Goal: Use online tool/utility: Use online tool/utility

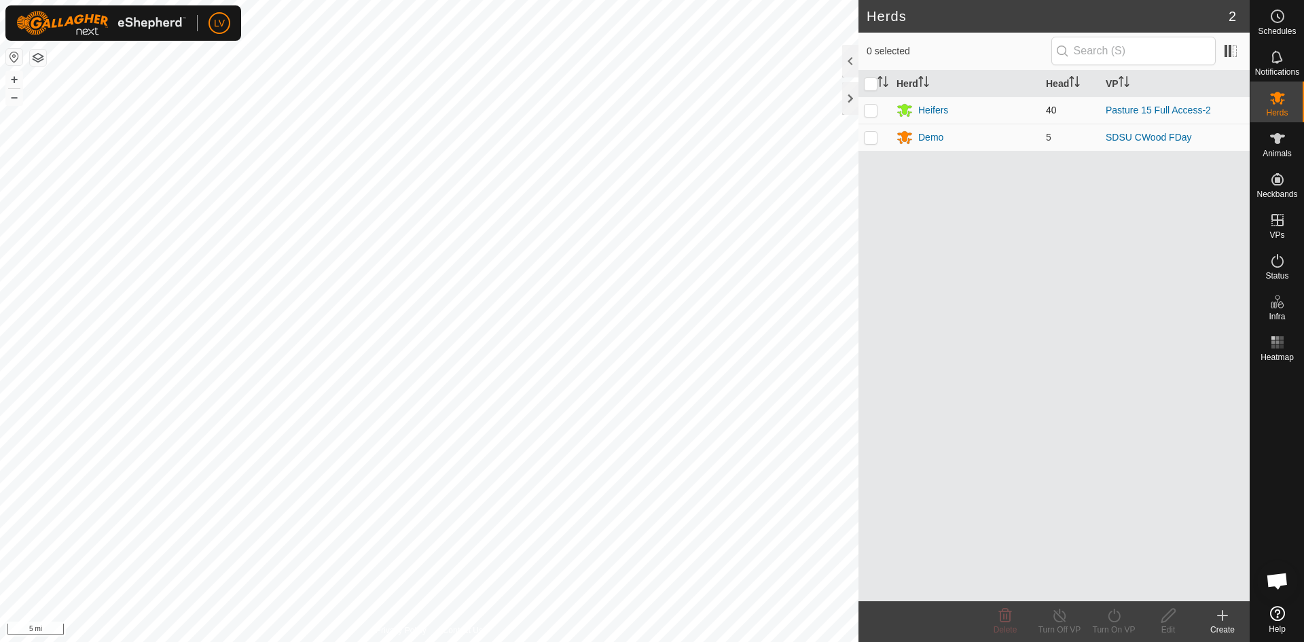
click at [870, 107] on p-checkbox at bounding box center [871, 110] width 14 height 11
click at [869, 108] on p-checkbox at bounding box center [871, 110] width 14 height 11
checkbox input "false"
click at [1290, 147] on div "Animals" at bounding box center [1277, 142] width 54 height 41
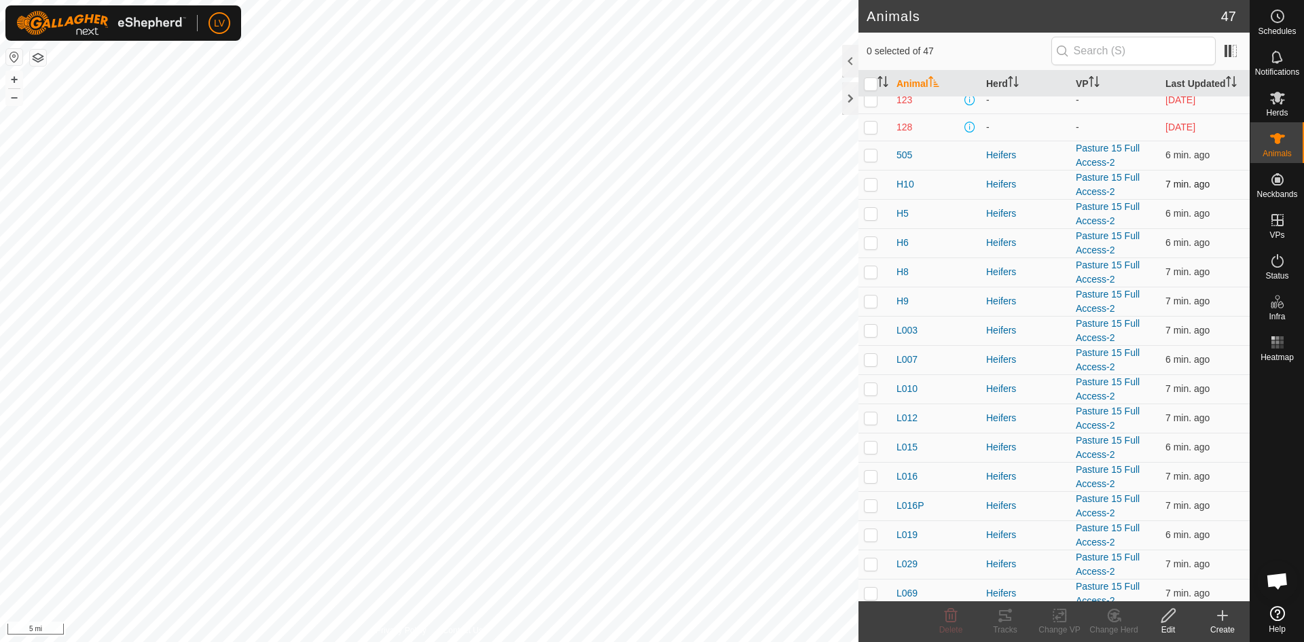
scroll to position [11, 0]
click at [870, 155] on p-checkbox at bounding box center [871, 154] width 14 height 11
checkbox input "true"
click at [868, 177] on td at bounding box center [874, 183] width 33 height 29
checkbox input "true"
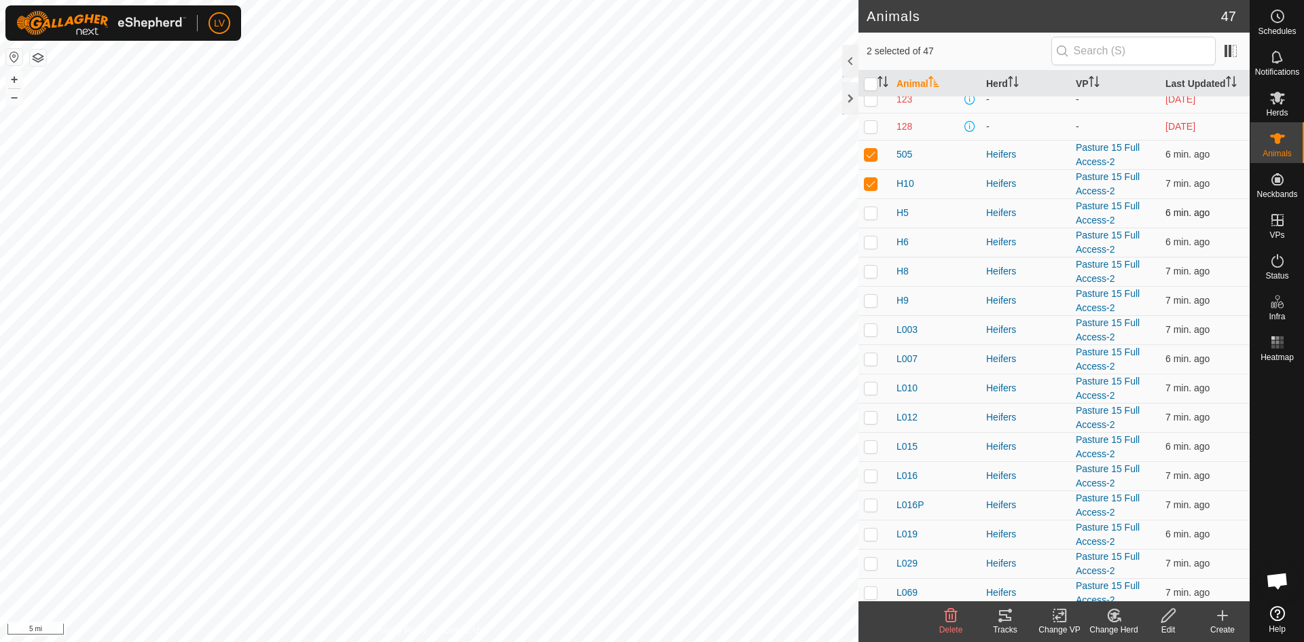
click at [868, 204] on td at bounding box center [874, 212] width 33 height 29
checkbox input "true"
click at [868, 236] on p-checkbox at bounding box center [871, 241] width 14 height 11
checkbox input "true"
click at [866, 278] on td at bounding box center [874, 271] width 33 height 29
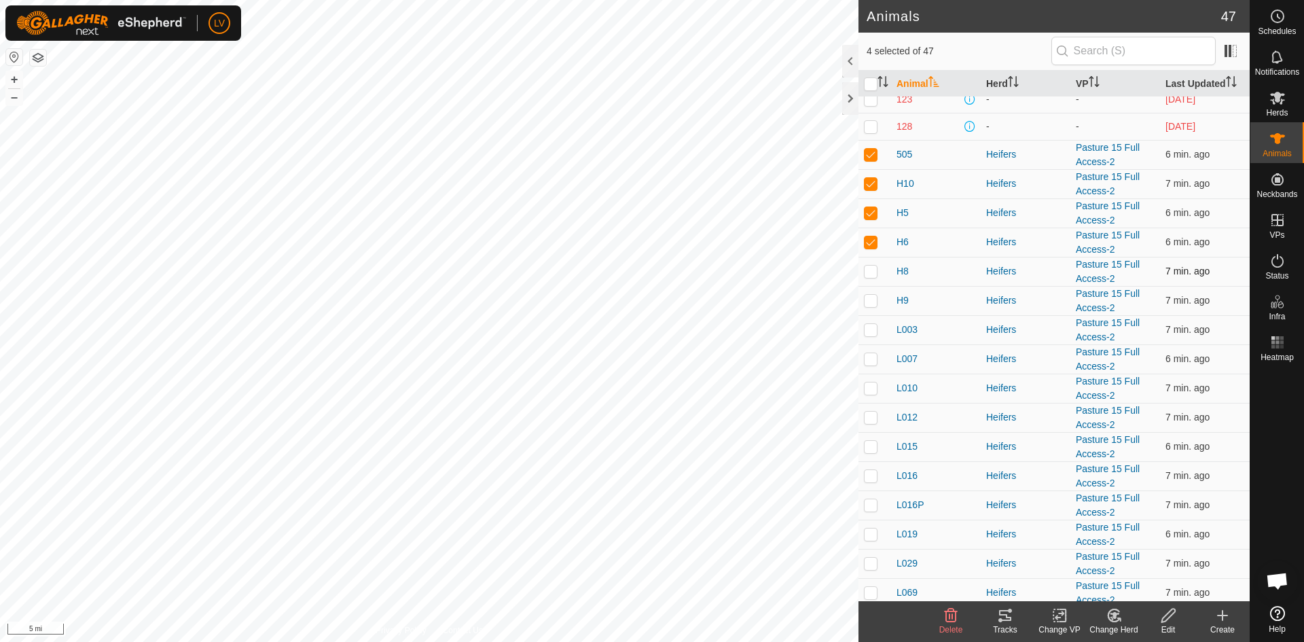
checkbox input "true"
click at [870, 292] on td at bounding box center [874, 300] width 33 height 29
checkbox input "true"
click at [870, 322] on td at bounding box center [874, 329] width 33 height 29
checkbox input "true"
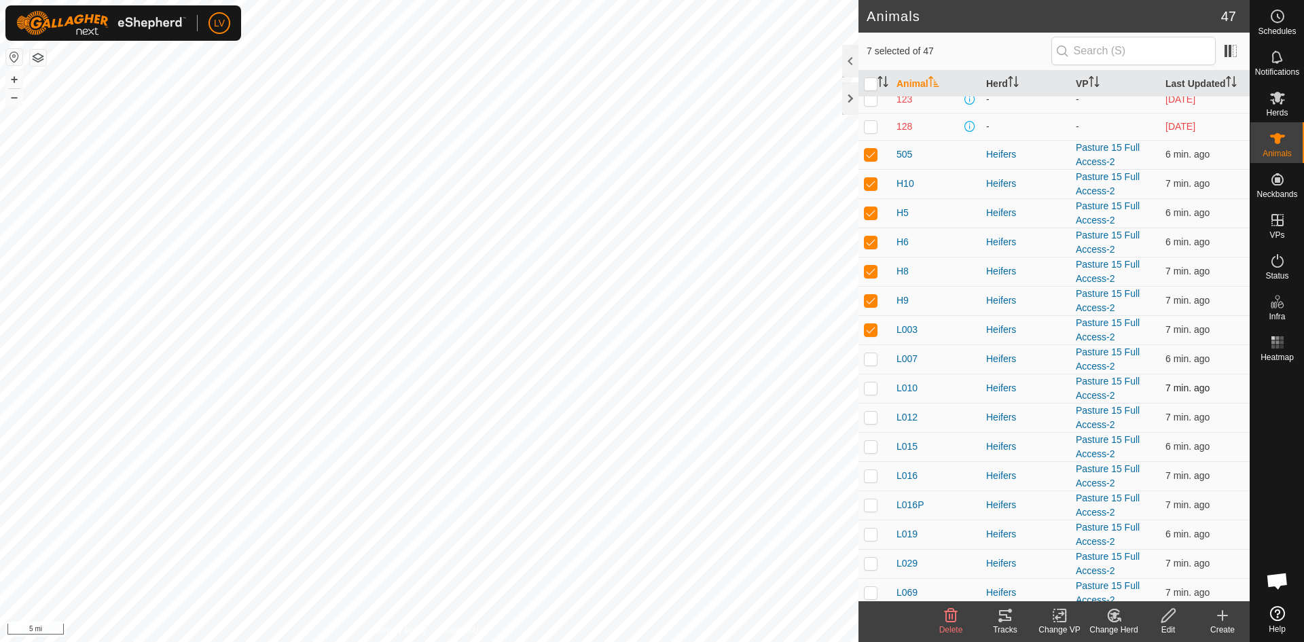
click at [866, 374] on td at bounding box center [874, 387] width 33 height 29
checkbox input "true"
click at [869, 360] on p-checkbox at bounding box center [871, 358] width 14 height 11
checkbox input "true"
click at [1007, 620] on icon at bounding box center [1005, 615] width 12 height 11
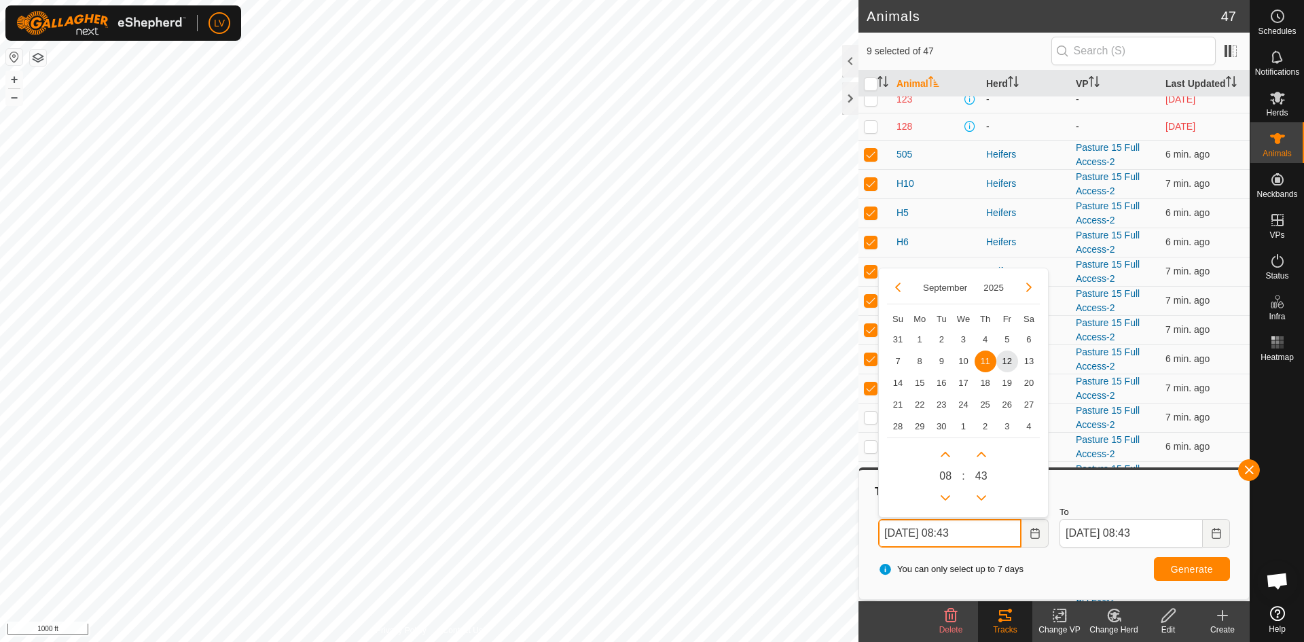
click at [989, 531] on input "Sep 11, 2025 08:43" at bounding box center [949, 533] width 143 height 29
type input "Sep 5"
click at [1008, 338] on span "5" at bounding box center [1007, 339] width 22 height 22
type input "Sep 05, 2025 08:04"
type input "Sep 12, 2025 08:04"
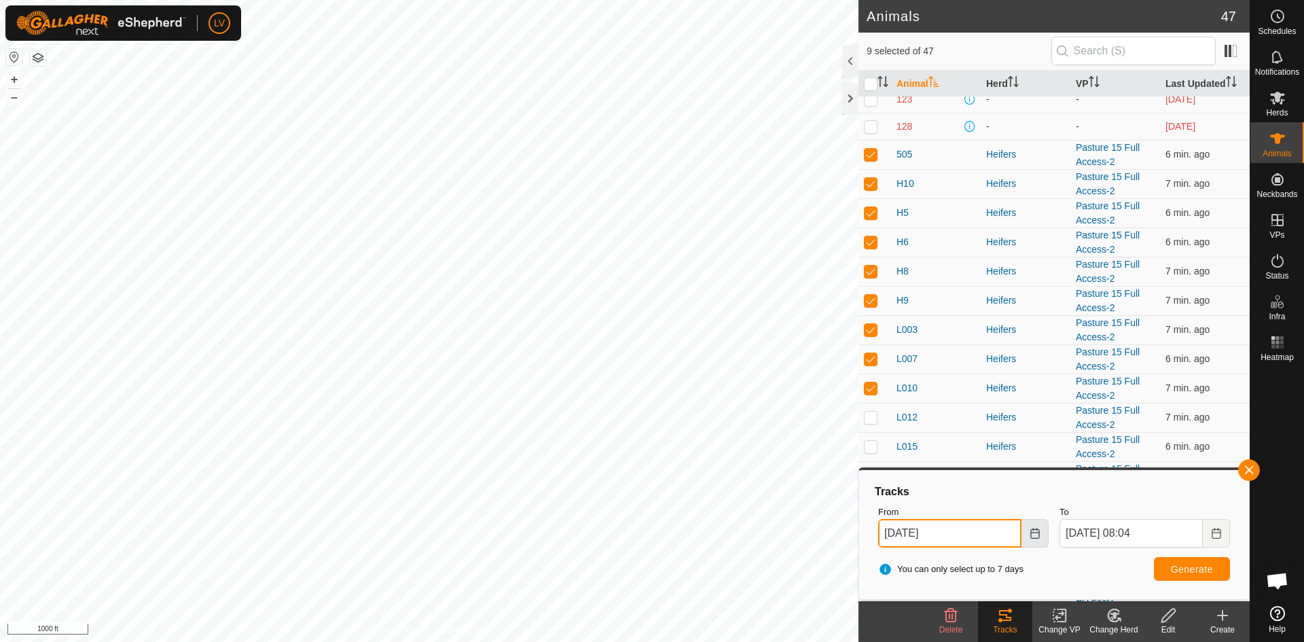
type input "Sep 05, 2025"
click at [1027, 536] on button "Choose Date" at bounding box center [1034, 533] width 27 height 29
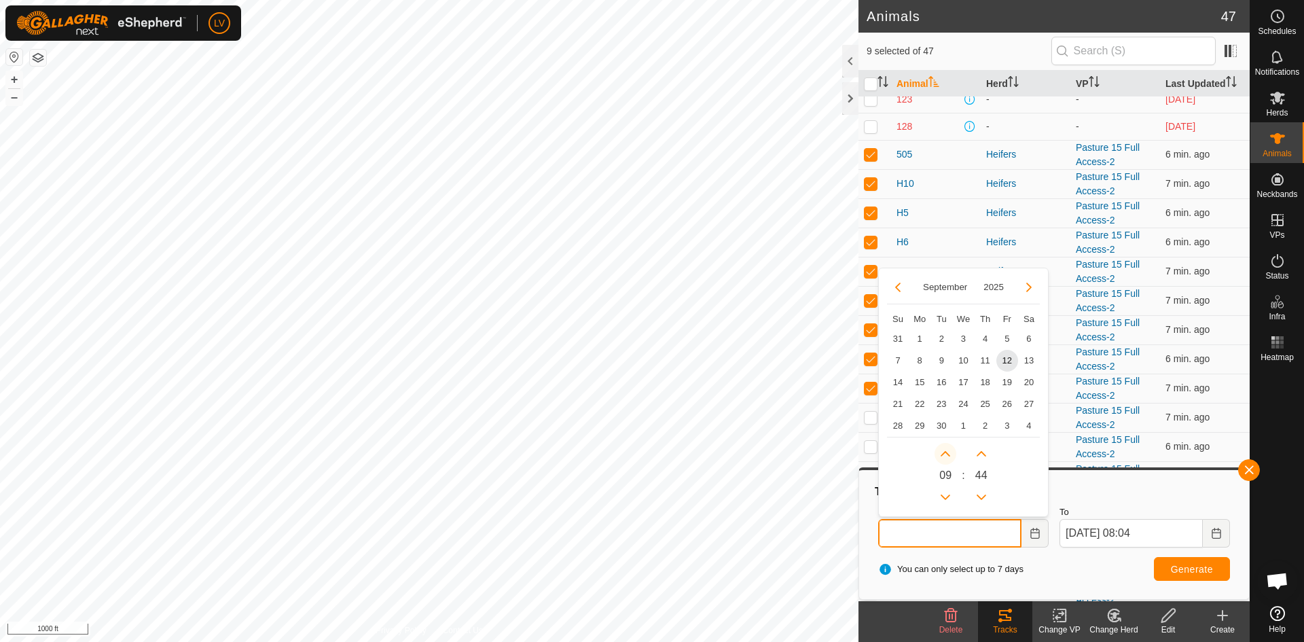
click at [945, 461] on button "Next Hour" at bounding box center [945, 454] width 22 height 22
type input "Sep 12, 2025 09:44"
type input "Sep 13, 2025 09:44"
click at [946, 485] on div "0 9" at bounding box center [945, 475] width 22 height 65
click at [946, 494] on button "Previous Hour" at bounding box center [945, 497] width 22 height 22
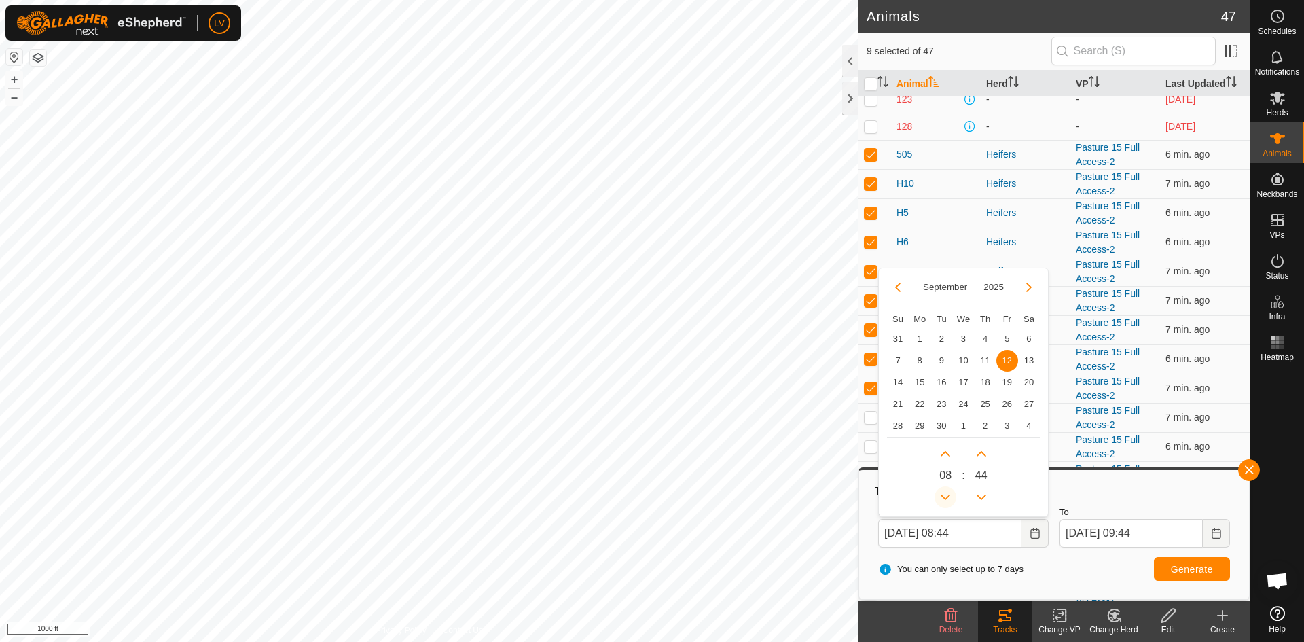
click at [946, 494] on button "Previous Hour" at bounding box center [945, 497] width 22 height 22
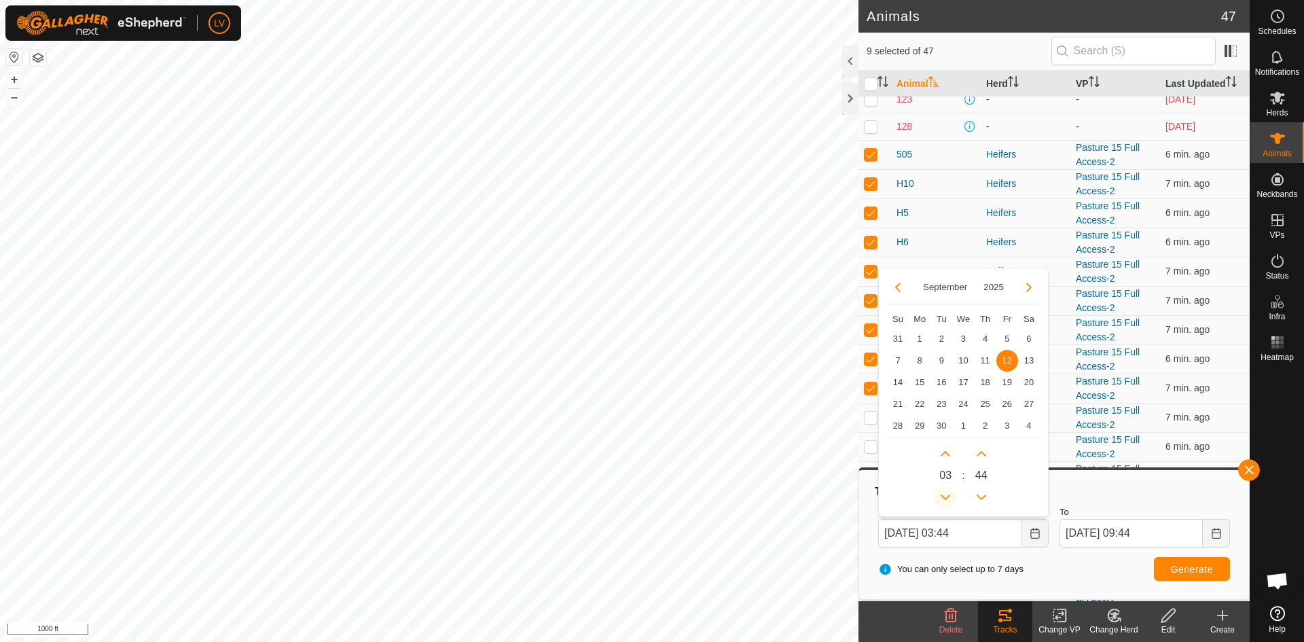
click at [946, 494] on span "Previous Hour" at bounding box center [946, 494] width 0 height 0
click at [946, 494] on button "Previous Hour" at bounding box center [945, 497] width 22 height 22
click at [947, 460] on button "Next Hour" at bounding box center [945, 454] width 22 height 22
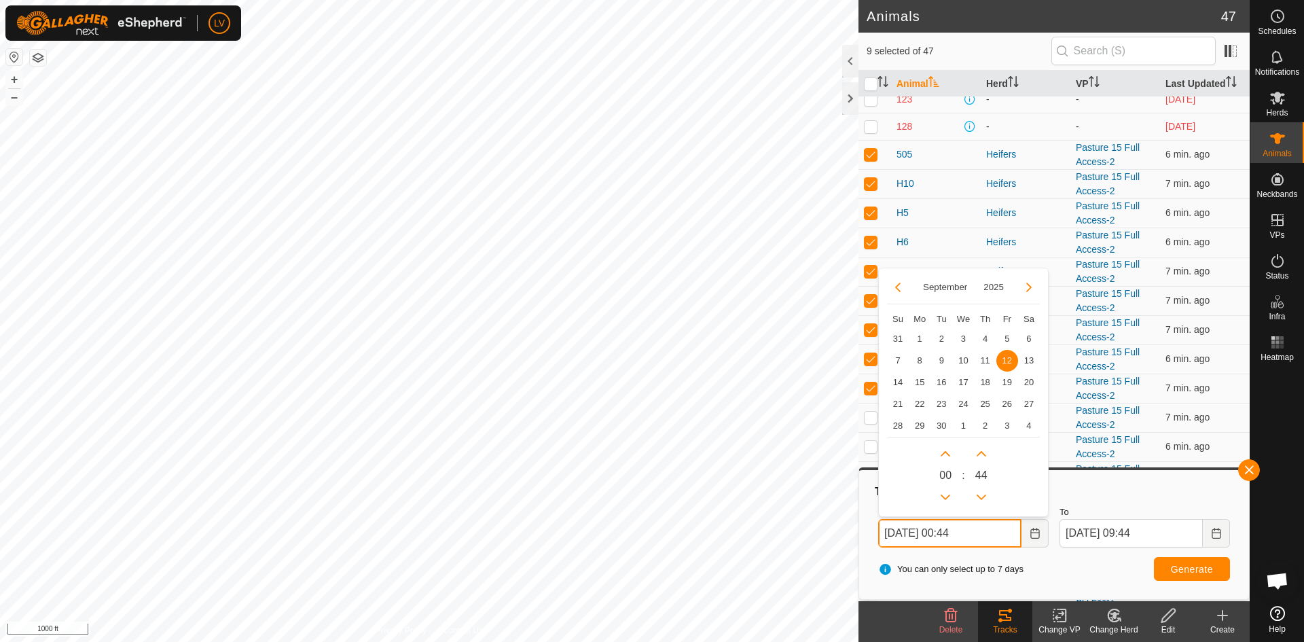
click at [922, 532] on input "Sep 12, 2025 00:44" at bounding box center [949, 533] width 143 height 29
click at [1003, 343] on span "5" at bounding box center [1007, 339] width 22 height 22
type input "Sep 05, 2025 00:44"
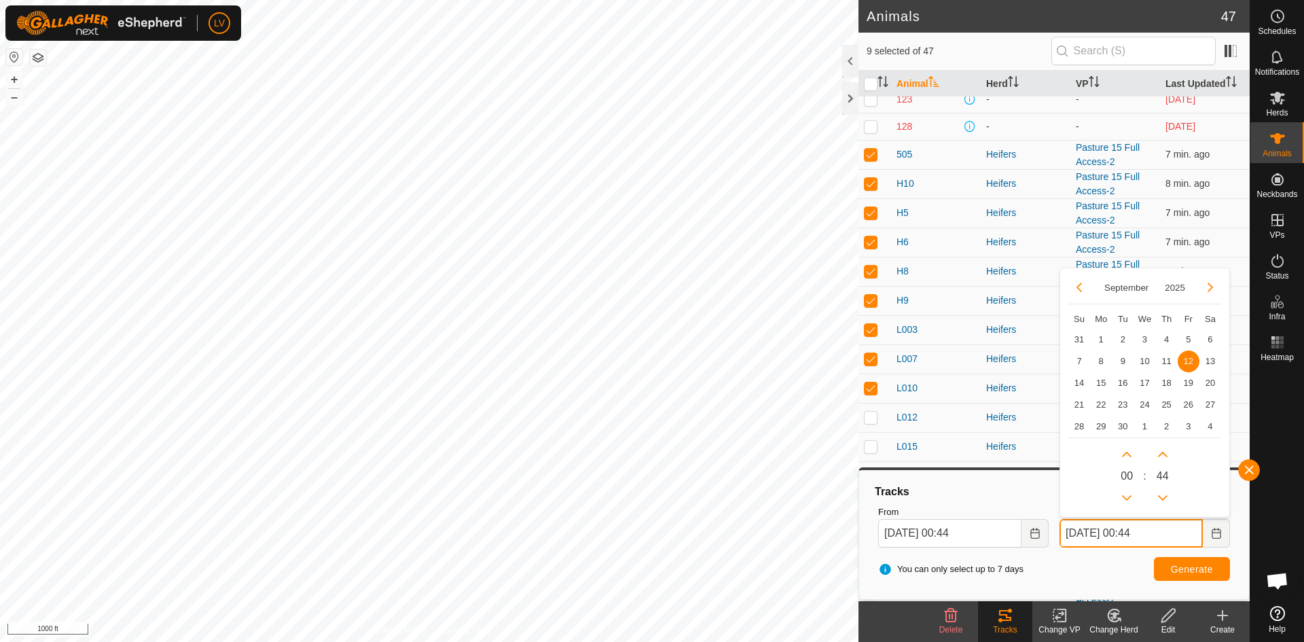
click at [1100, 535] on input "Sep 12, 2025 00:44" at bounding box center [1130, 533] width 143 height 29
click at [1159, 532] on input "Sep 5, 2025 00:44" at bounding box center [1130, 533] width 143 height 29
click at [1129, 459] on button "Next Hour" at bounding box center [1126, 454] width 22 height 22
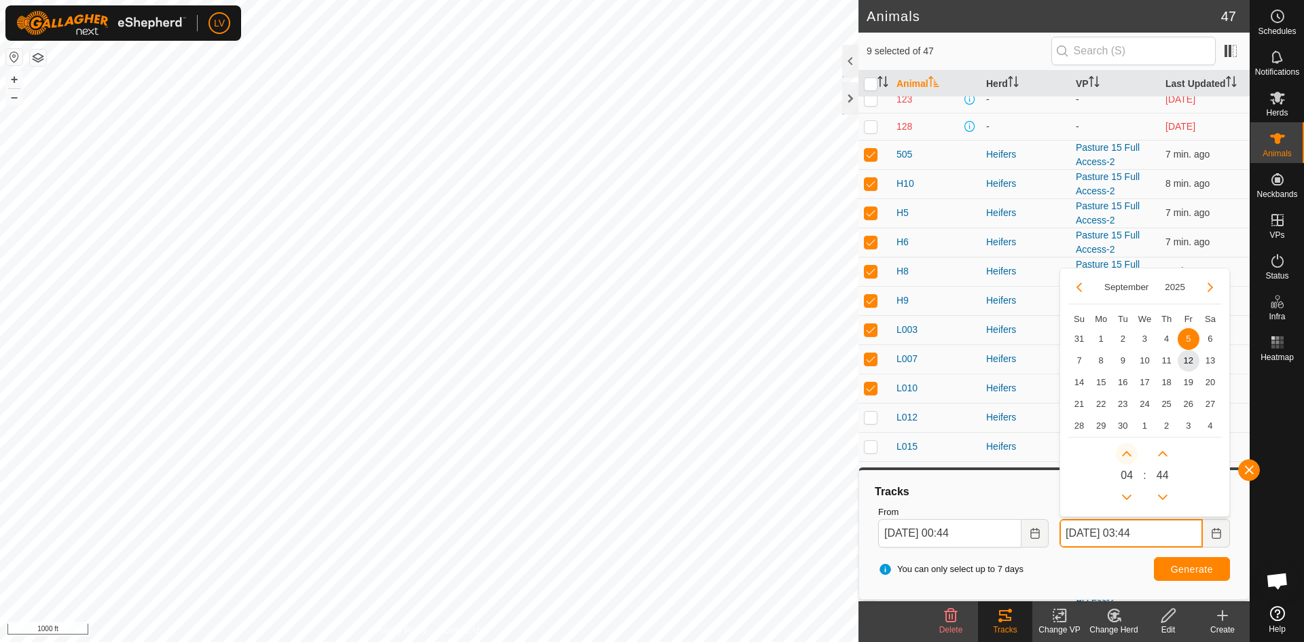
click at [1129, 459] on button "Next Hour" at bounding box center [1126, 454] width 22 height 22
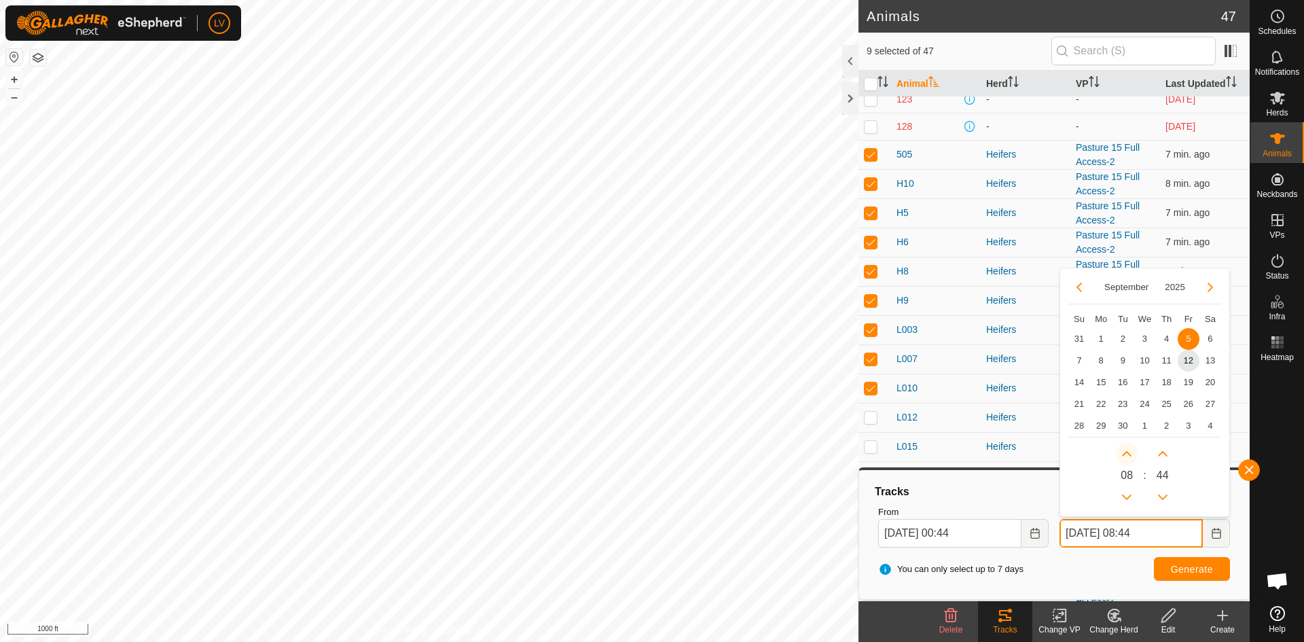
click at [1129, 459] on button "Next Hour" at bounding box center [1126, 454] width 22 height 22
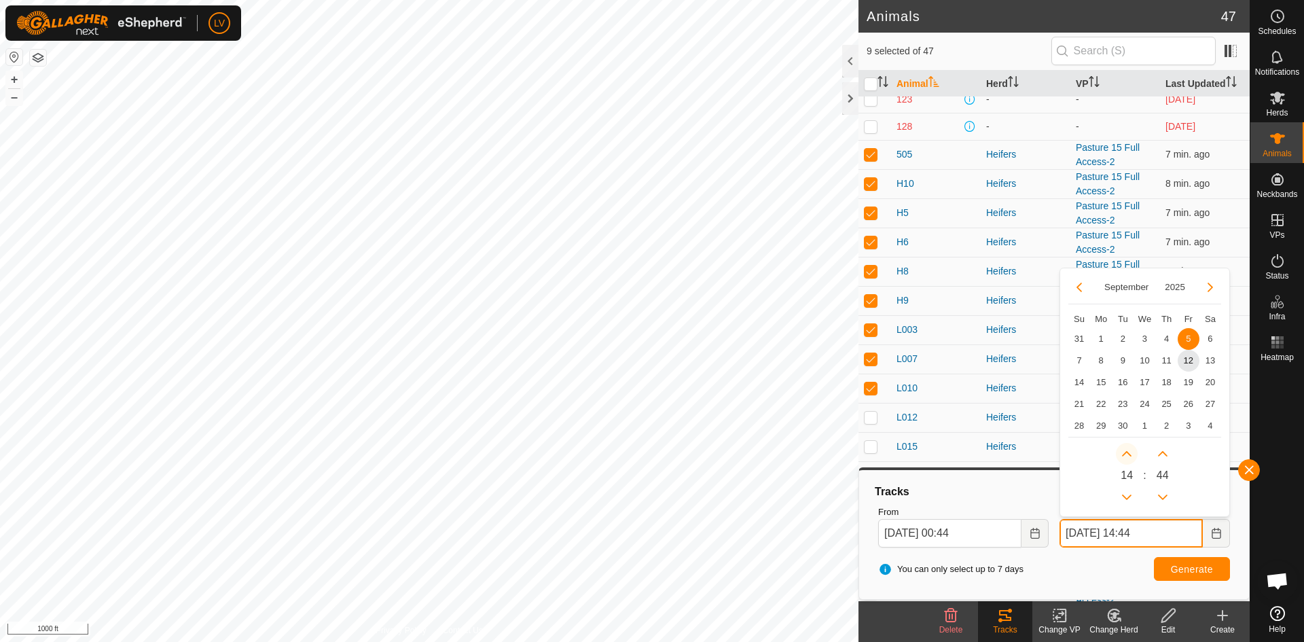
click at [1130, 460] on span "Next Hour" at bounding box center [1130, 460] width 0 height 0
click at [1129, 459] on button "Next Hour" at bounding box center [1126, 454] width 22 height 22
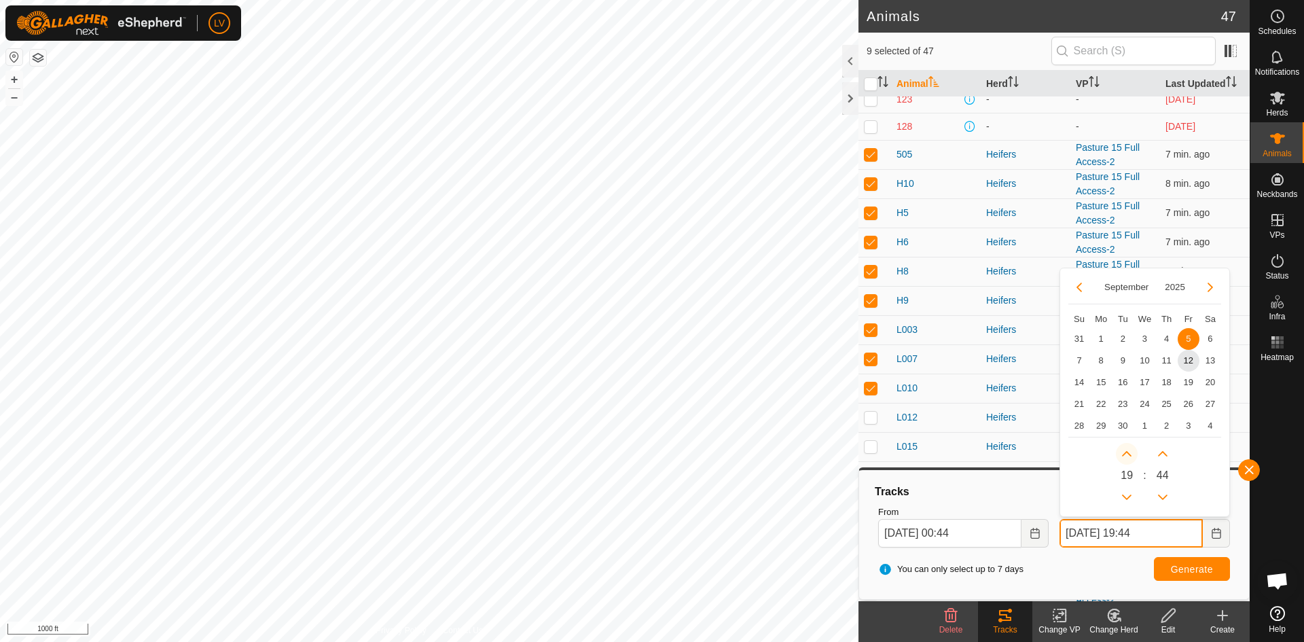
click at [1129, 459] on button "Next Hour" at bounding box center [1126, 454] width 22 height 22
type input "Sep 05, 2025 23:44"
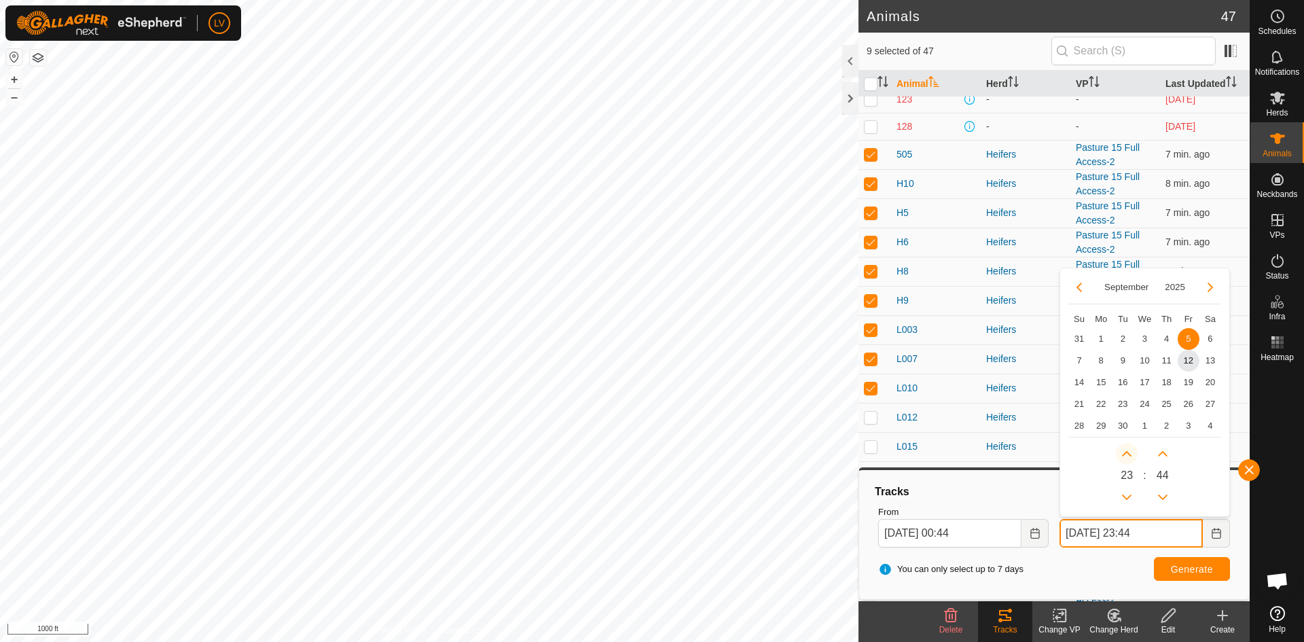
click at [1129, 459] on button "Next Hour" at bounding box center [1126, 454] width 22 height 22
type input "Sep 04, 2025 00:44"
click at [1129, 459] on button "Next Hour" at bounding box center [1126, 454] width 22 height 22
click at [1127, 496] on button "Previous Hour" at bounding box center [1126, 497] width 22 height 22
click at [1128, 496] on span "Previous Hour" at bounding box center [1128, 496] width 0 height 0
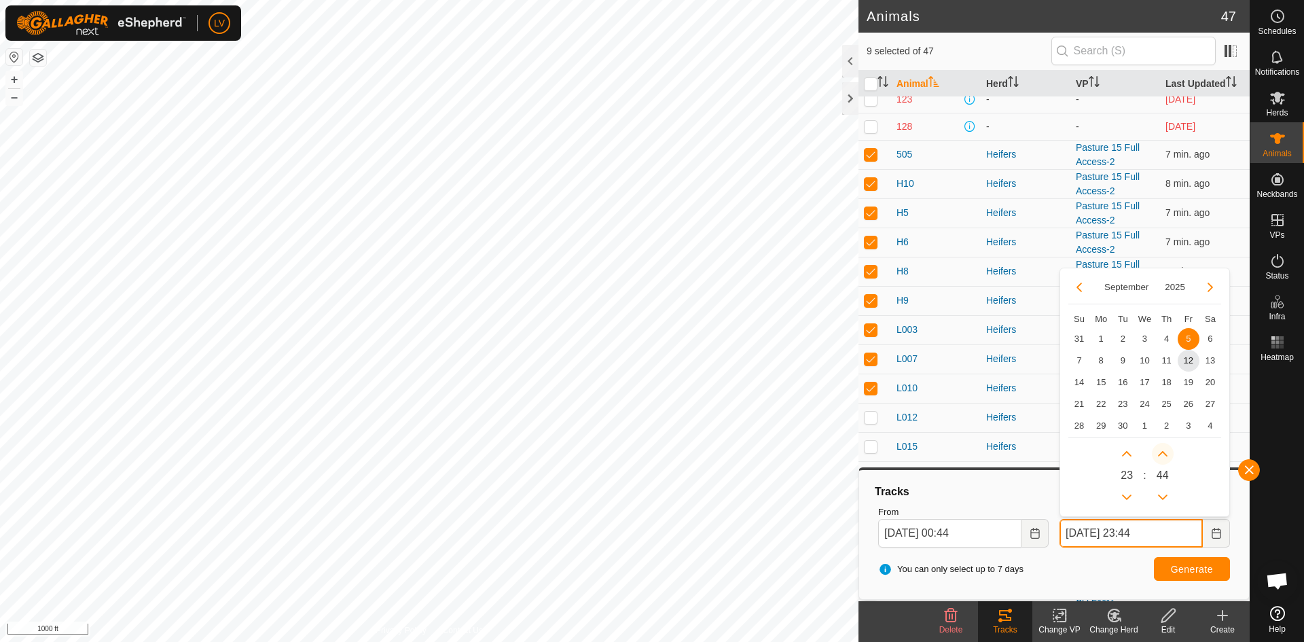
click at [1163, 460] on button "Next Minute" at bounding box center [1162, 454] width 22 height 22
click at [1164, 461] on span "Next Minute" at bounding box center [1164, 461] width 0 height 0
click at [1163, 460] on button "Next Minute" at bounding box center [1162, 454] width 22 height 22
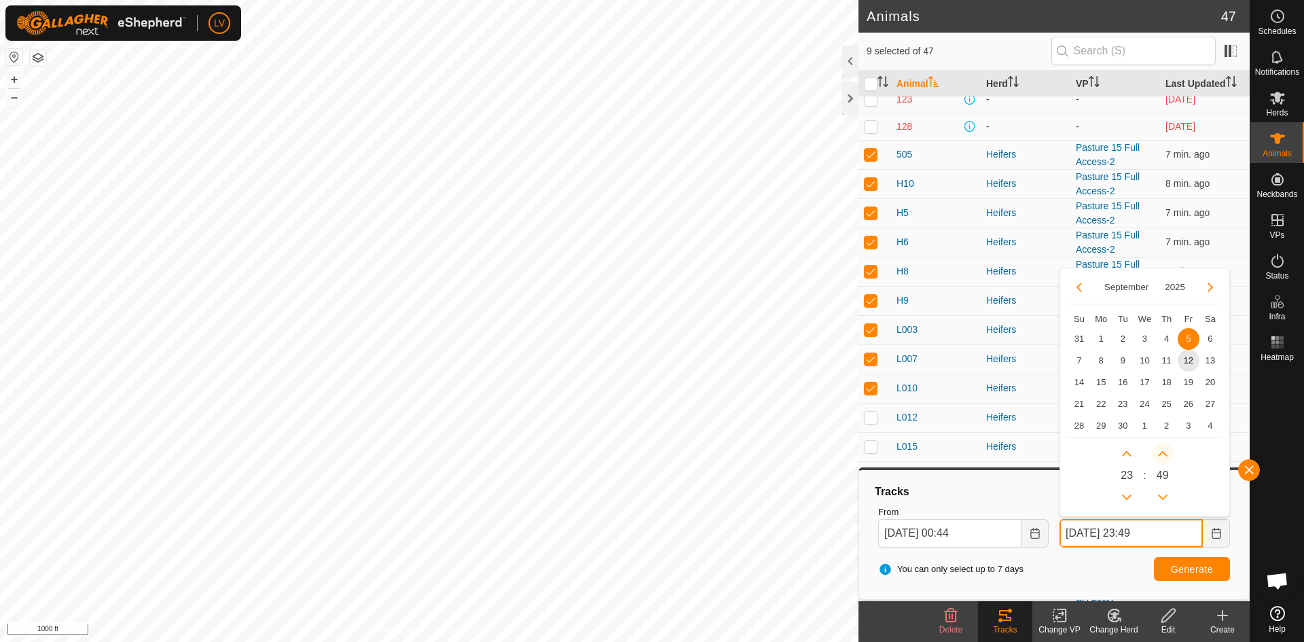
click at [1163, 460] on button "Next Minute" at bounding box center [1162, 454] width 22 height 22
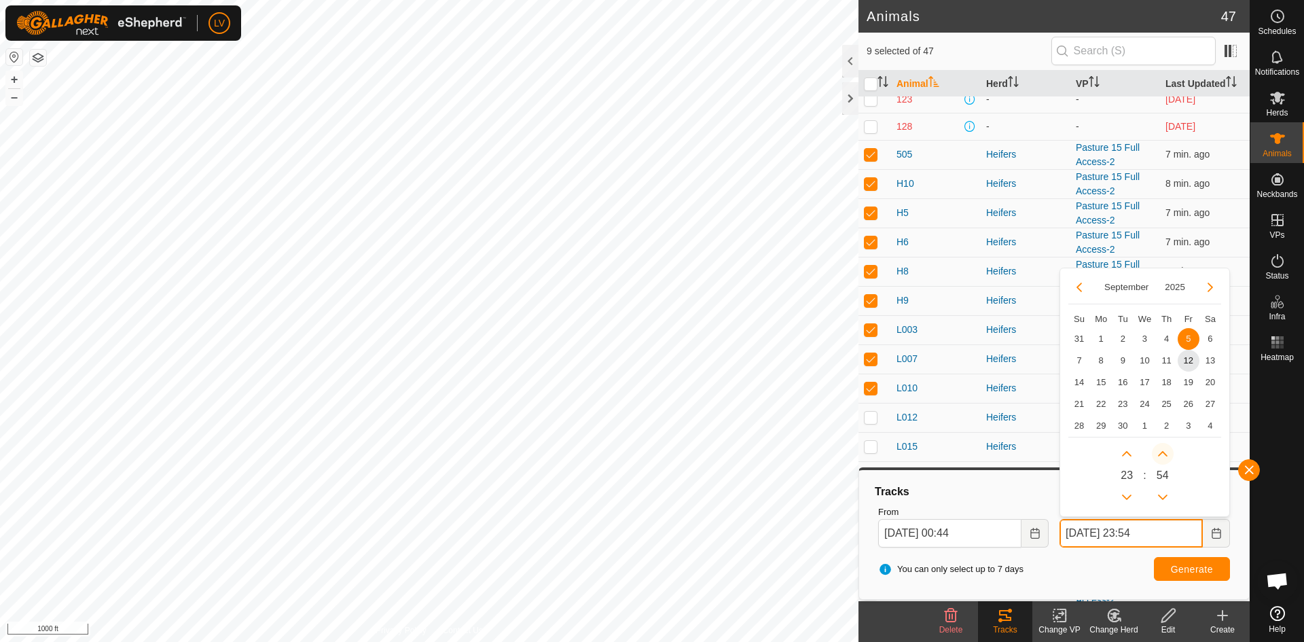
click at [1163, 460] on button "Next Minute" at bounding box center [1162, 454] width 22 height 22
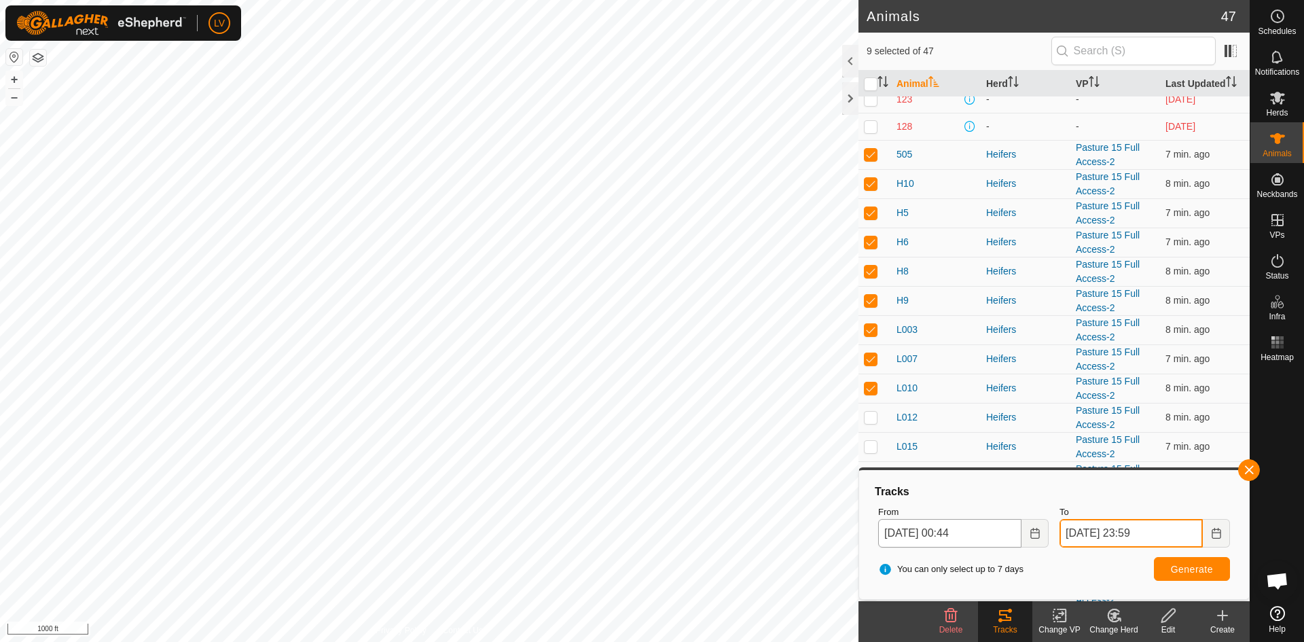
type input "Sep 05, 2025 23:59"
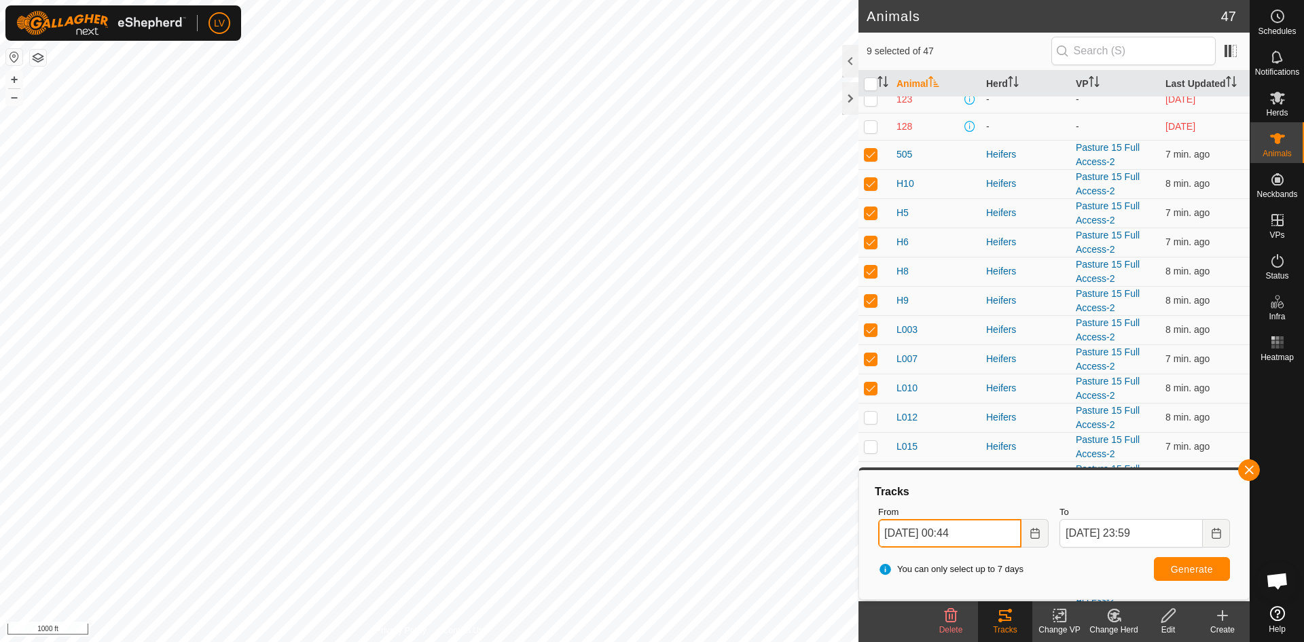
click at [984, 534] on input "Sep 04, 2025 00:44" at bounding box center [949, 533] width 143 height 29
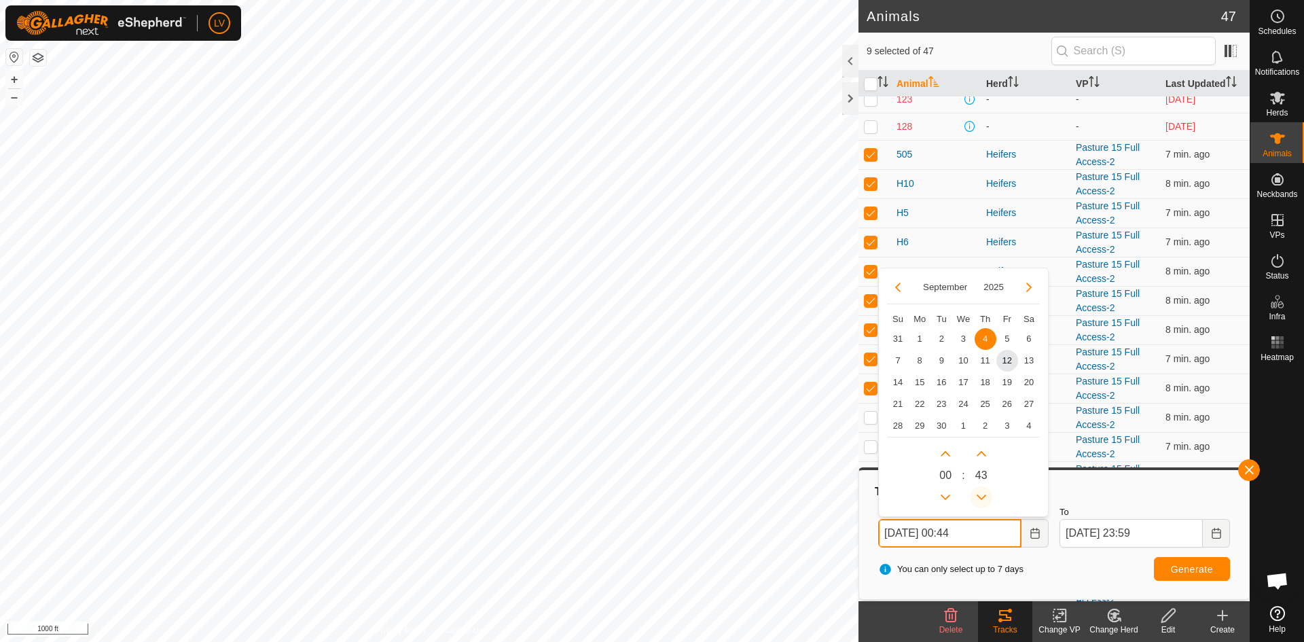
click at [986, 492] on button "Previous Minute" at bounding box center [981, 497] width 22 height 22
click at [986, 493] on span "Previous Minute" at bounding box center [986, 493] width 0 height 0
click at [986, 492] on button "Previous Minute" at bounding box center [981, 497] width 22 height 22
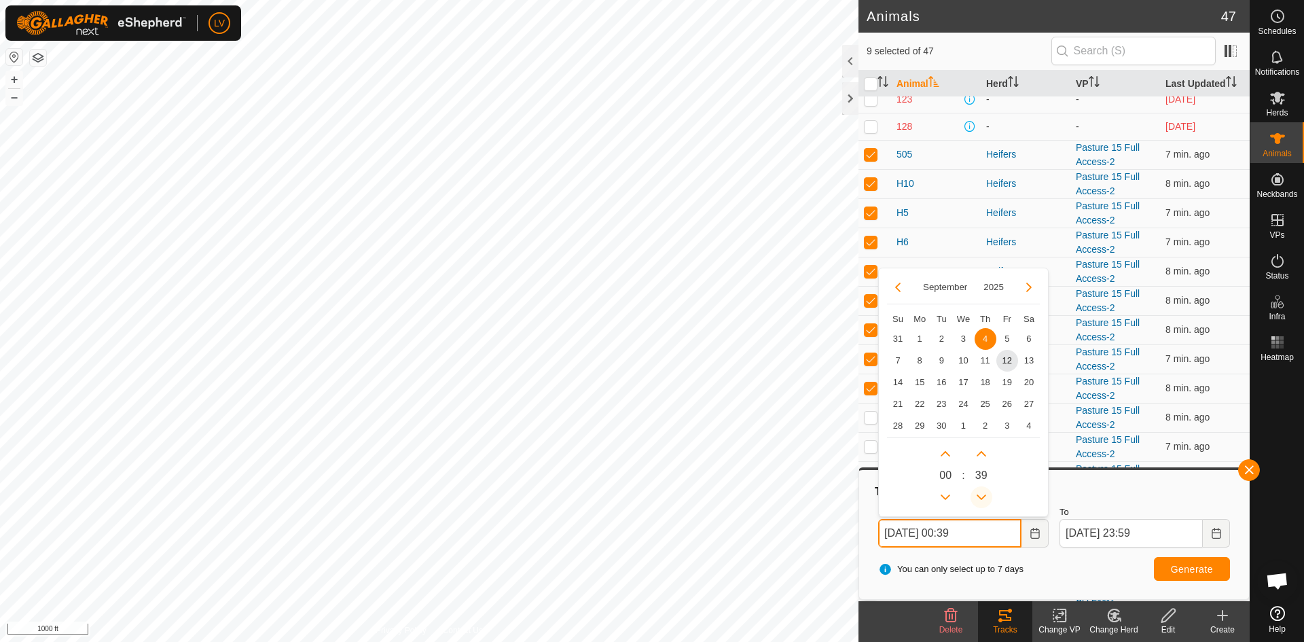
click at [986, 492] on button "Previous Minute" at bounding box center [981, 497] width 22 height 22
click at [986, 492] on icon "Previous Minute" at bounding box center [981, 497] width 11 height 11
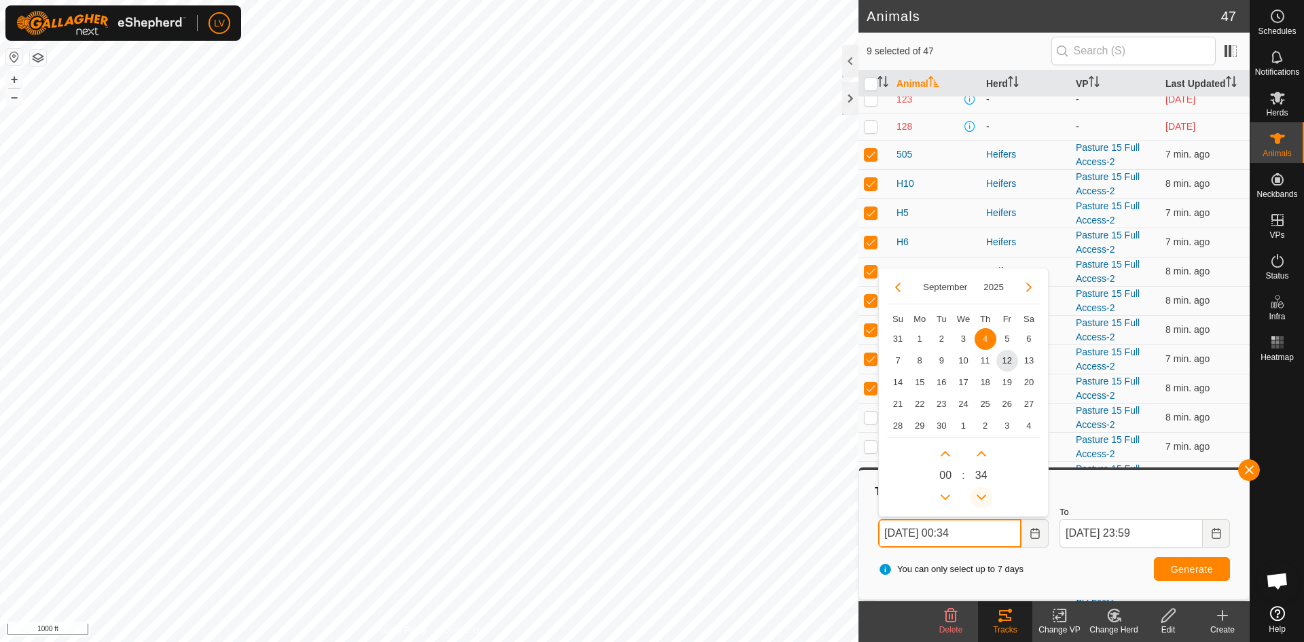
click at [986, 492] on icon "Previous Minute" at bounding box center [981, 497] width 11 height 11
click at [986, 492] on button "Previous Minute" at bounding box center [981, 497] width 22 height 22
click at [986, 493] on span "Previous Minute" at bounding box center [986, 493] width 0 height 0
click at [986, 492] on button "Previous Minute" at bounding box center [981, 497] width 22 height 22
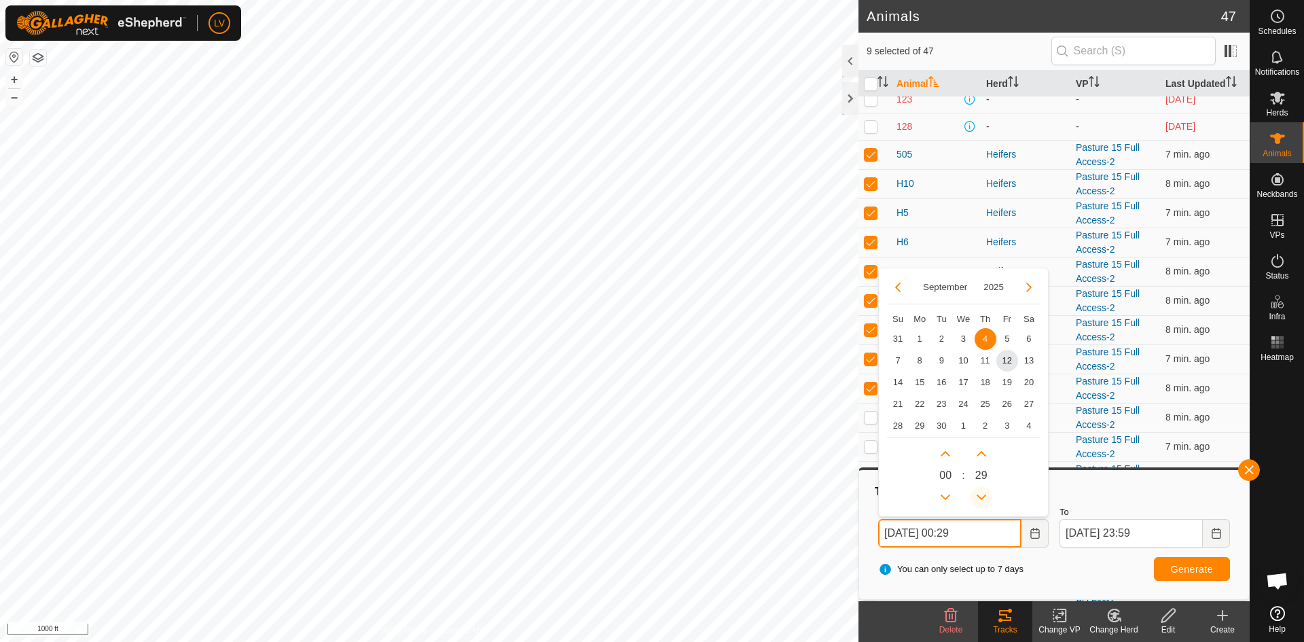
click at [986, 492] on button "Previous Minute" at bounding box center [981, 497] width 22 height 22
click at [986, 493] on span "Previous Minute" at bounding box center [986, 493] width 0 height 0
click at [986, 492] on button "Previous Minute" at bounding box center [981, 497] width 22 height 22
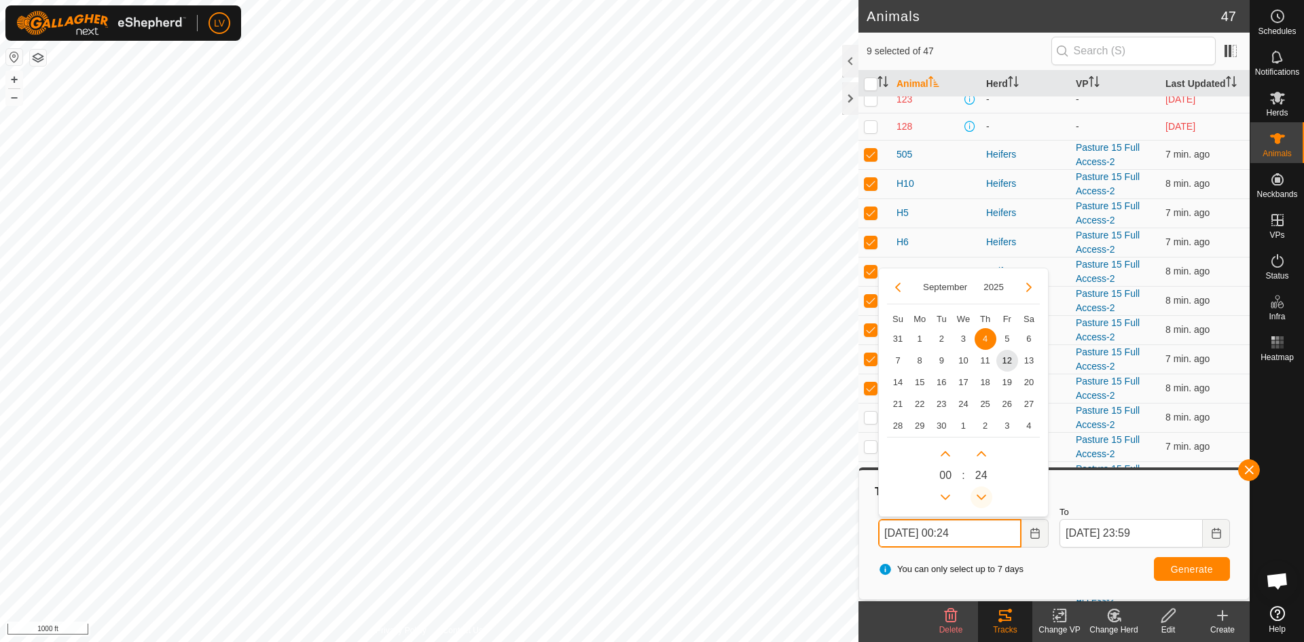
click at [986, 492] on button "Previous Minute" at bounding box center [981, 497] width 22 height 22
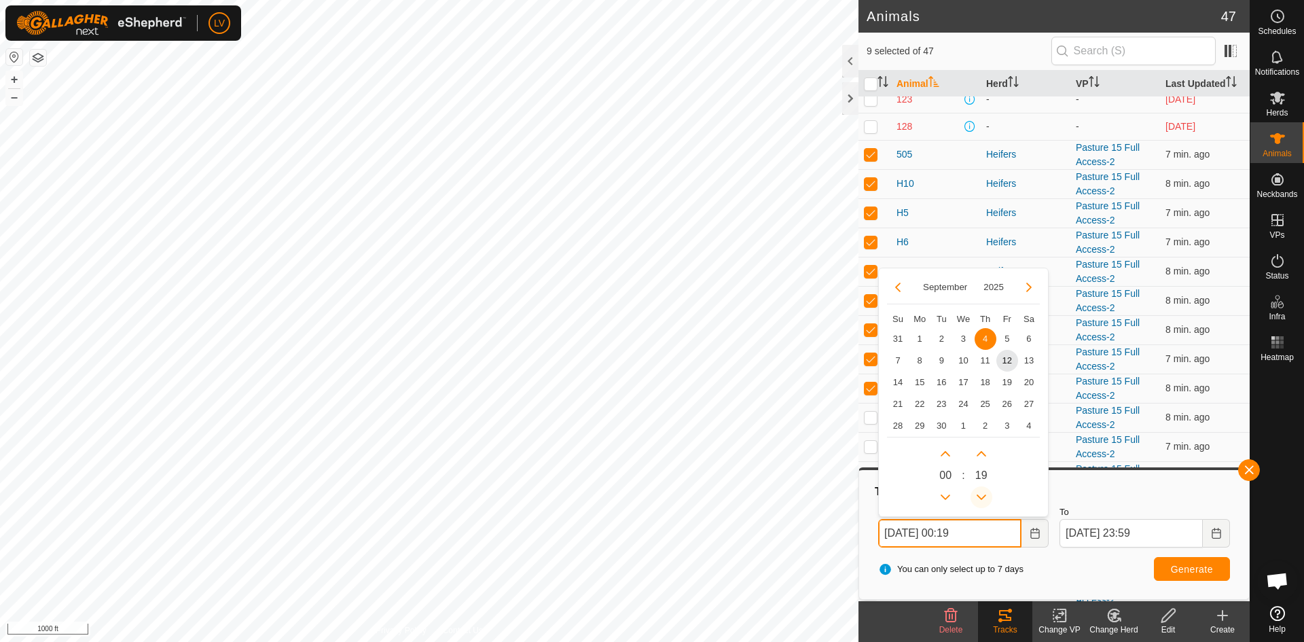
click at [986, 492] on button "Previous Minute" at bounding box center [981, 497] width 22 height 22
click at [986, 492] on icon "Previous Minute" at bounding box center [981, 497] width 11 height 11
click at [986, 492] on button "Previous Minute" at bounding box center [981, 497] width 22 height 22
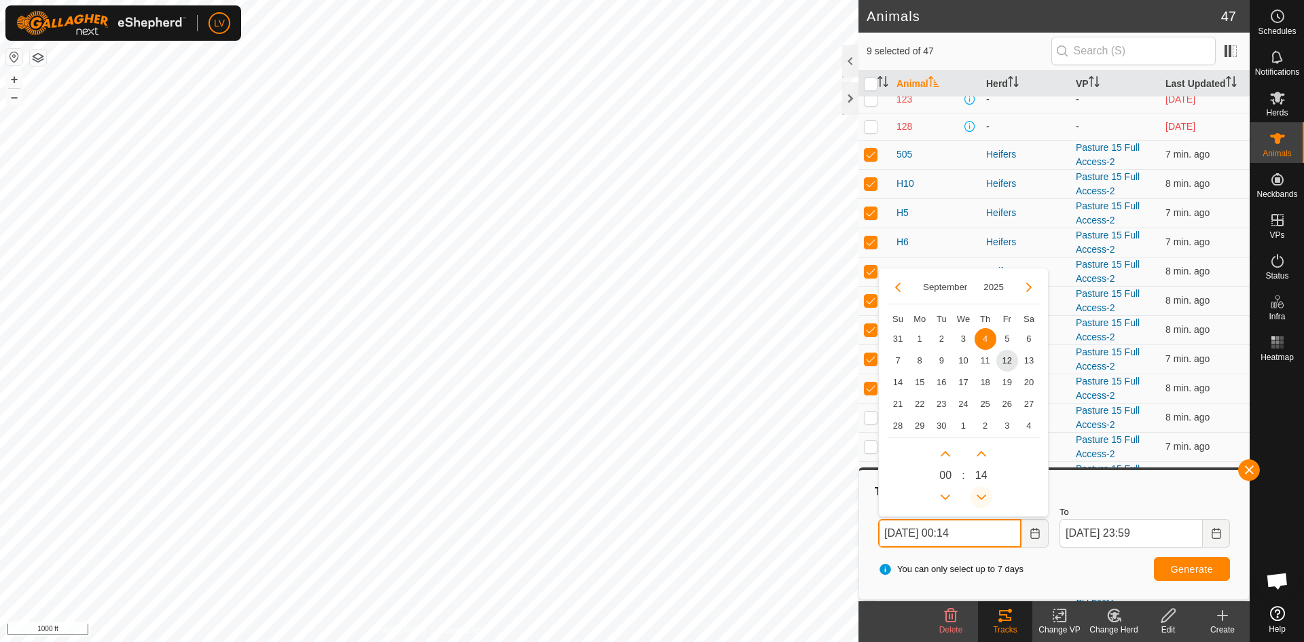
click at [986, 492] on icon "Previous Minute" at bounding box center [981, 497] width 11 height 11
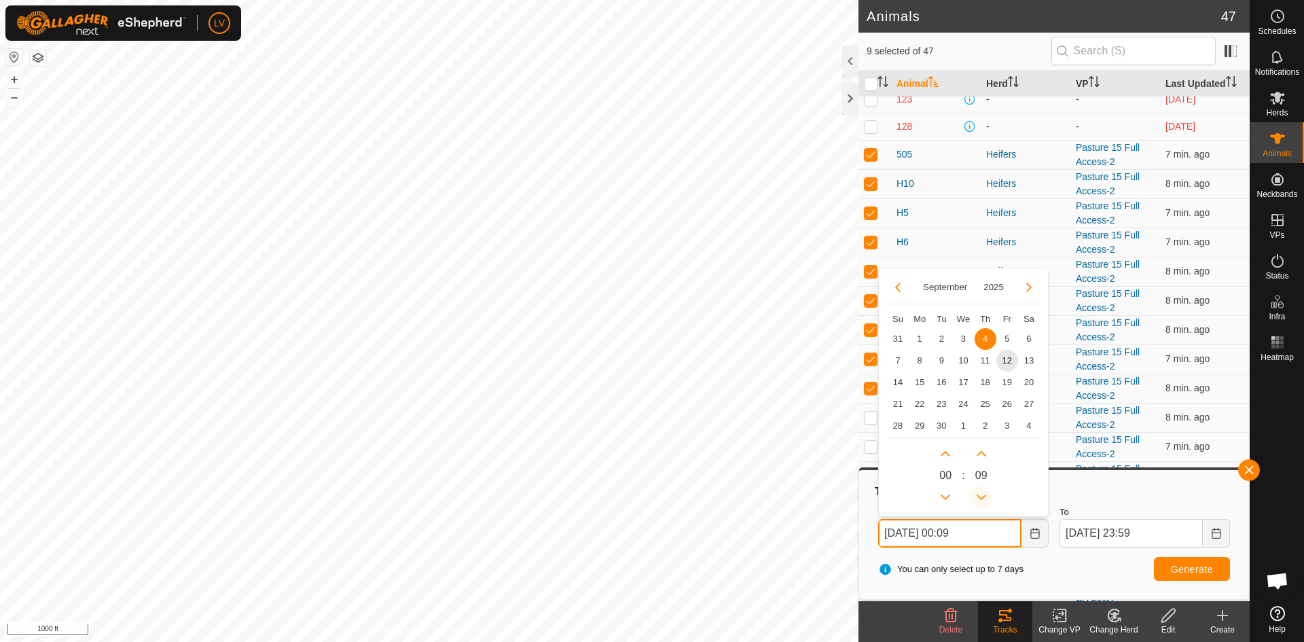
click at [986, 492] on button "Previous Minute" at bounding box center [981, 497] width 22 height 22
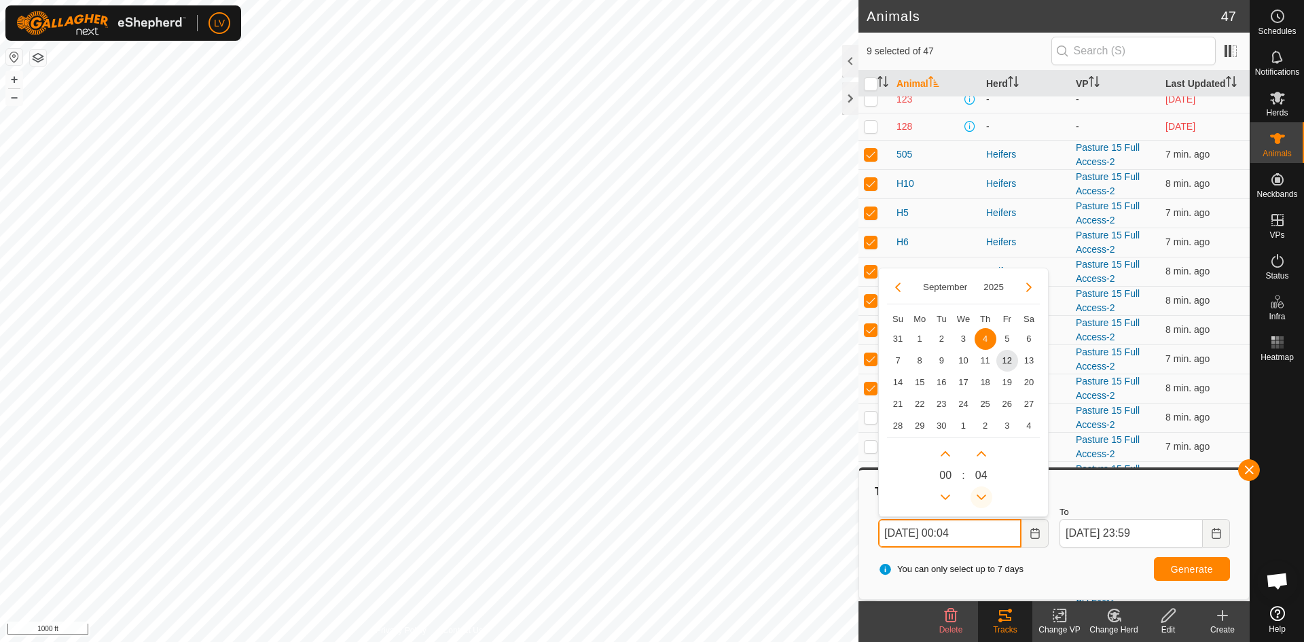
click at [986, 492] on icon "Previous Minute" at bounding box center [981, 497] width 11 height 11
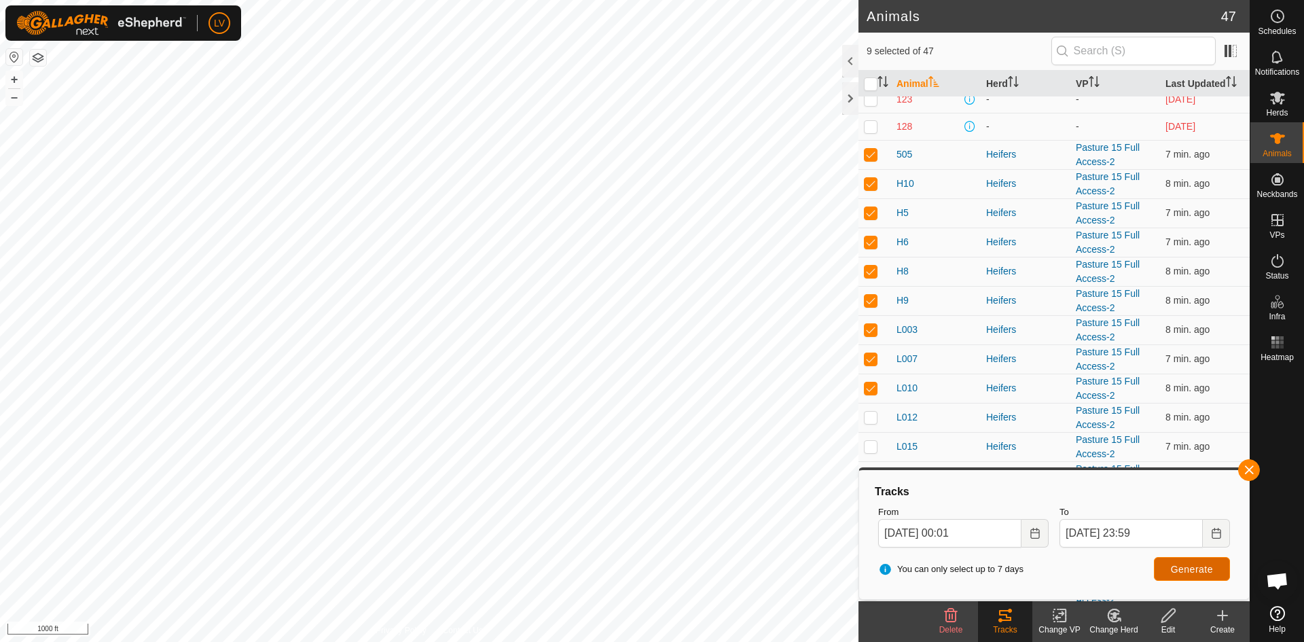
click at [1185, 563] on span "Generate" at bounding box center [1191, 568] width 42 height 11
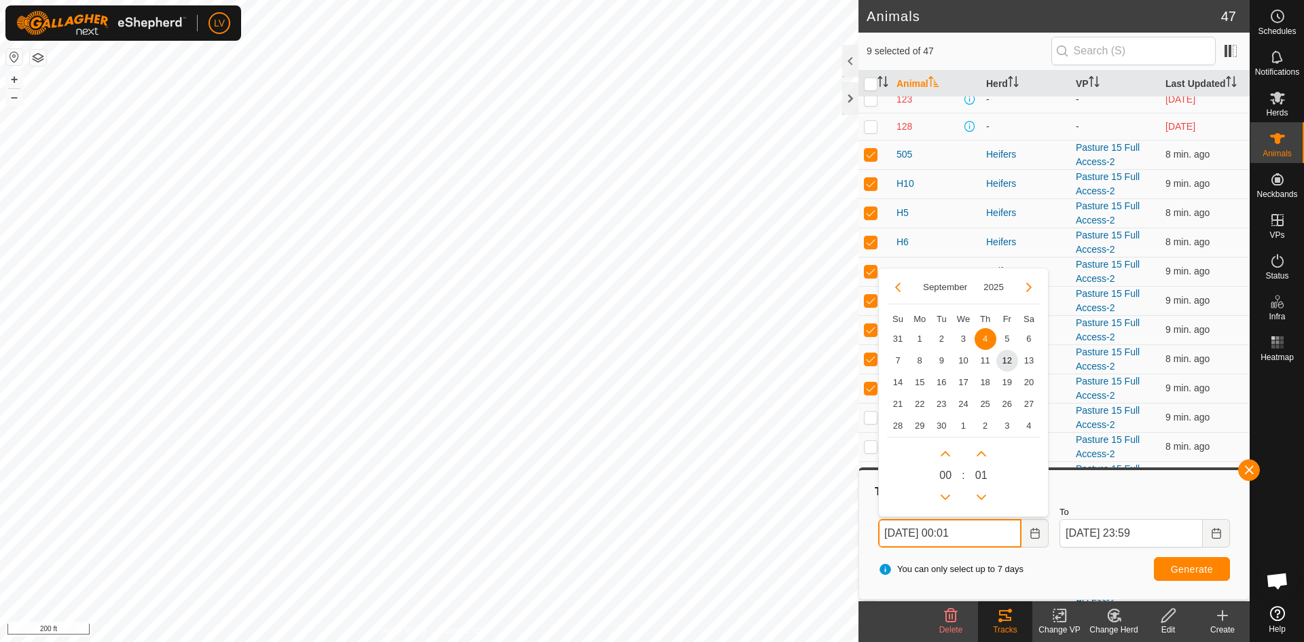
click at [918, 534] on input "Sep 04, 2025 00:01" at bounding box center [949, 533] width 143 height 29
click at [1008, 335] on span "5" at bounding box center [1007, 339] width 22 height 22
type input "Sep 05, 2025 00:01"
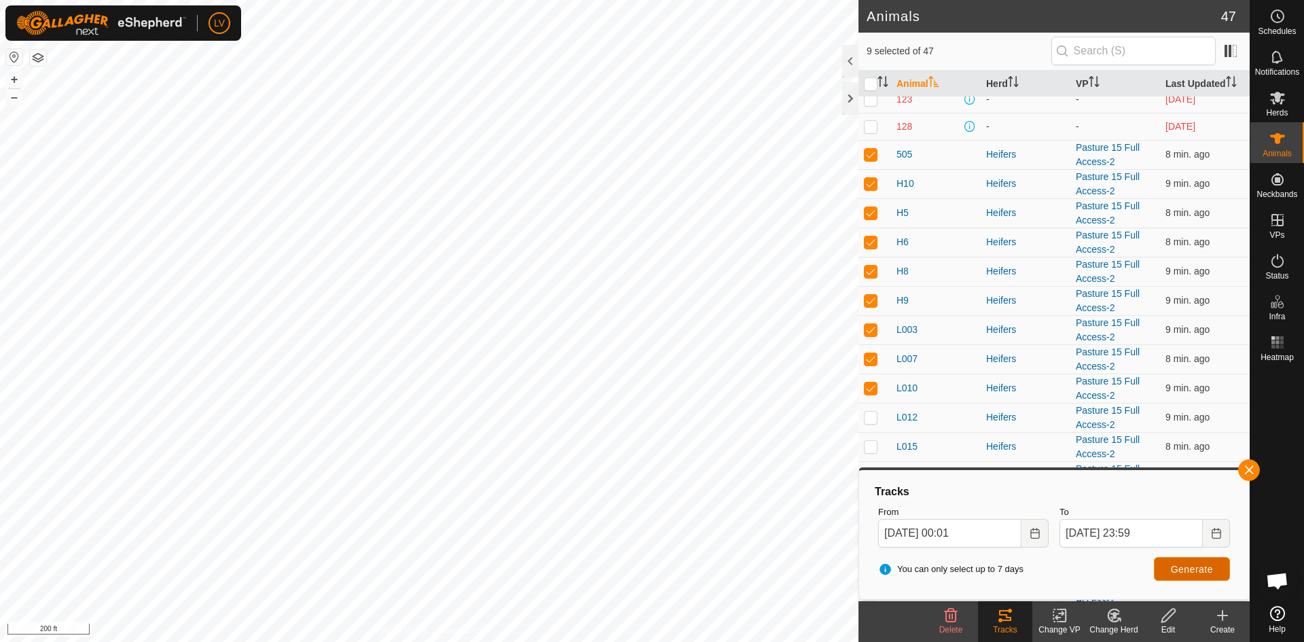
click at [1180, 564] on span "Generate" at bounding box center [1191, 568] width 42 height 11
click at [1196, 570] on span "Generate" at bounding box center [1191, 568] width 42 height 11
click at [870, 326] on p-checkbox at bounding box center [871, 329] width 14 height 11
checkbox input "false"
click at [872, 272] on p-checkbox at bounding box center [871, 270] width 14 height 11
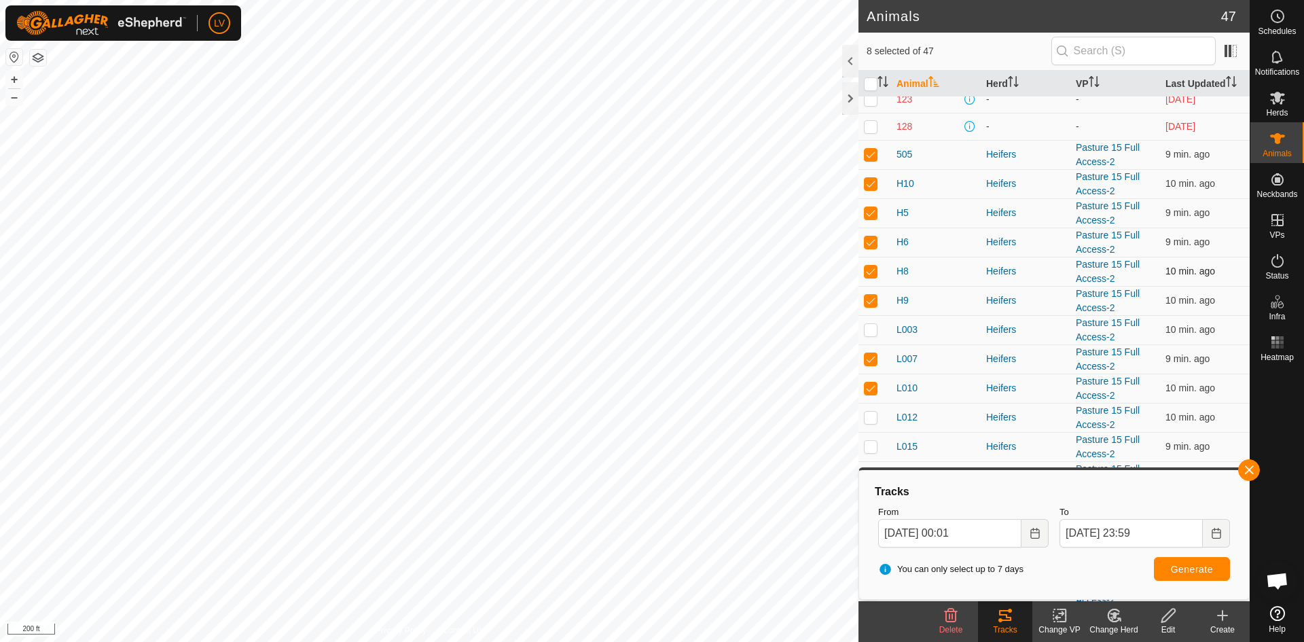
checkbox input "false"
click at [872, 238] on p-checkbox at bounding box center [871, 241] width 14 height 11
checkbox input "false"
click at [864, 208] on p-checkbox at bounding box center [871, 212] width 14 height 11
checkbox input "false"
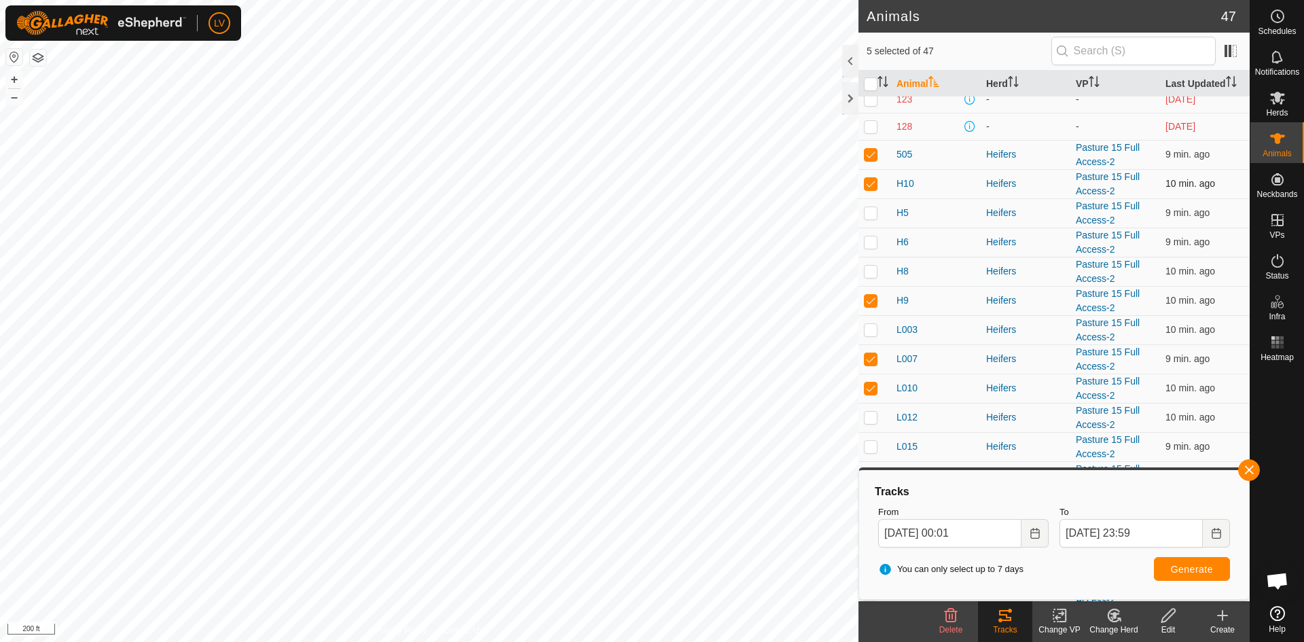
click at [870, 187] on p-checkbox at bounding box center [871, 183] width 14 height 11
checkbox input "false"
click at [870, 148] on td at bounding box center [874, 154] width 33 height 29
checkbox input "false"
click at [870, 358] on p-checkbox at bounding box center [871, 358] width 14 height 11
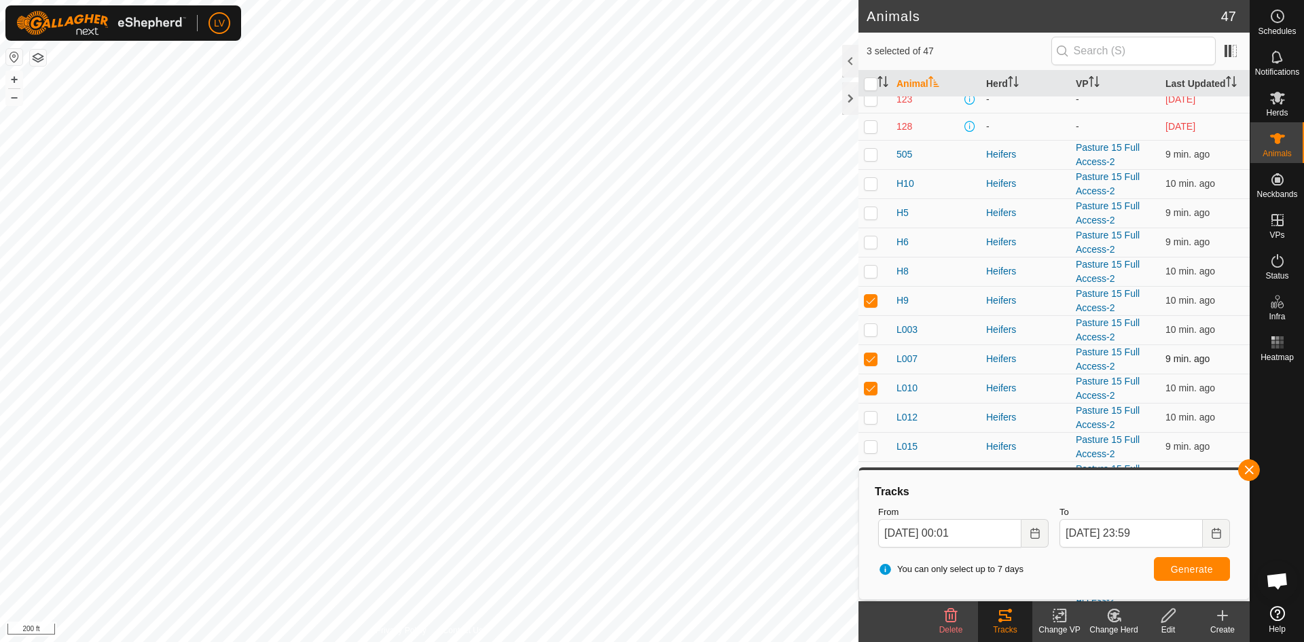
checkbox input "false"
click at [870, 383] on p-checkbox at bounding box center [871, 387] width 14 height 11
checkbox input "false"
click at [866, 301] on p-checkbox at bounding box center [871, 300] width 14 height 11
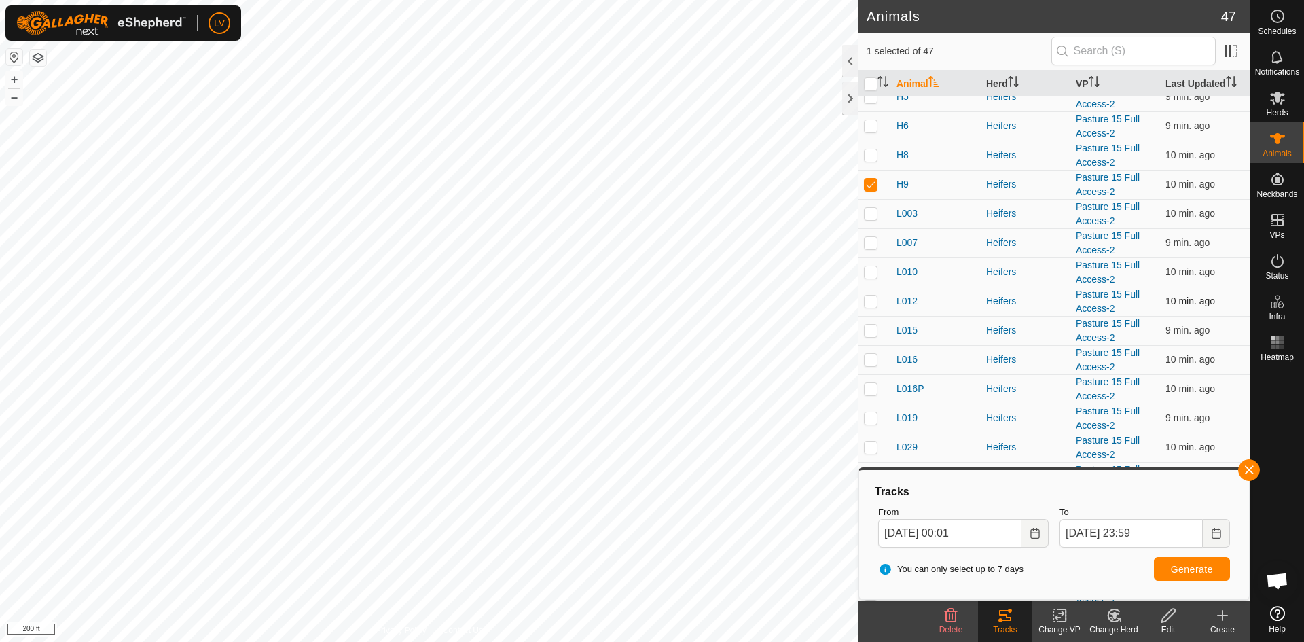
checkbox input "true"
click at [868, 326] on p-checkbox at bounding box center [871, 330] width 14 height 11
checkbox input "true"
click at [868, 366] on td at bounding box center [874, 359] width 33 height 29
checkbox input "true"
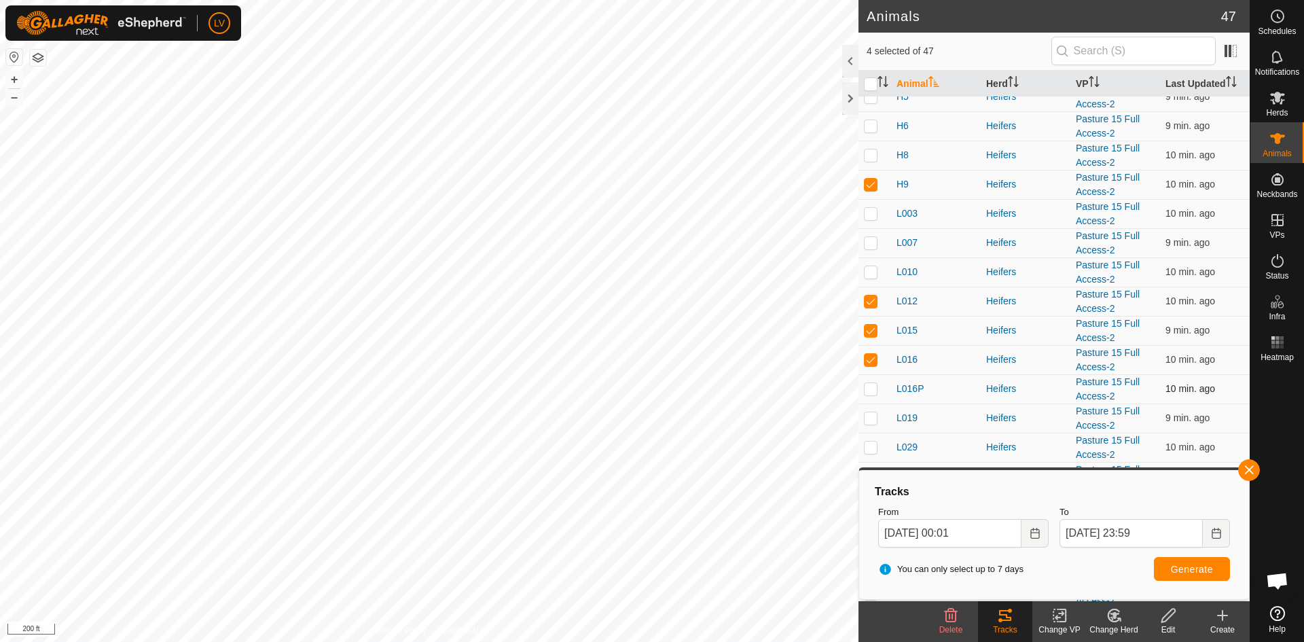
click at [871, 386] on p-checkbox at bounding box center [871, 388] width 14 height 11
checkbox input "true"
click at [871, 414] on p-checkbox at bounding box center [871, 417] width 14 height 11
checkbox input "true"
click at [872, 441] on td at bounding box center [874, 446] width 33 height 29
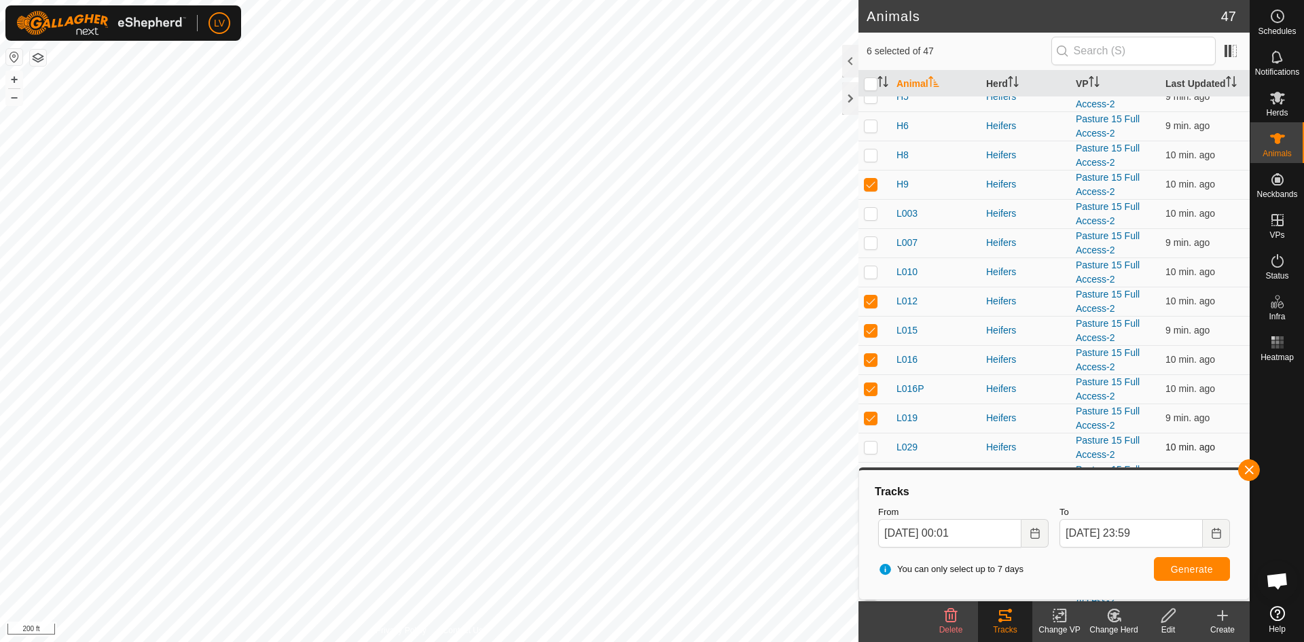
checkbox input "true"
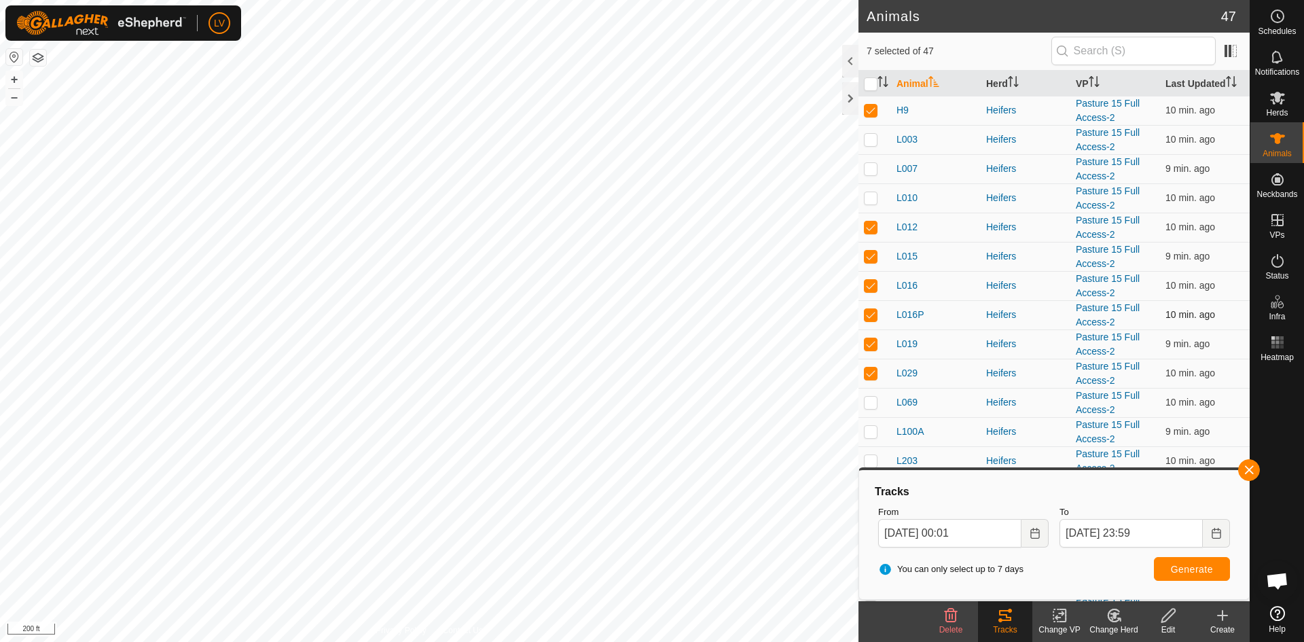
scroll to position [202, 0]
click at [876, 399] on p-checkbox at bounding box center [871, 401] width 14 height 11
checkbox input "true"
click at [872, 425] on p-checkbox at bounding box center [871, 430] width 14 height 11
checkbox input "true"
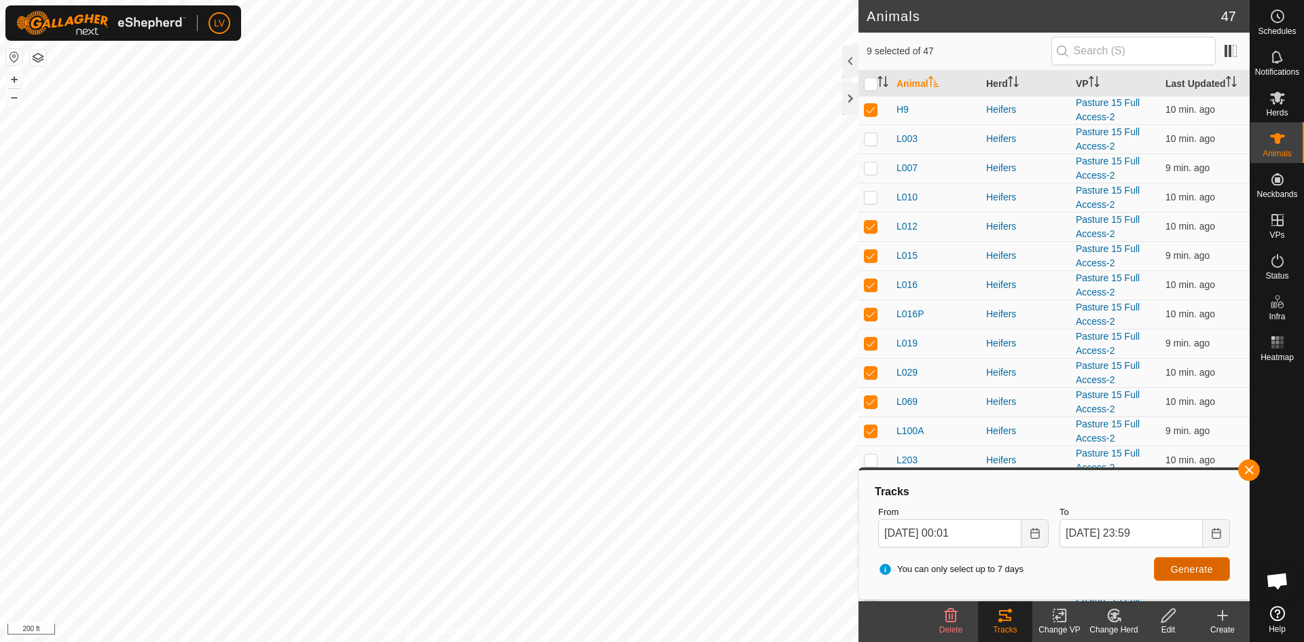
click at [1171, 563] on span "Generate" at bounding box center [1191, 568] width 42 height 11
click at [1204, 570] on span "Generate" at bounding box center [1191, 568] width 42 height 11
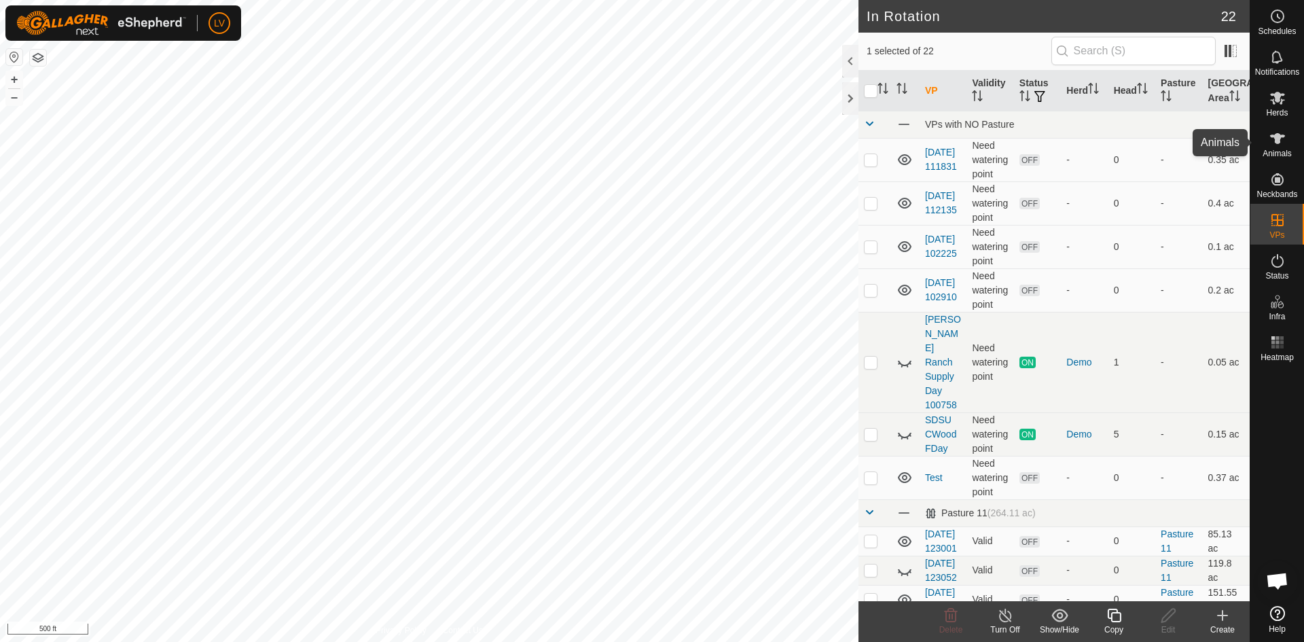
click at [1275, 137] on icon at bounding box center [1277, 138] width 15 height 11
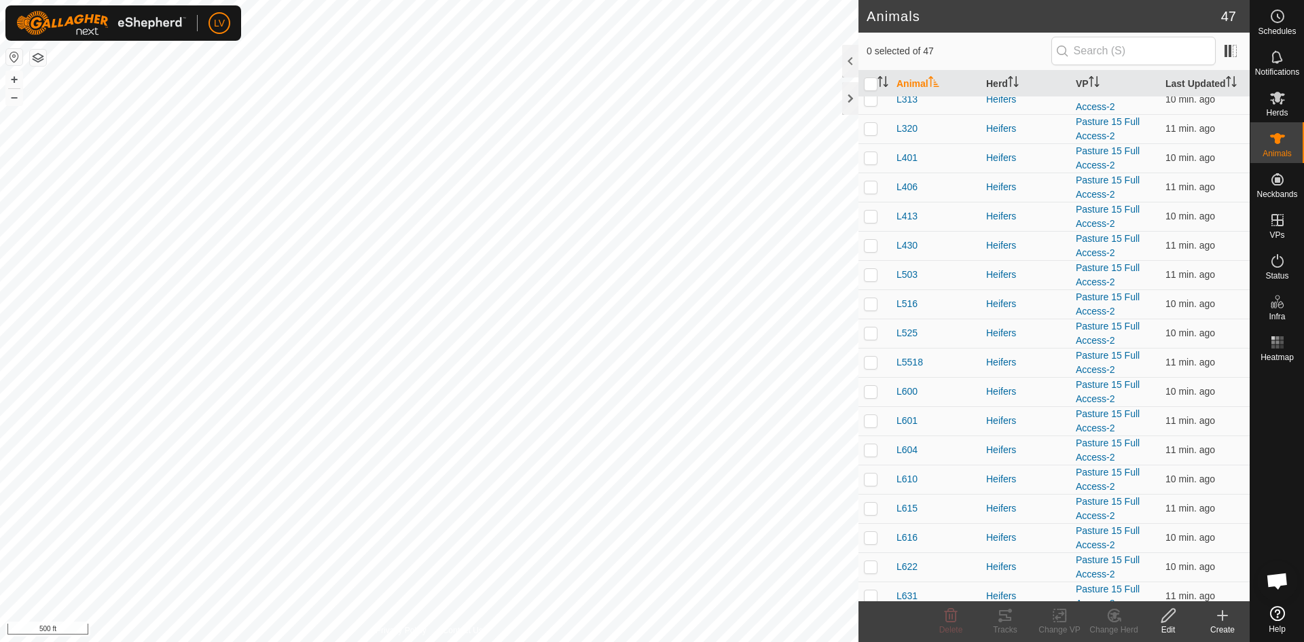
scroll to position [893, 0]
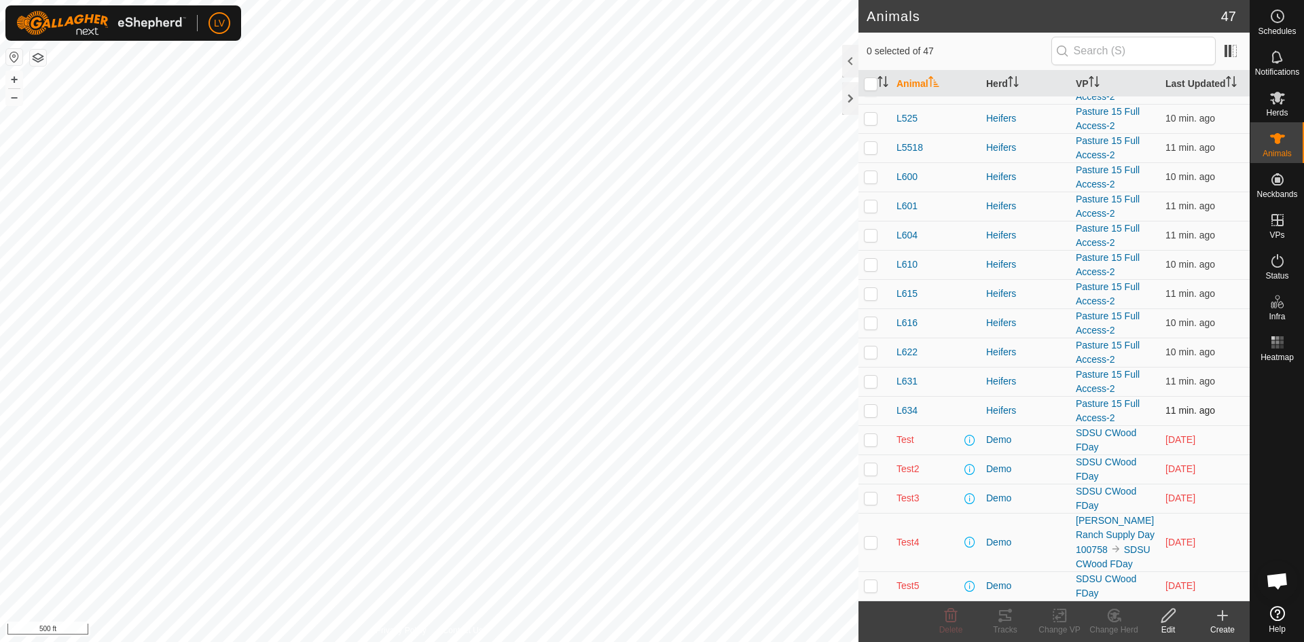
click at [874, 408] on p-checkbox at bounding box center [871, 410] width 14 height 11
checkbox input "true"
click at [871, 383] on p-checkbox at bounding box center [871, 380] width 14 height 11
checkbox input "true"
click at [870, 354] on p-checkbox at bounding box center [871, 351] width 14 height 11
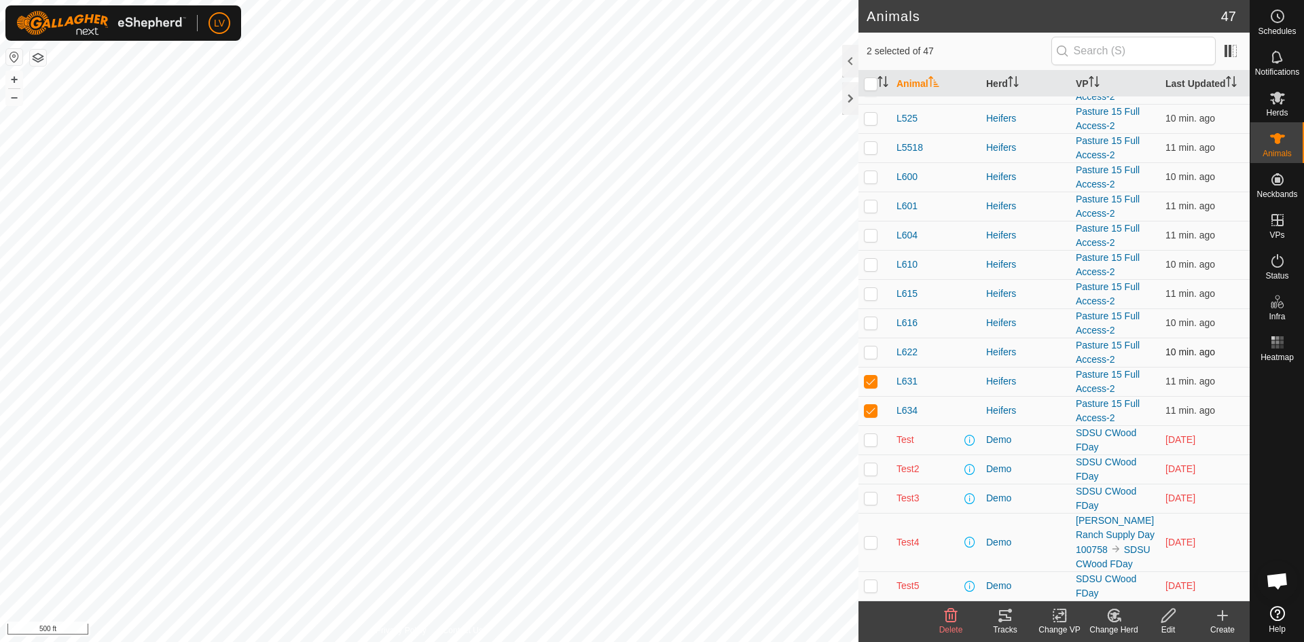
checkbox input "true"
click at [870, 320] on p-checkbox at bounding box center [871, 322] width 14 height 11
checkbox input "true"
click at [870, 296] on p-checkbox at bounding box center [871, 293] width 14 height 11
checkbox input "true"
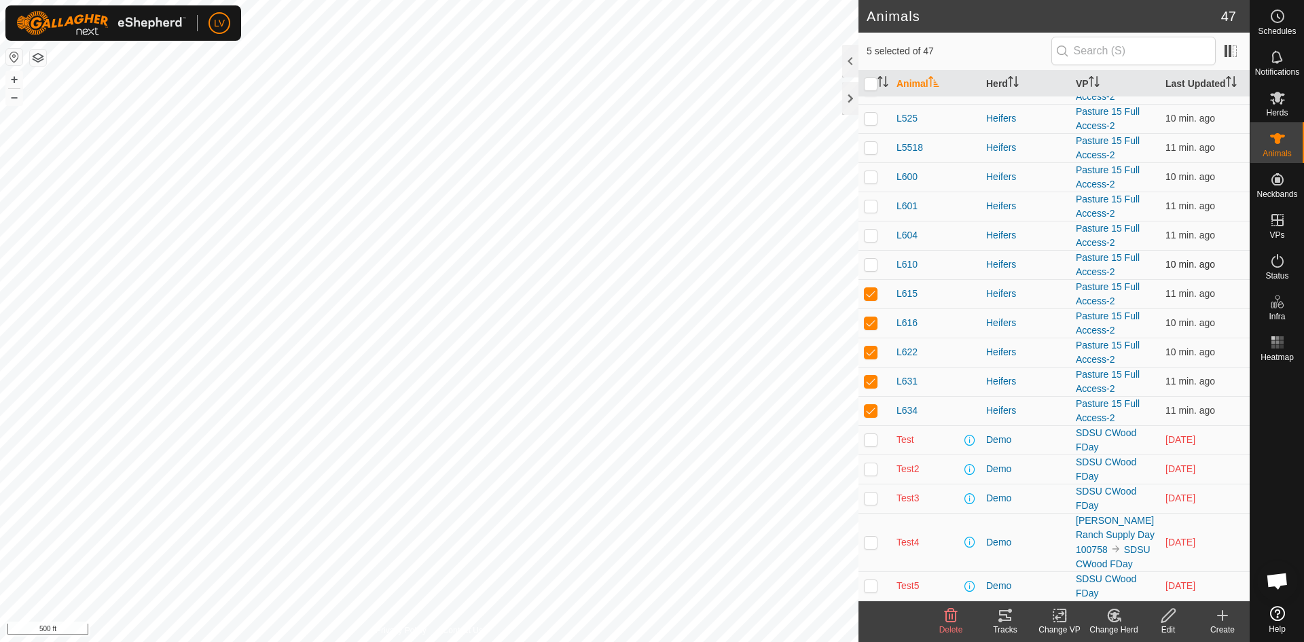
click at [870, 265] on p-checkbox at bounding box center [871, 264] width 14 height 11
checkbox input "true"
click at [870, 239] on p-checkbox at bounding box center [871, 234] width 14 height 11
checkbox input "true"
click at [870, 205] on p-checkbox at bounding box center [871, 205] width 14 height 11
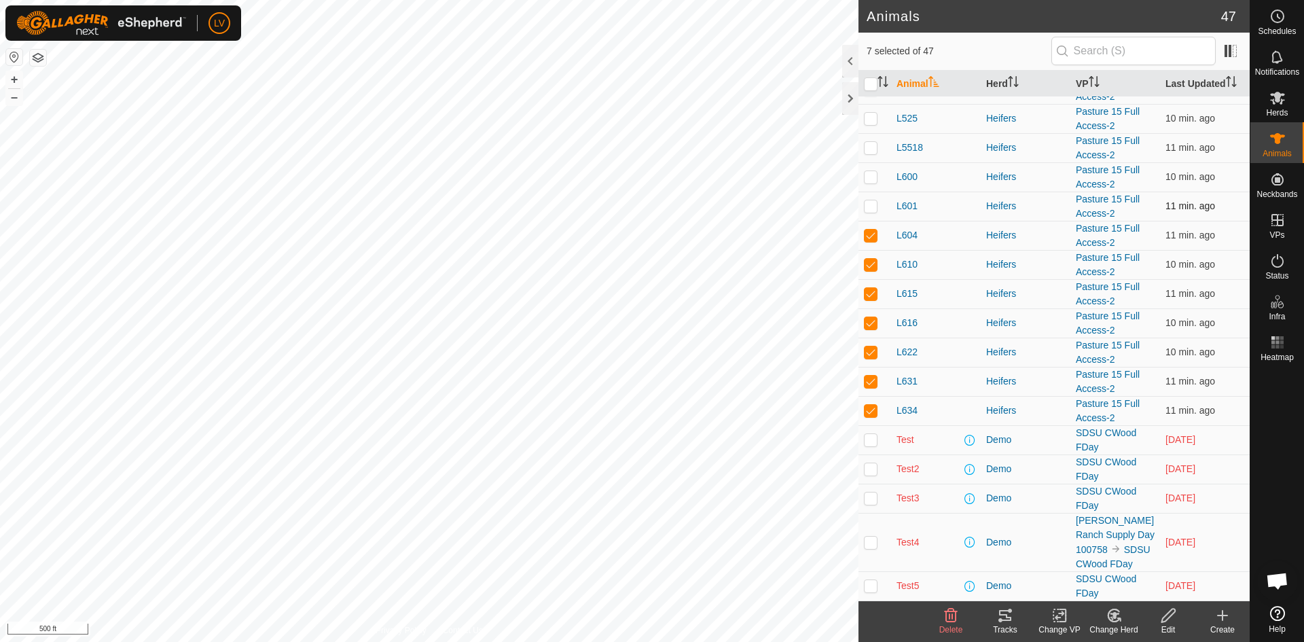
checkbox input "true"
click at [870, 179] on p-checkbox at bounding box center [871, 176] width 14 height 11
checkbox input "true"
click at [1001, 610] on icon at bounding box center [1005, 615] width 12 height 11
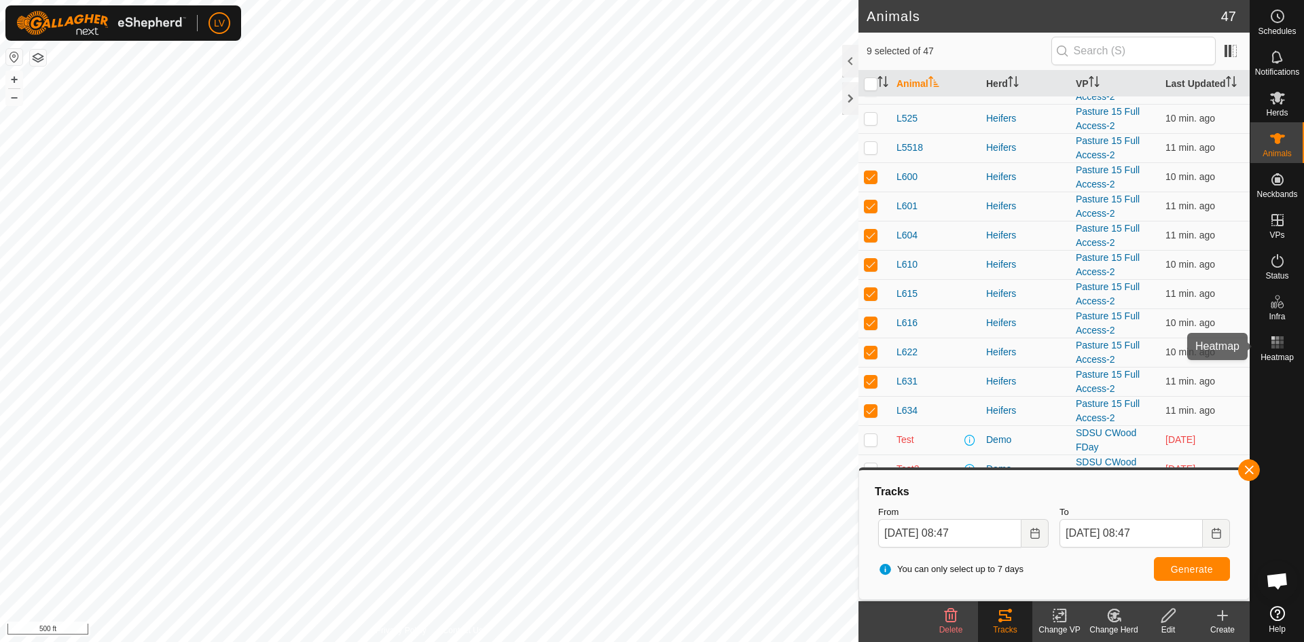
click at [1285, 337] on es-heatmap-svg-icon at bounding box center [1277, 342] width 24 height 22
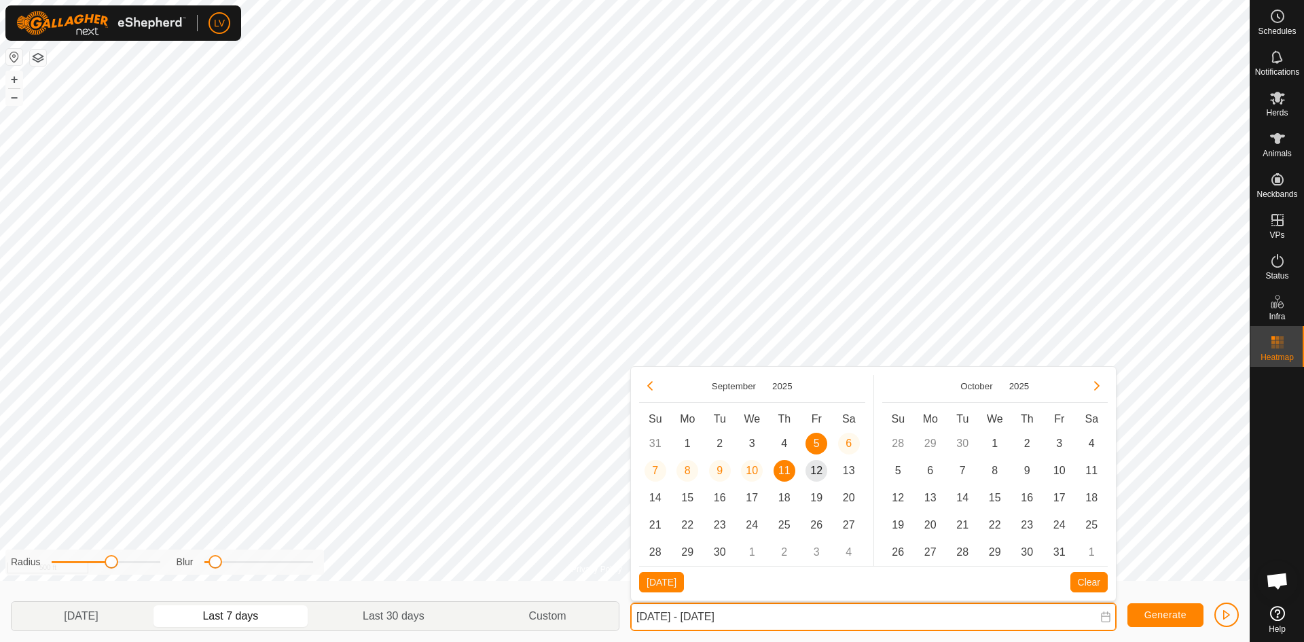
click at [779, 618] on input "Sep 05, 2025 - Sep 11, 2025" at bounding box center [873, 616] width 486 height 29
click at [743, 615] on input "Sep 05, 2025 - Sep 11, 2025" at bounding box center [873, 616] width 486 height 29
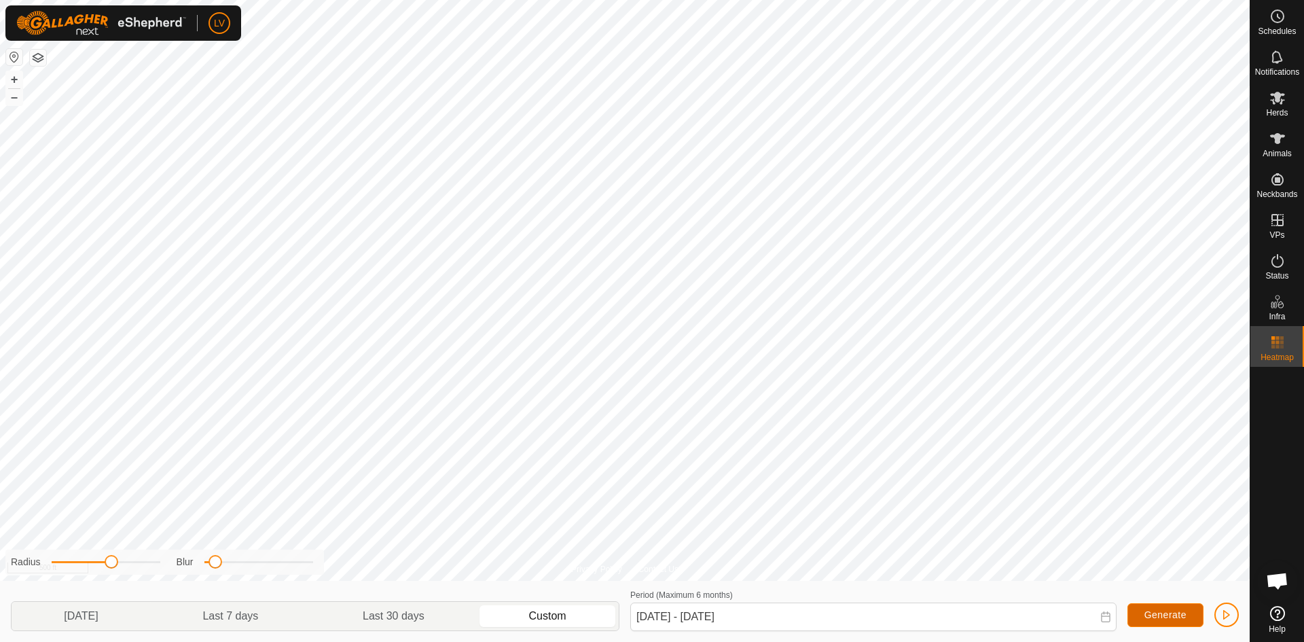
type input "Sep 05, 2025 - Sep 06, 2025"
click at [1154, 610] on span "Generate" at bounding box center [1165, 614] width 42 height 11
drag, startPoint x: 215, startPoint y: 559, endPoint x: 172, endPoint y: 566, distance: 43.2
click at [172, 566] on div "Radius Blur" at bounding box center [164, 561] width 318 height 25
drag, startPoint x: 113, startPoint y: 563, endPoint x: 181, endPoint y: 561, distance: 68.6
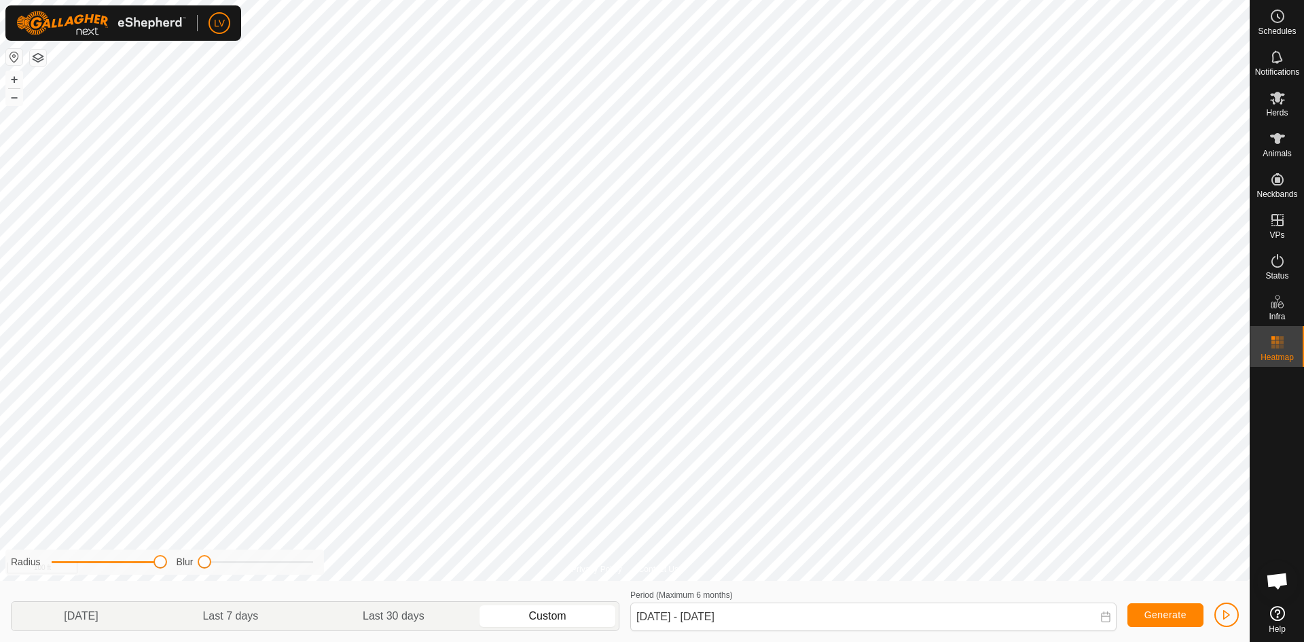
click at [181, 561] on div "Radius Blur" at bounding box center [164, 561] width 318 height 25
click at [1278, 148] on es-animals-svg-icon at bounding box center [1277, 139] width 24 height 22
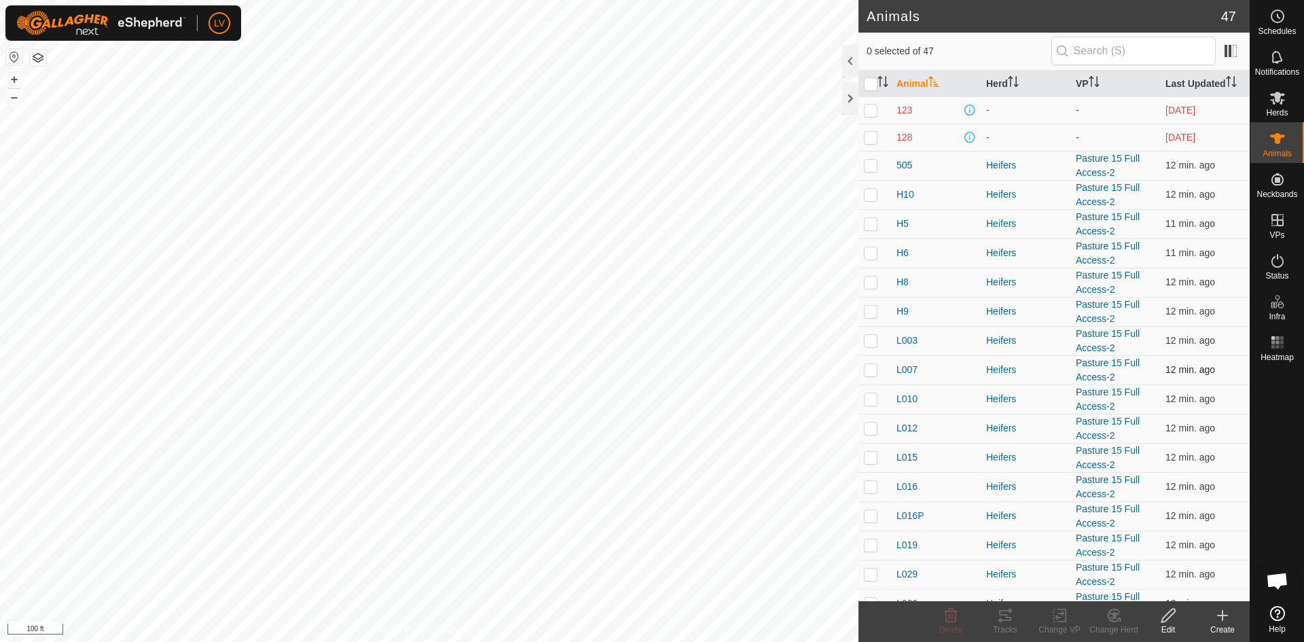
click at [871, 373] on p-checkbox at bounding box center [871, 369] width 14 height 11
click at [871, 368] on p-checkbox at bounding box center [871, 369] width 14 height 11
checkbox input "false"
click at [868, 303] on td at bounding box center [874, 311] width 33 height 29
checkbox input "true"
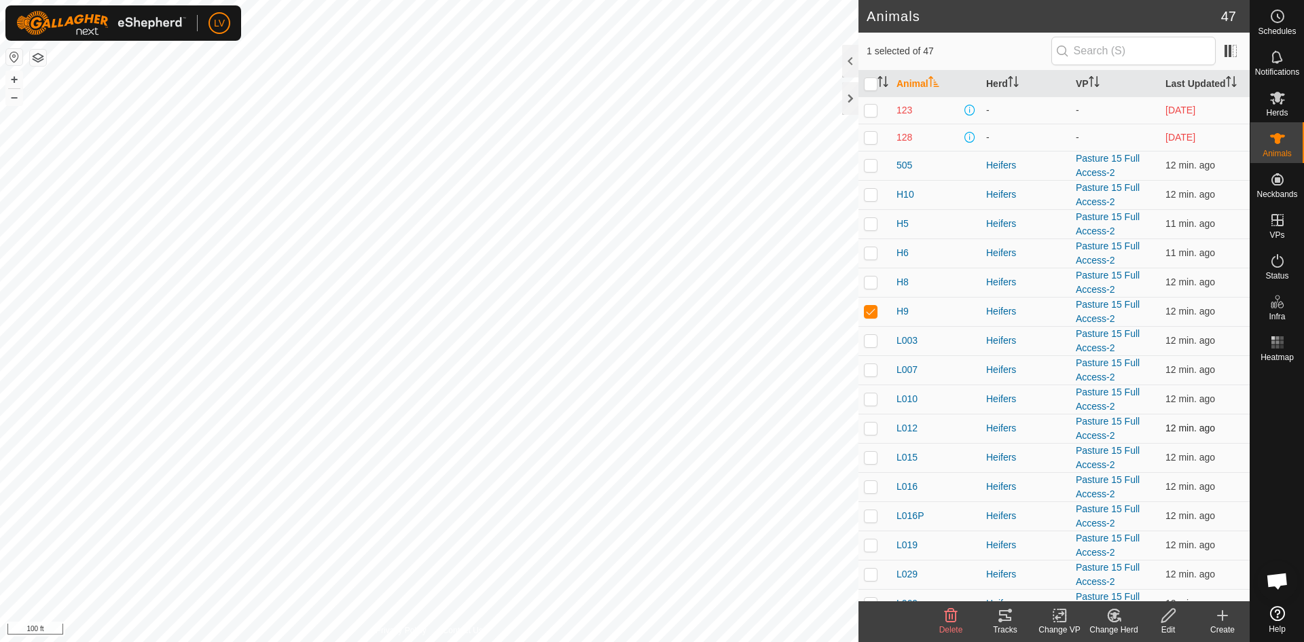
click at [868, 430] on p-checkbox at bounding box center [871, 427] width 14 height 11
checkbox input "true"
click at [870, 456] on p-checkbox at bounding box center [871, 456] width 14 height 11
checkbox input "true"
click at [871, 487] on p-checkbox at bounding box center [871, 486] width 14 height 11
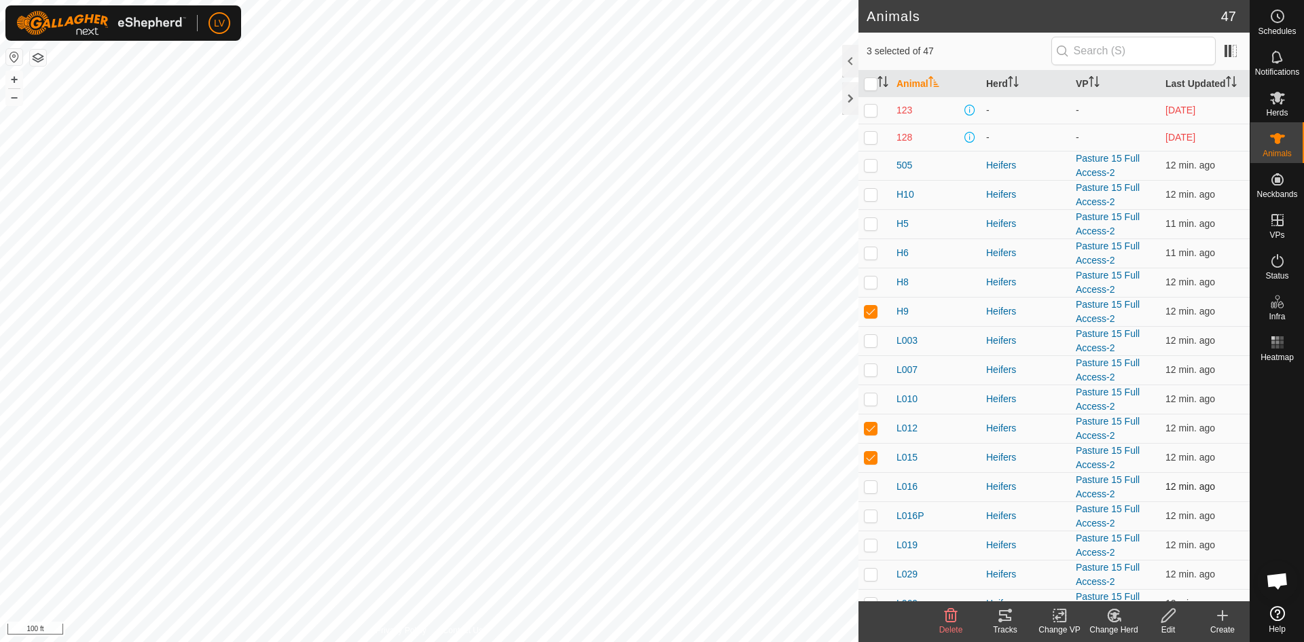
checkbox input "true"
click at [868, 519] on p-checkbox at bounding box center [871, 515] width 14 height 11
checkbox input "true"
click at [868, 544] on p-checkbox at bounding box center [871, 544] width 14 height 11
checkbox input "true"
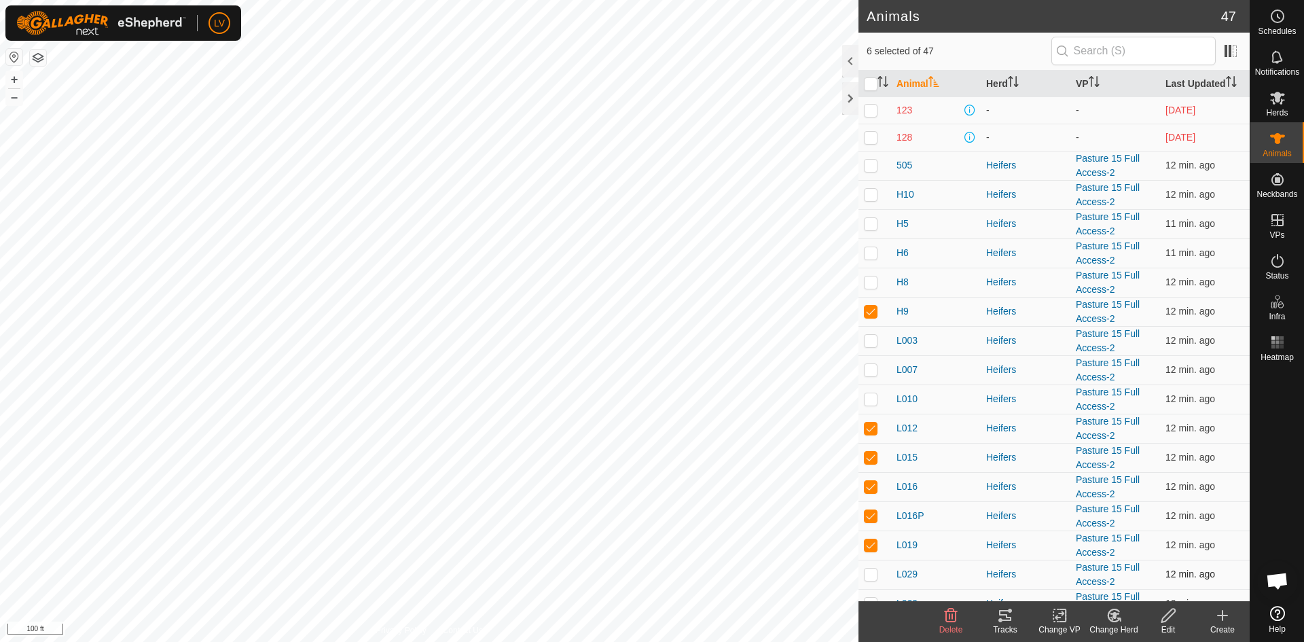
click at [868, 571] on p-checkbox at bounding box center [871, 573] width 14 height 11
checkbox input "true"
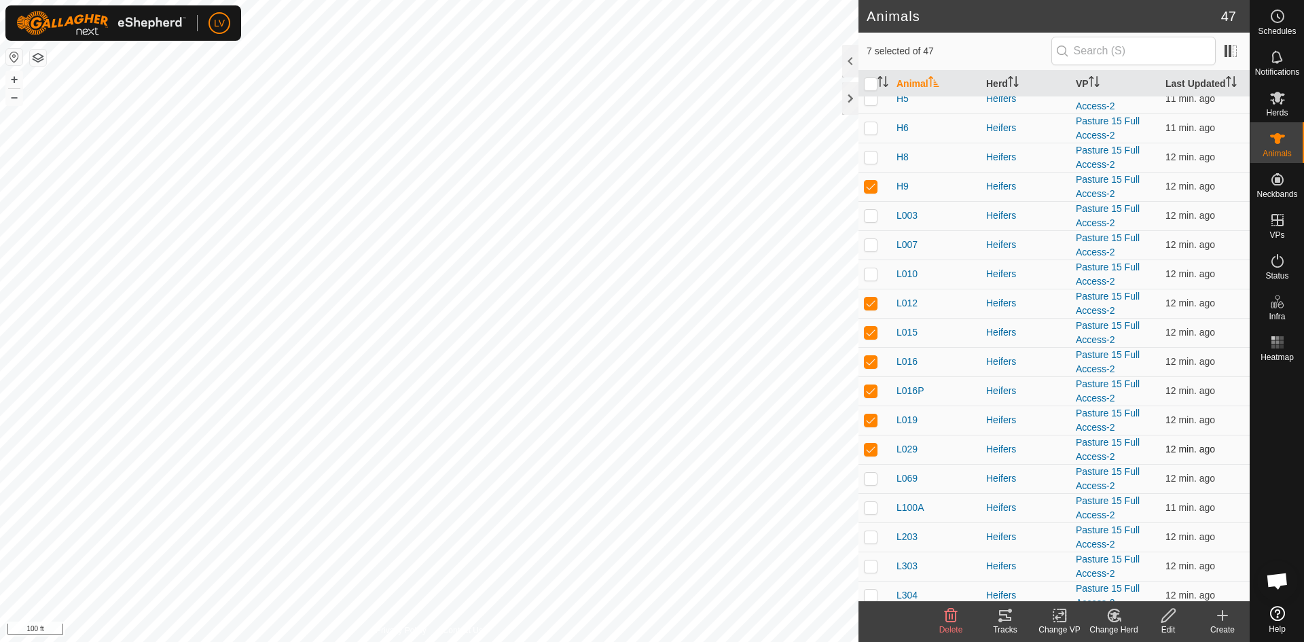
scroll to position [127, 0]
click at [876, 479] on p-checkbox at bounding box center [871, 475] width 14 height 11
checkbox input "true"
click at [873, 497] on td at bounding box center [874, 505] width 33 height 29
checkbox input "true"
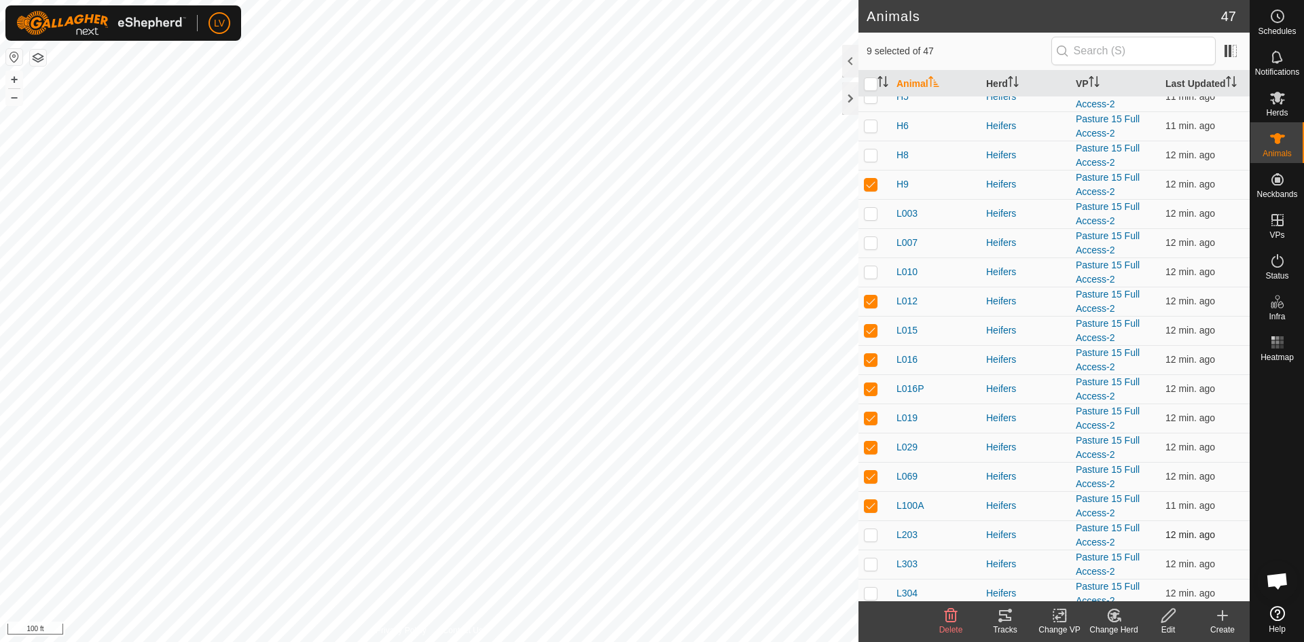
click at [869, 541] on td at bounding box center [874, 534] width 33 height 29
checkbox input "true"
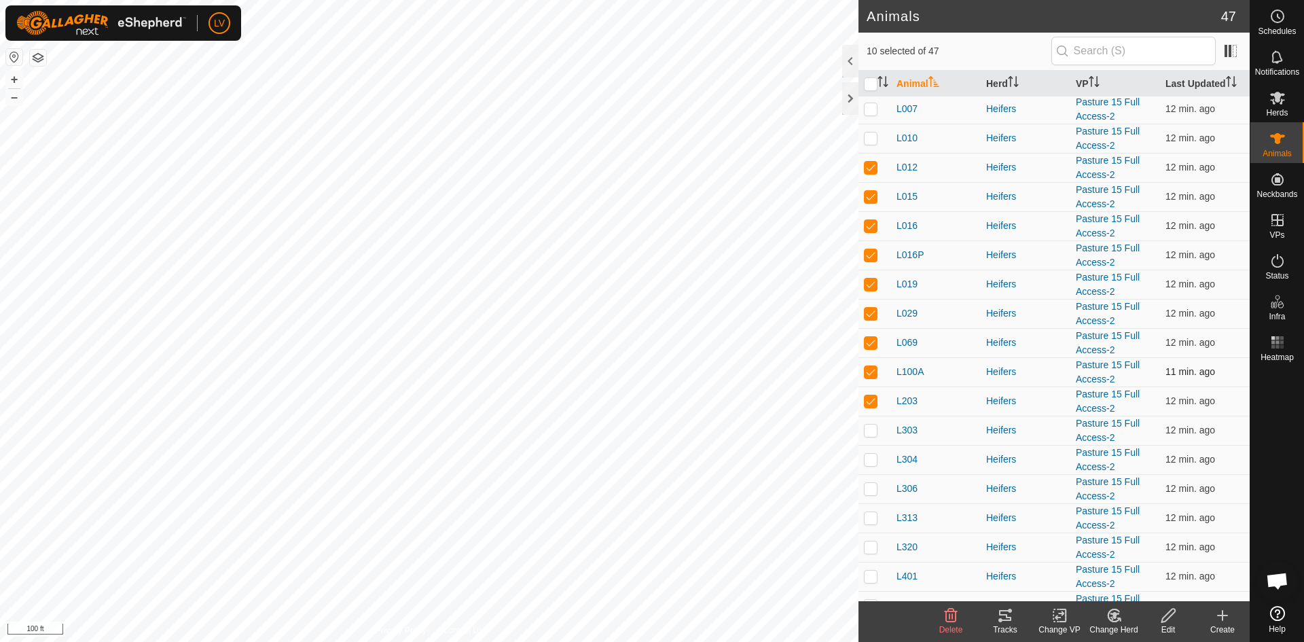
scroll to position [261, 0]
click at [865, 431] on p-checkbox at bounding box center [871, 429] width 14 height 11
click at [878, 428] on td at bounding box center [874, 429] width 33 height 29
checkbox input "false"
click at [1003, 618] on icon at bounding box center [1005, 615] width 16 height 16
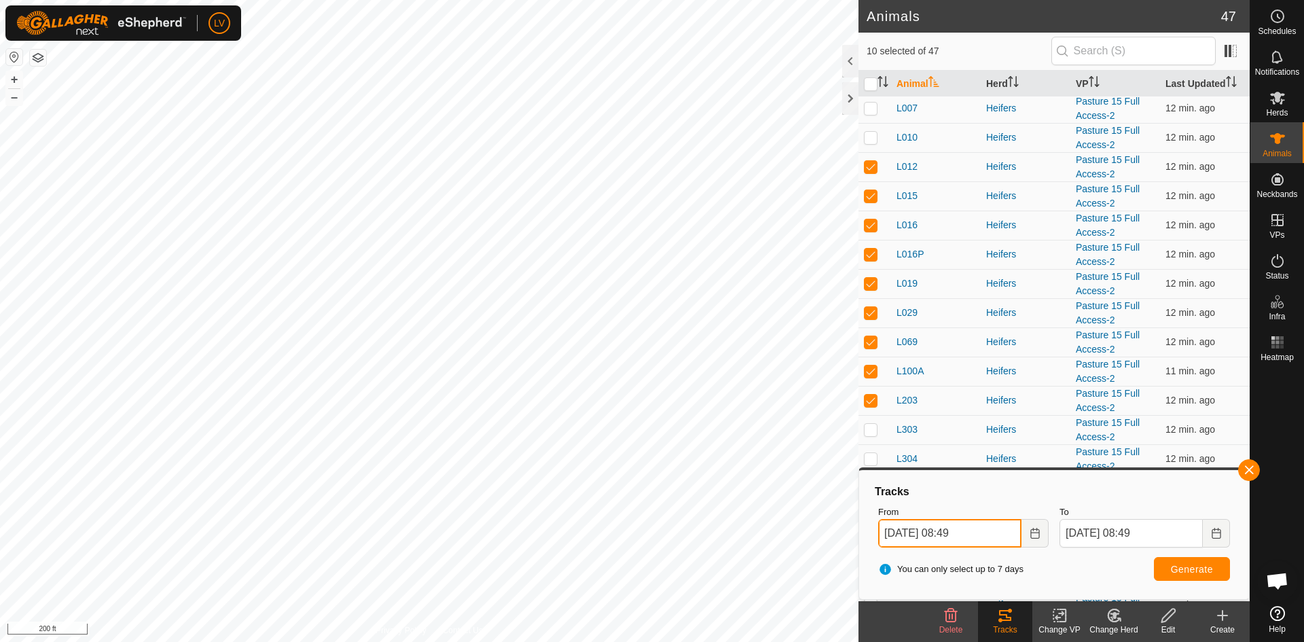
click at [916, 534] on input "Sep 11, 2025 08:49" at bounding box center [949, 533] width 143 height 29
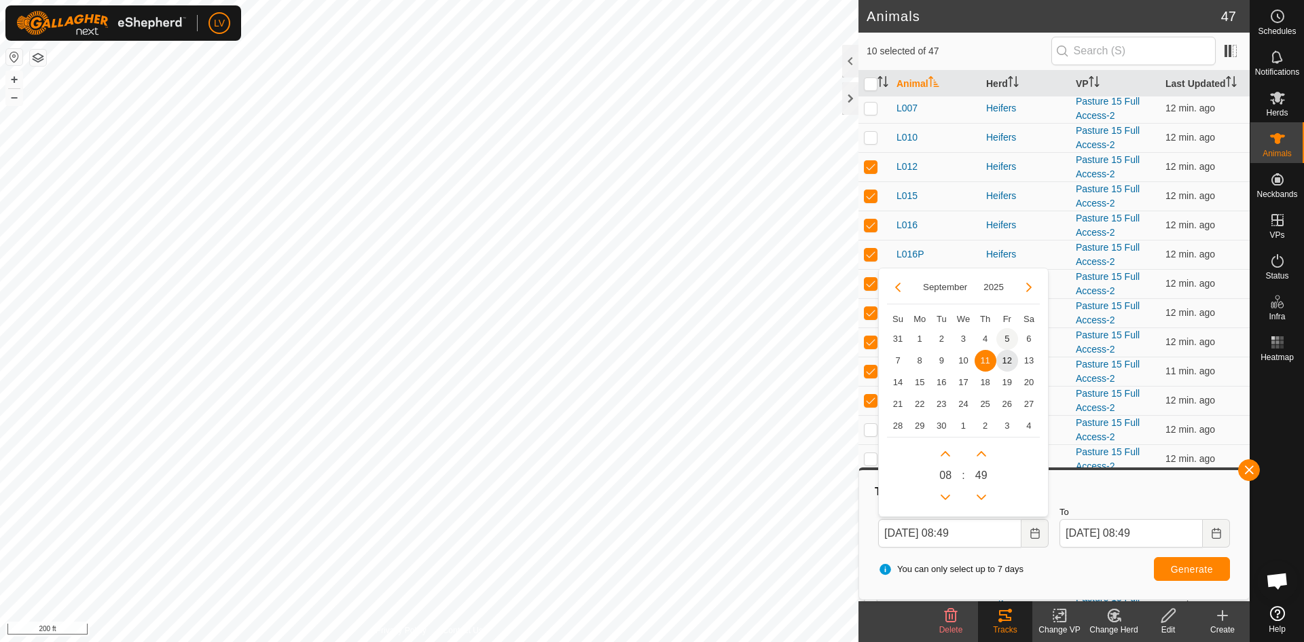
click at [1005, 335] on span "5" at bounding box center [1007, 339] width 22 height 22
type input "Sep 05, 2025 08:49"
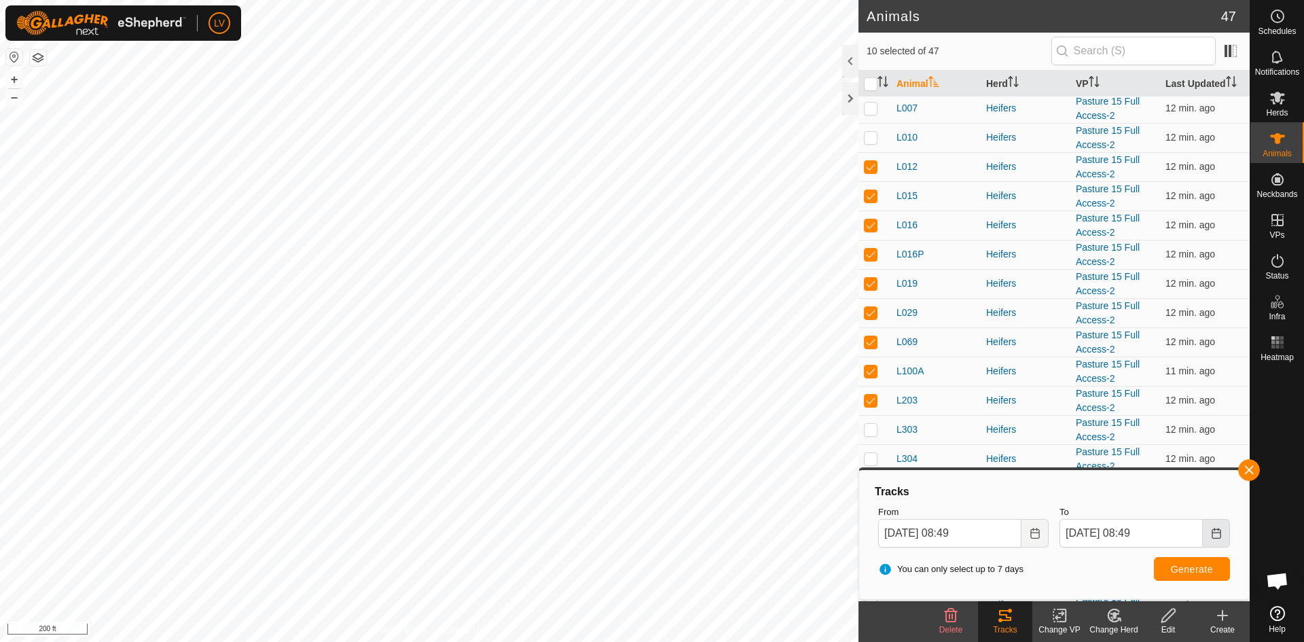
click at [1216, 536] on icon "Choose Date" at bounding box center [1215, 533] width 11 height 11
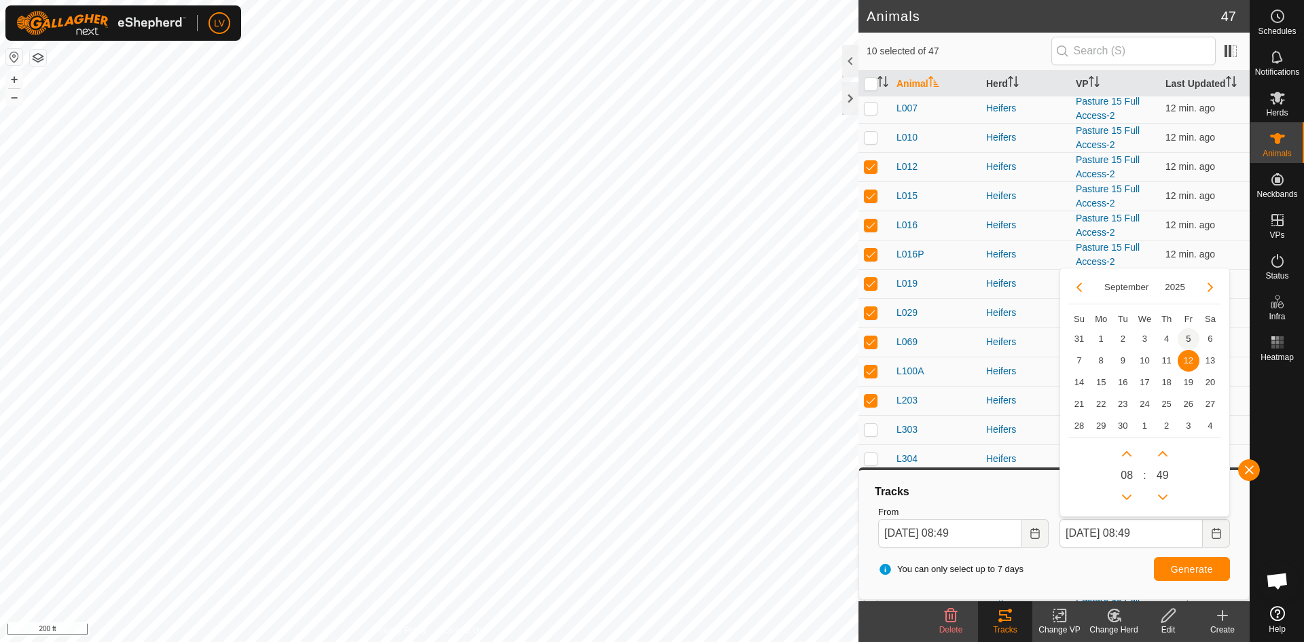
click at [1186, 337] on span "5" at bounding box center [1188, 339] width 22 height 22
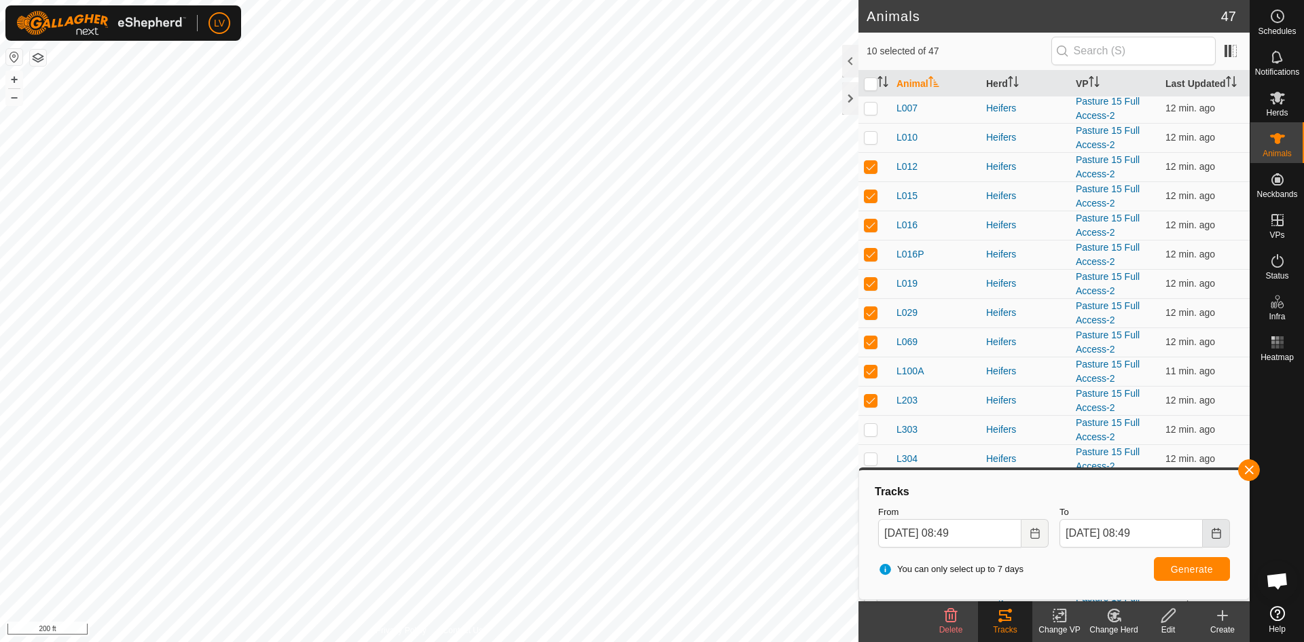
click at [1210, 535] on icon "Choose Date" at bounding box center [1215, 533] width 11 height 11
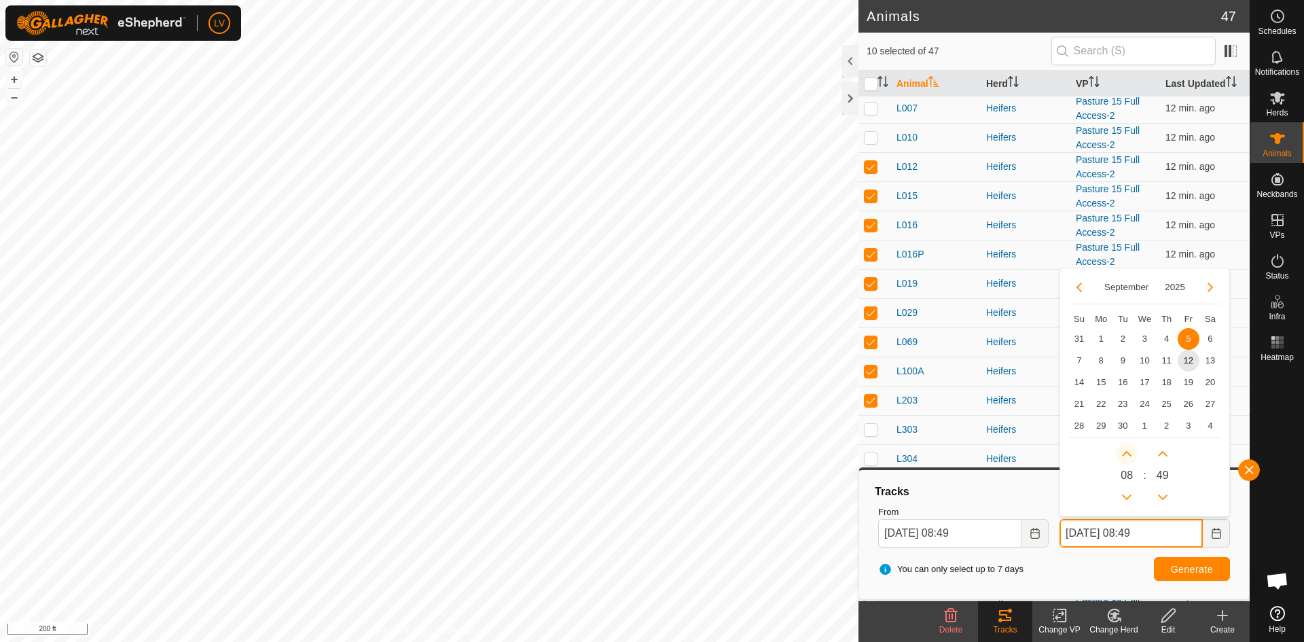
click at [1129, 455] on button "Next Hour" at bounding box center [1126, 454] width 22 height 22
click at [1130, 456] on span "Next Hour" at bounding box center [1130, 456] width 0 height 0
click at [1129, 455] on button "Next Hour" at bounding box center [1126, 454] width 22 height 22
click at [1129, 455] on icon "Next Hour" at bounding box center [1127, 453] width 10 height 5
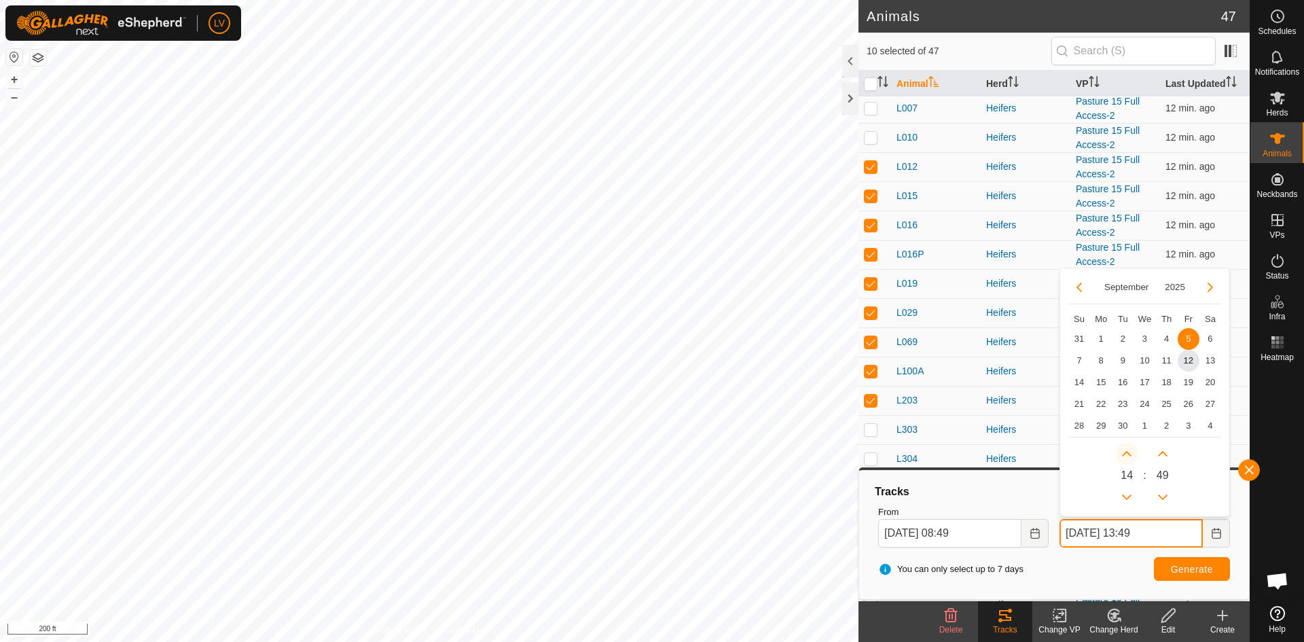
click at [1129, 455] on button "Next Hour" at bounding box center [1126, 454] width 22 height 22
click at [1129, 455] on icon "Next Hour" at bounding box center [1127, 453] width 10 height 5
click at [1129, 455] on button "Next Hour" at bounding box center [1126, 454] width 22 height 22
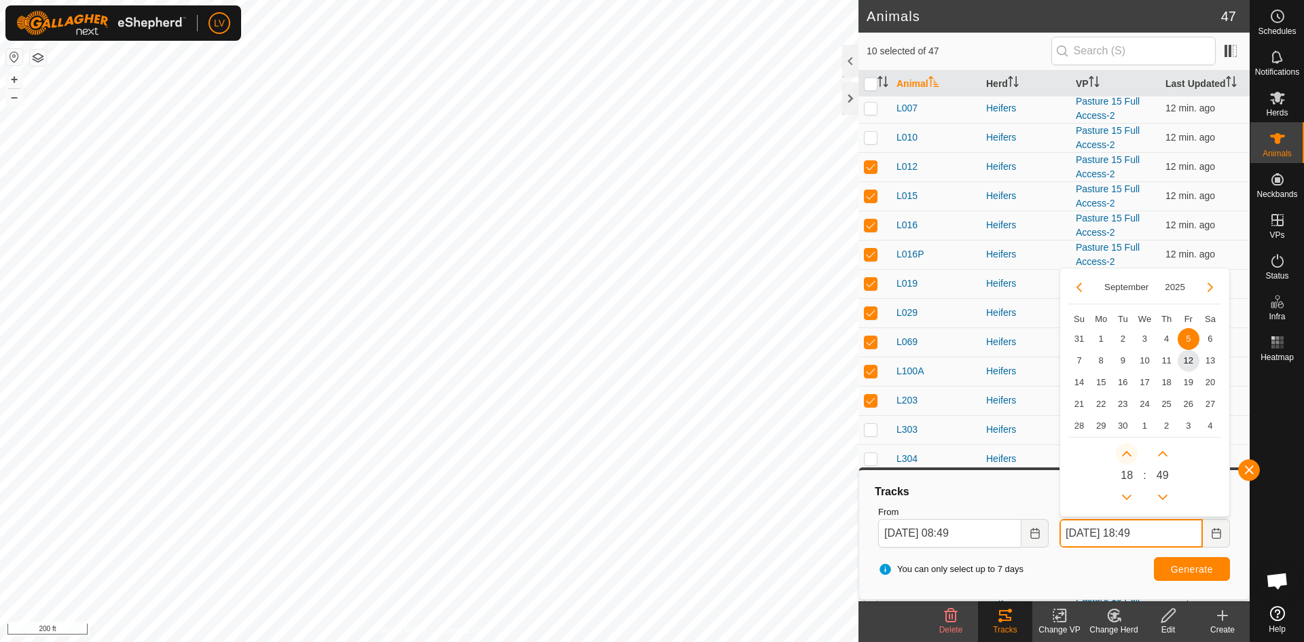
click at [1130, 456] on span "Next Hour" at bounding box center [1130, 456] width 0 height 0
click at [1132, 492] on button "Previous Hour" at bounding box center [1126, 497] width 22 height 22
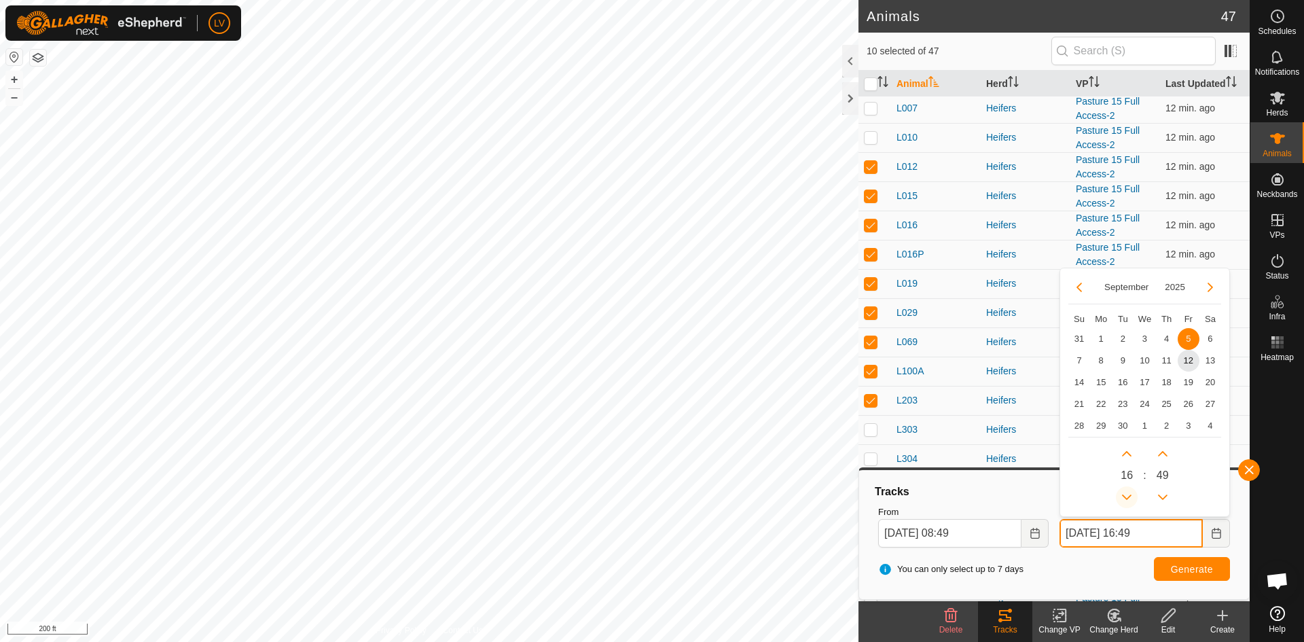
type input "Sep 05, 2025 15:49"
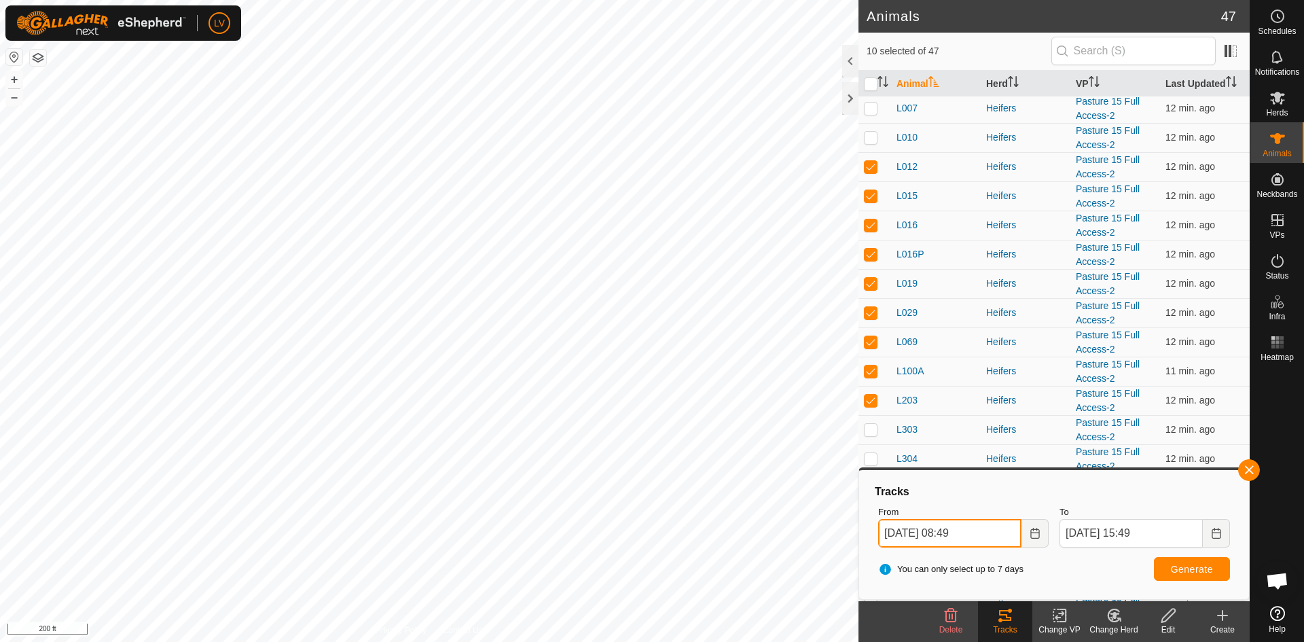
click at [985, 540] on input "Sep 05, 2025 08:49" at bounding box center [949, 533] width 143 height 29
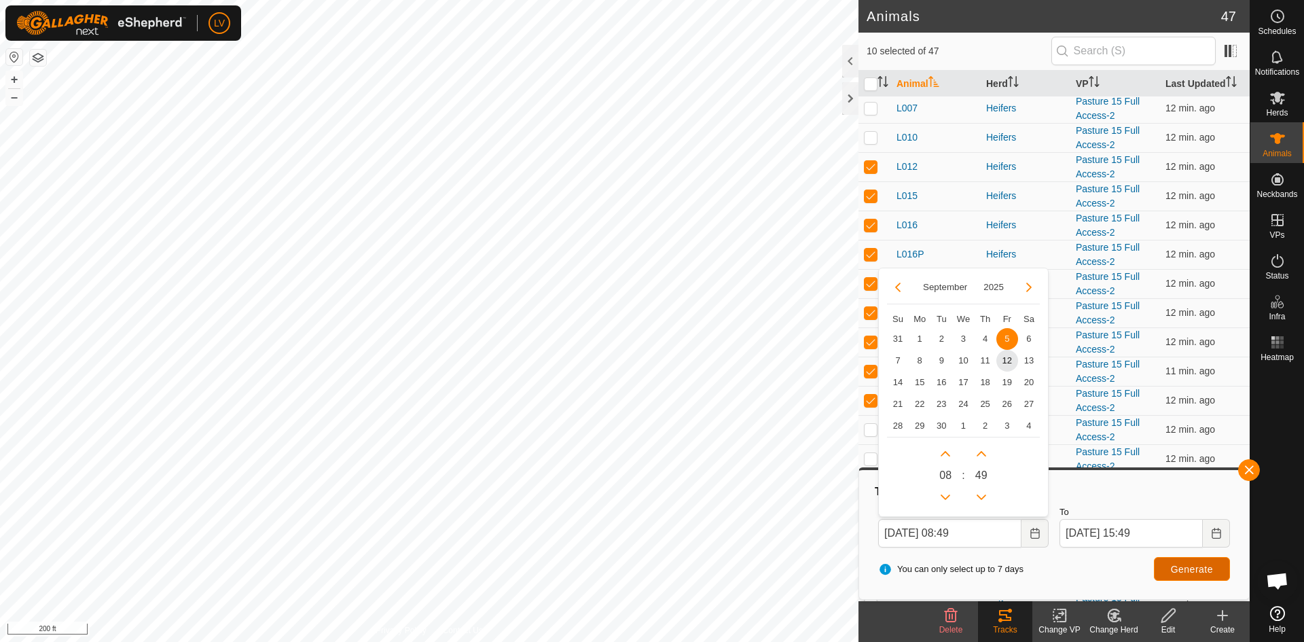
click at [1181, 565] on span "Generate" at bounding box center [1191, 568] width 42 height 11
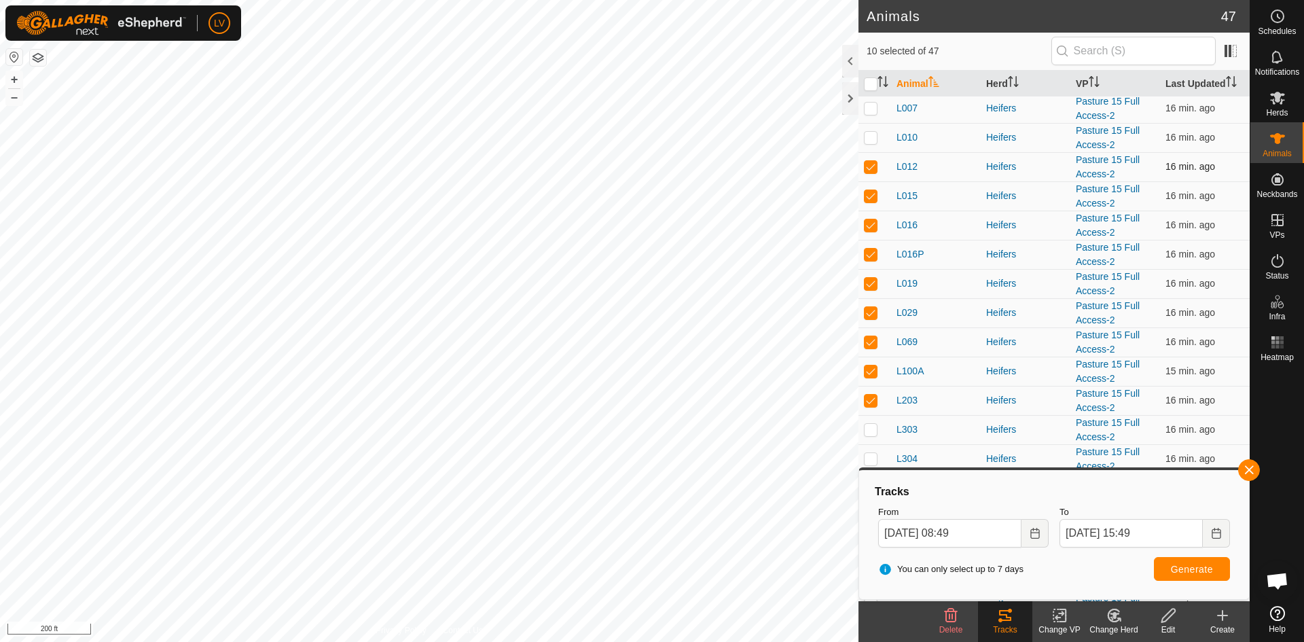
click at [868, 166] on p-checkbox at bounding box center [871, 166] width 14 height 11
checkbox input "false"
click at [868, 188] on td at bounding box center [874, 195] width 33 height 29
checkbox input "false"
click at [872, 223] on p-checkbox at bounding box center [871, 224] width 14 height 11
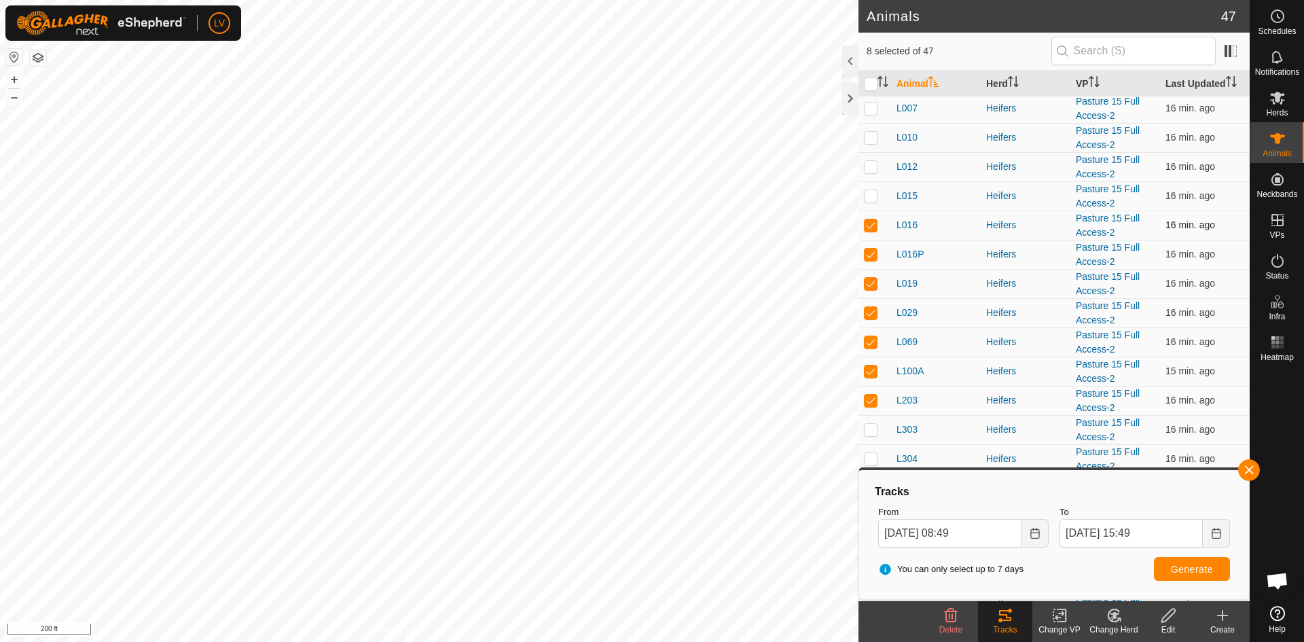
checkbox input "false"
click at [870, 284] on p-checkbox at bounding box center [871, 283] width 14 height 11
checkbox input "false"
click at [870, 310] on p-checkbox at bounding box center [871, 312] width 14 height 11
checkbox input "false"
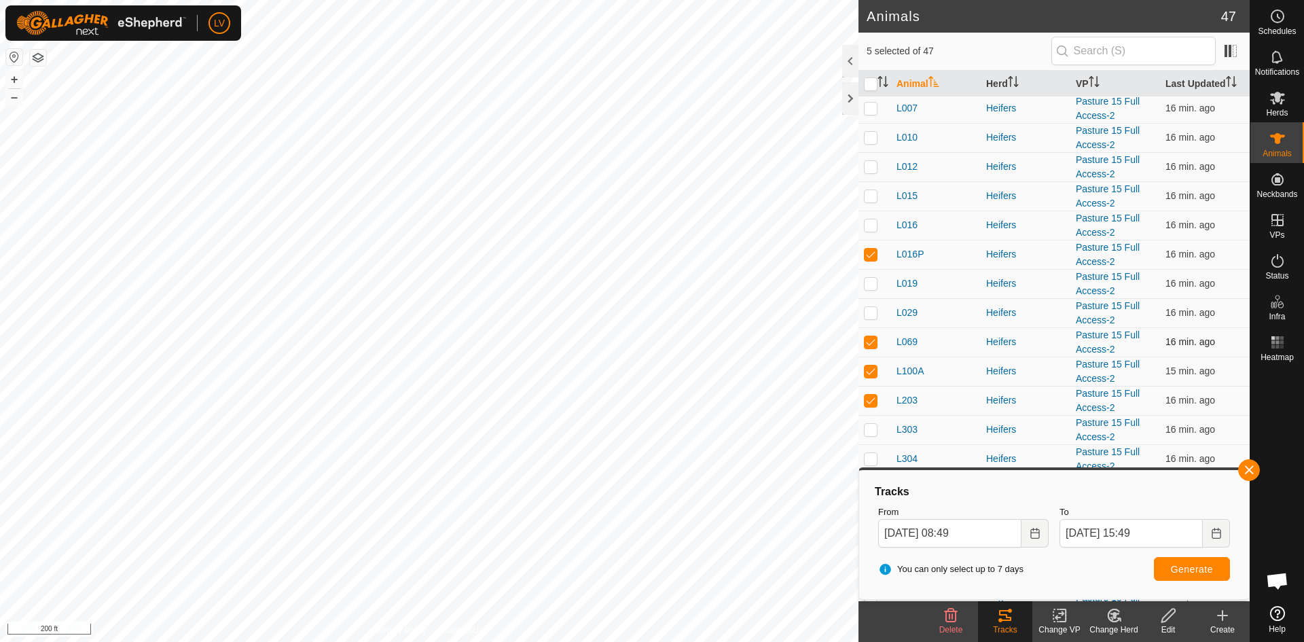
click at [870, 342] on p-checkbox at bounding box center [871, 341] width 14 height 11
checkbox input "false"
click at [870, 365] on td at bounding box center [874, 370] width 33 height 29
checkbox input "false"
click at [870, 396] on p-checkbox at bounding box center [871, 399] width 14 height 11
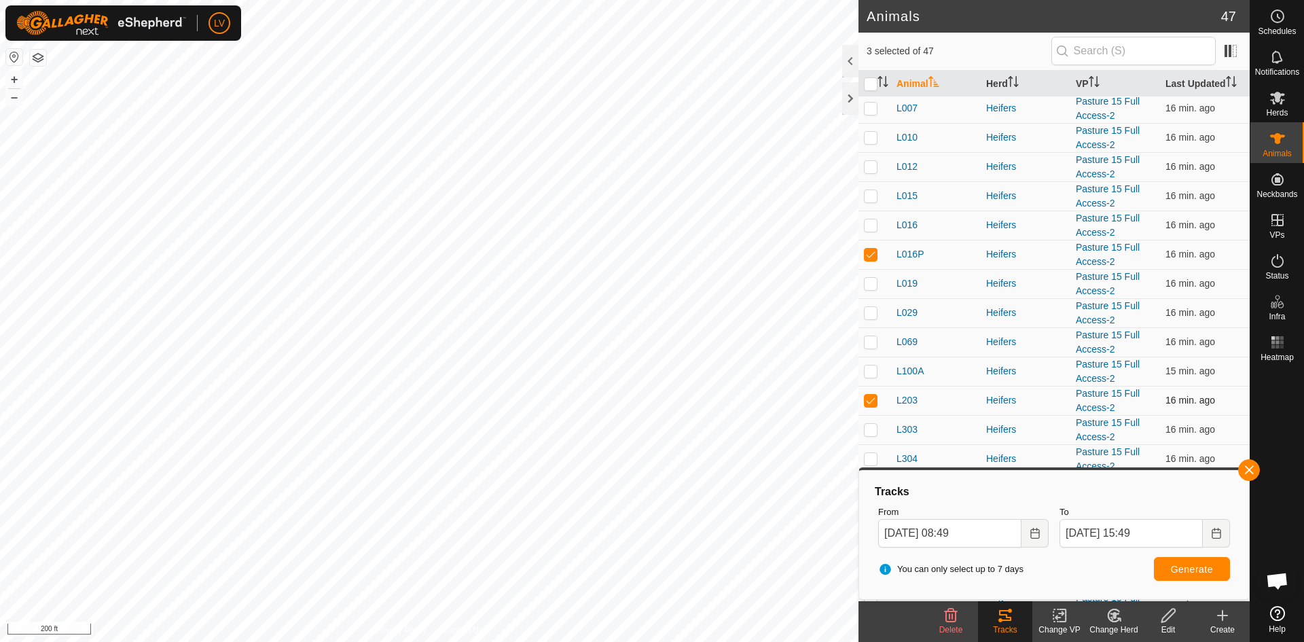
checkbox input "false"
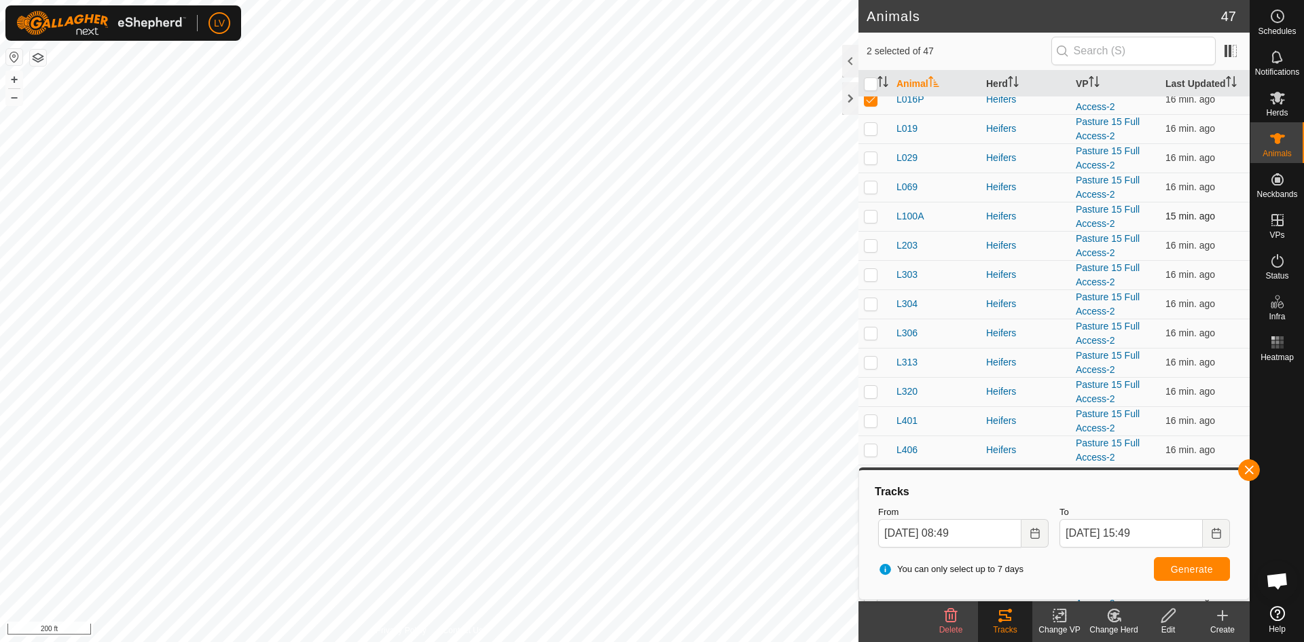
click at [870, 215] on p-checkbox at bounding box center [871, 215] width 14 height 11
checkbox input "true"
click at [868, 248] on p-checkbox at bounding box center [871, 245] width 14 height 11
checkbox input "true"
click at [869, 270] on p-checkbox at bounding box center [871, 274] width 14 height 11
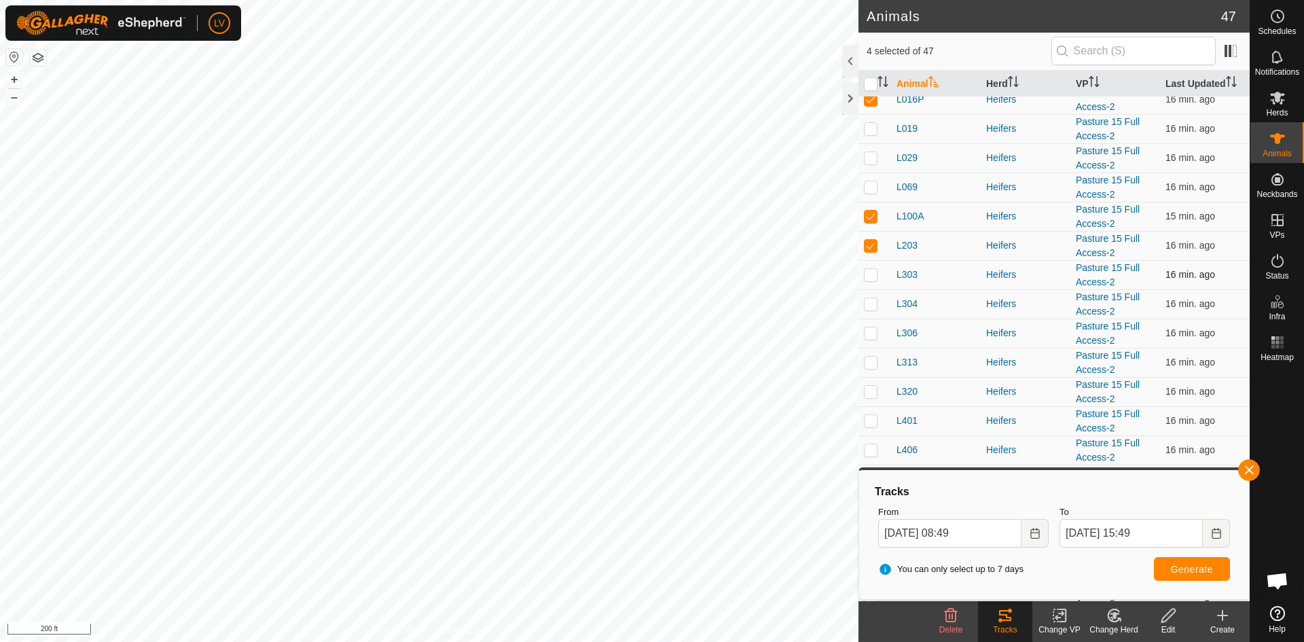
checkbox input "true"
click at [871, 296] on td at bounding box center [874, 303] width 33 height 29
checkbox input "true"
click at [871, 331] on p-checkbox at bounding box center [871, 332] width 14 height 11
checkbox input "true"
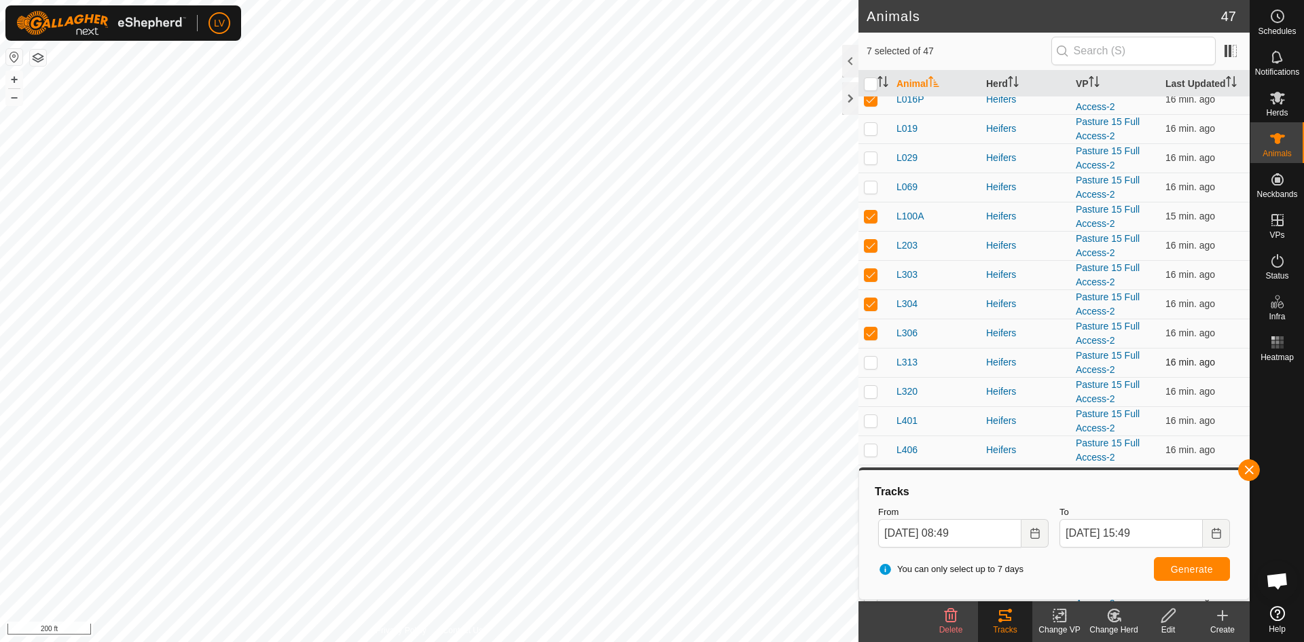
click at [871, 355] on td at bounding box center [874, 362] width 33 height 29
checkbox input "true"
click at [871, 391] on p-checkbox at bounding box center [871, 391] width 14 height 11
checkbox input "true"
click at [1168, 563] on button "Generate" at bounding box center [1191, 569] width 76 height 24
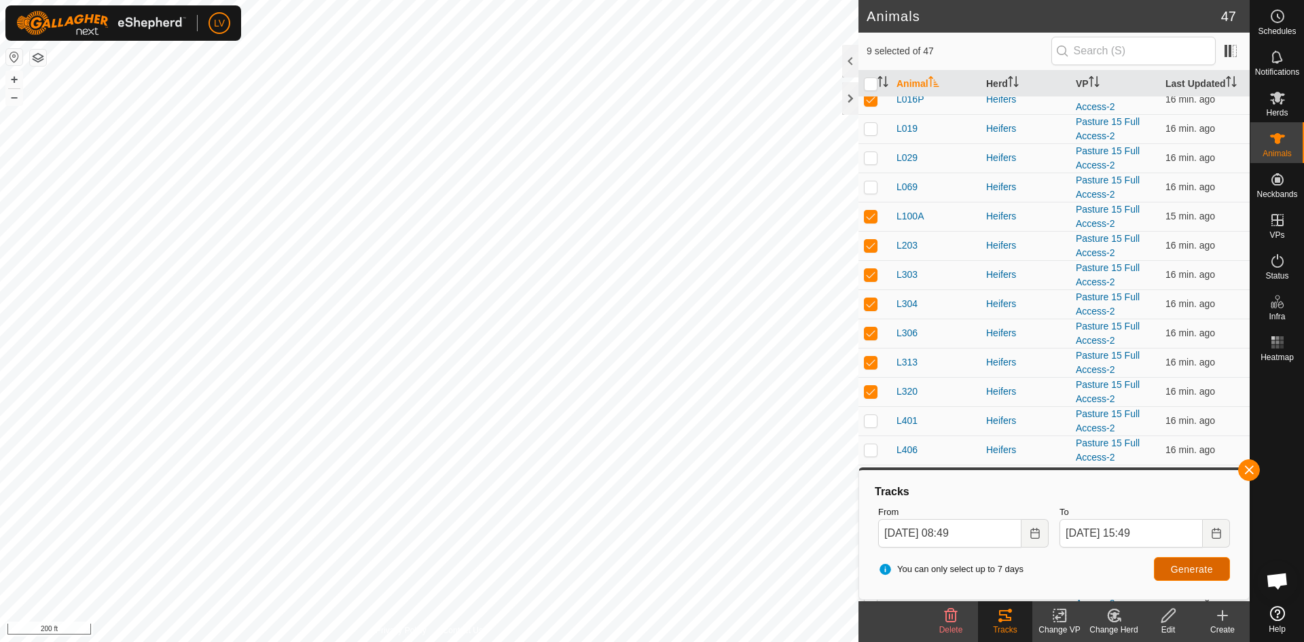
click at [1168, 563] on button "Generate" at bounding box center [1191, 569] width 76 height 24
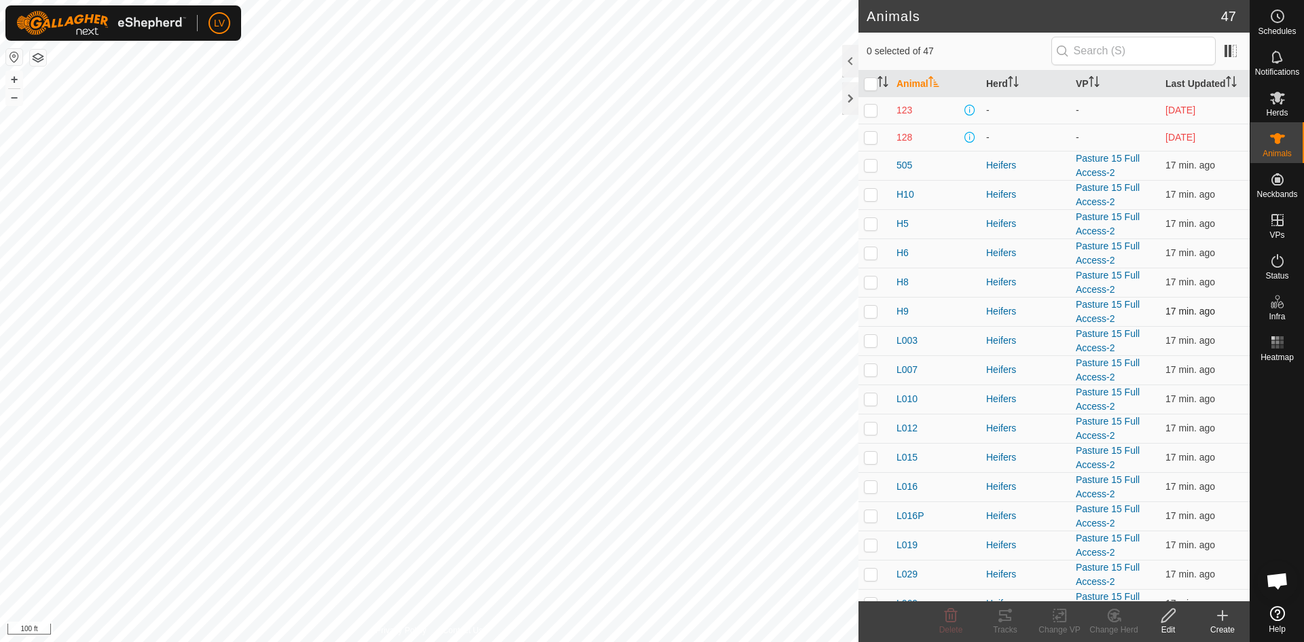
click at [873, 309] on p-checkbox at bounding box center [871, 311] width 14 height 11
checkbox input "true"
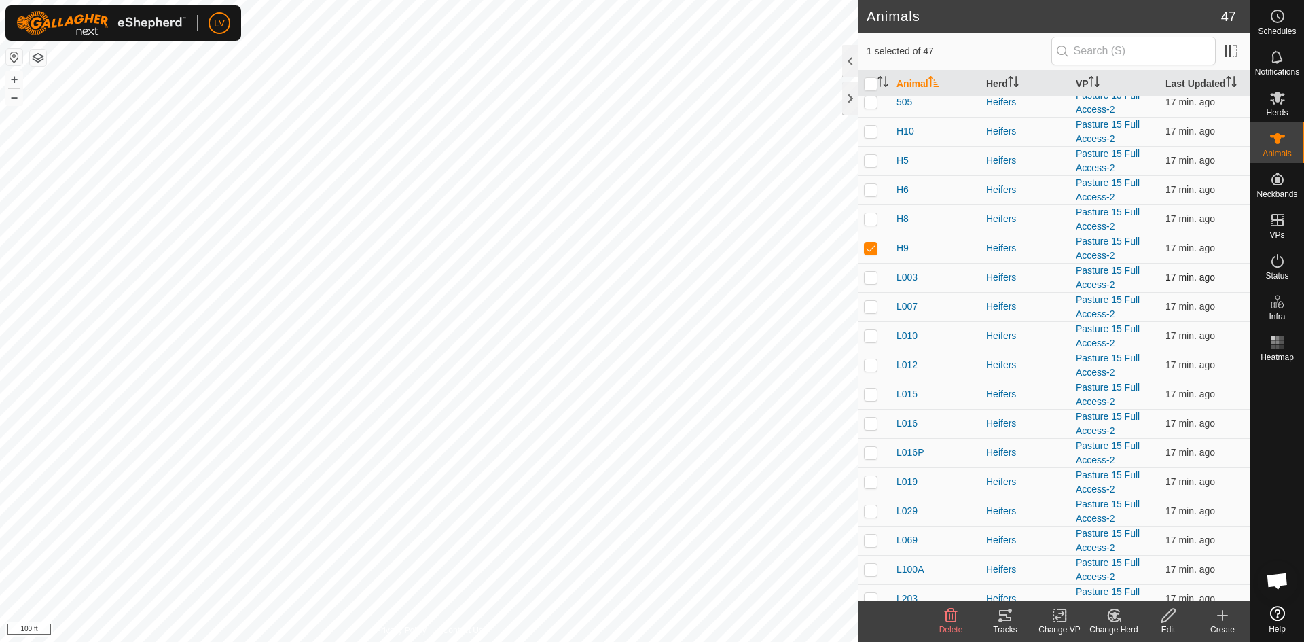
scroll to position [64, 0]
click at [870, 455] on p-checkbox at bounding box center [871, 451] width 14 height 11
checkbox input "true"
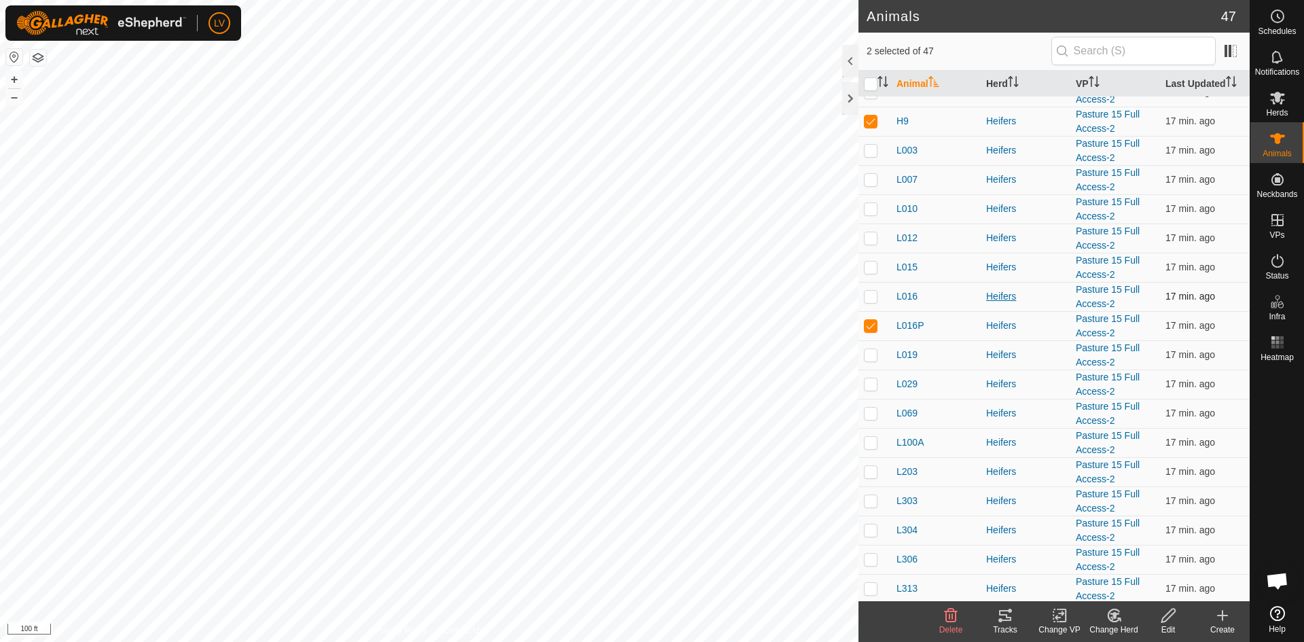
scroll to position [203, 0]
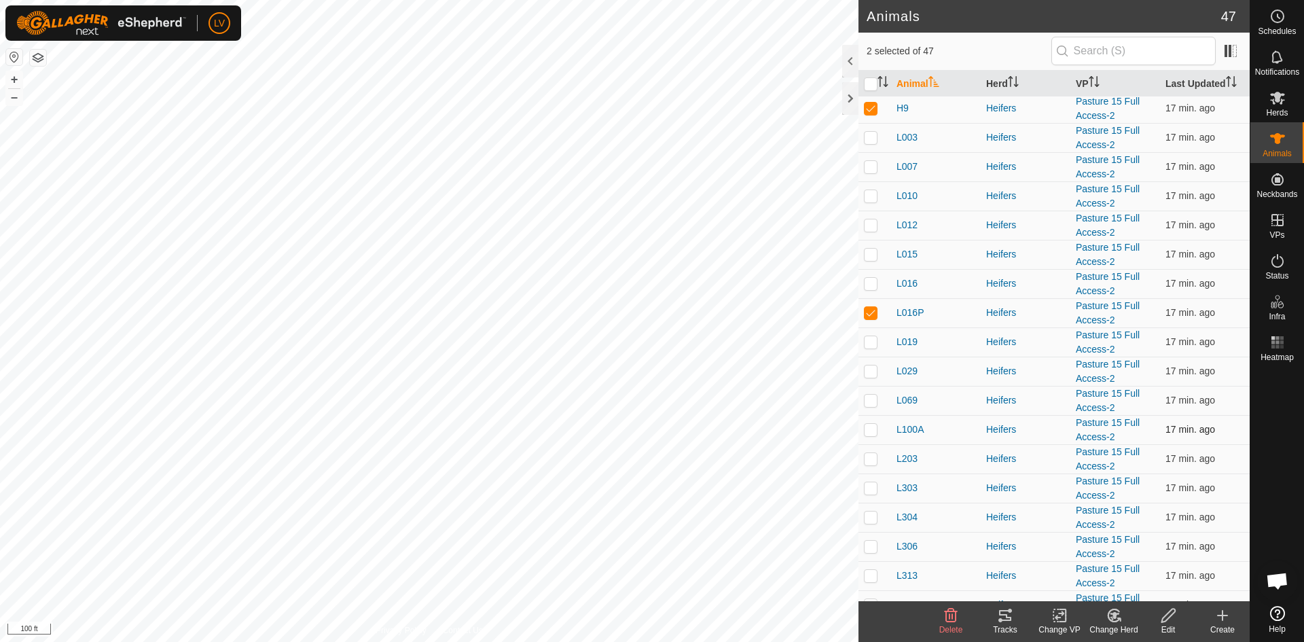
click at [870, 428] on p-checkbox at bounding box center [871, 429] width 14 height 11
checkbox input "true"
click at [870, 457] on p-checkbox at bounding box center [871, 458] width 14 height 11
checkbox input "true"
click at [869, 484] on p-checkbox at bounding box center [871, 487] width 14 height 11
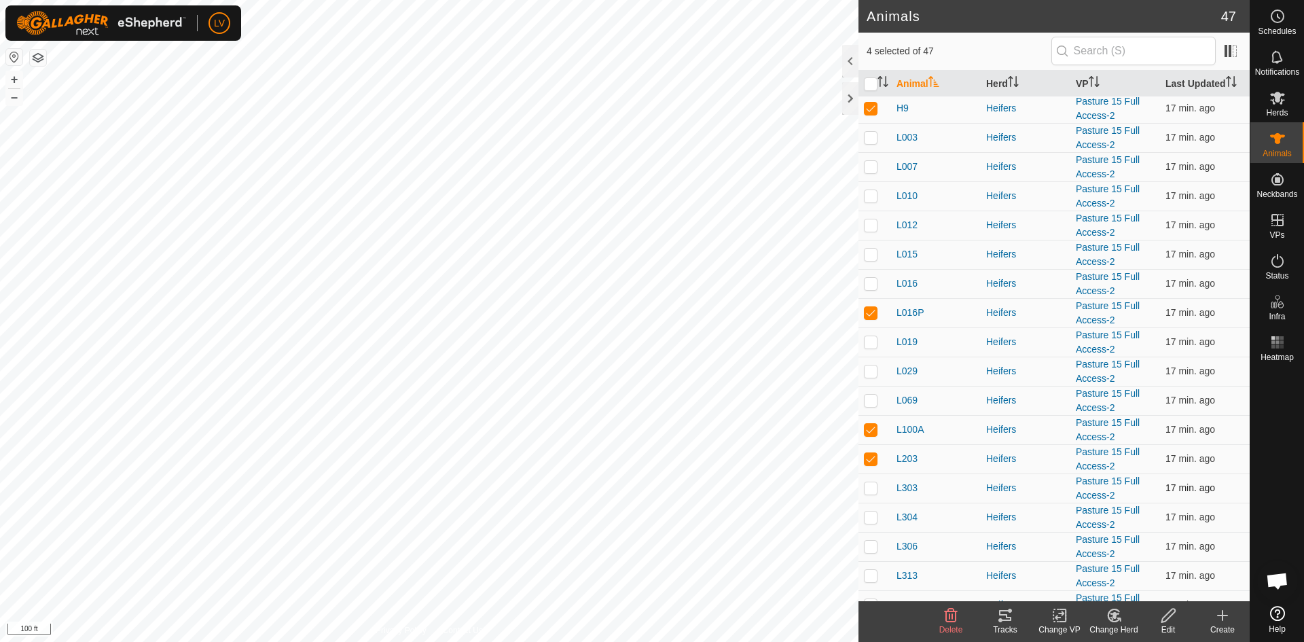
checkbox input "true"
click at [870, 517] on p-checkbox at bounding box center [871, 516] width 14 height 11
checkbox input "true"
click at [872, 548] on p-checkbox at bounding box center [871, 545] width 14 height 11
checkbox input "true"
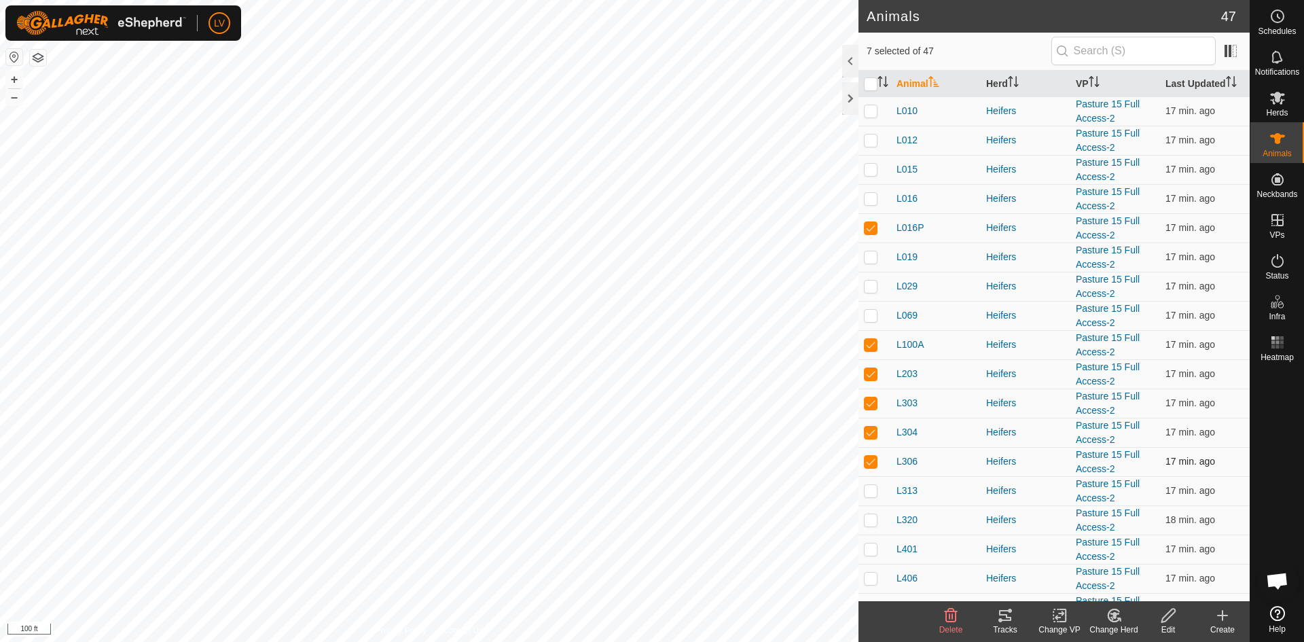
scroll to position [306, 0]
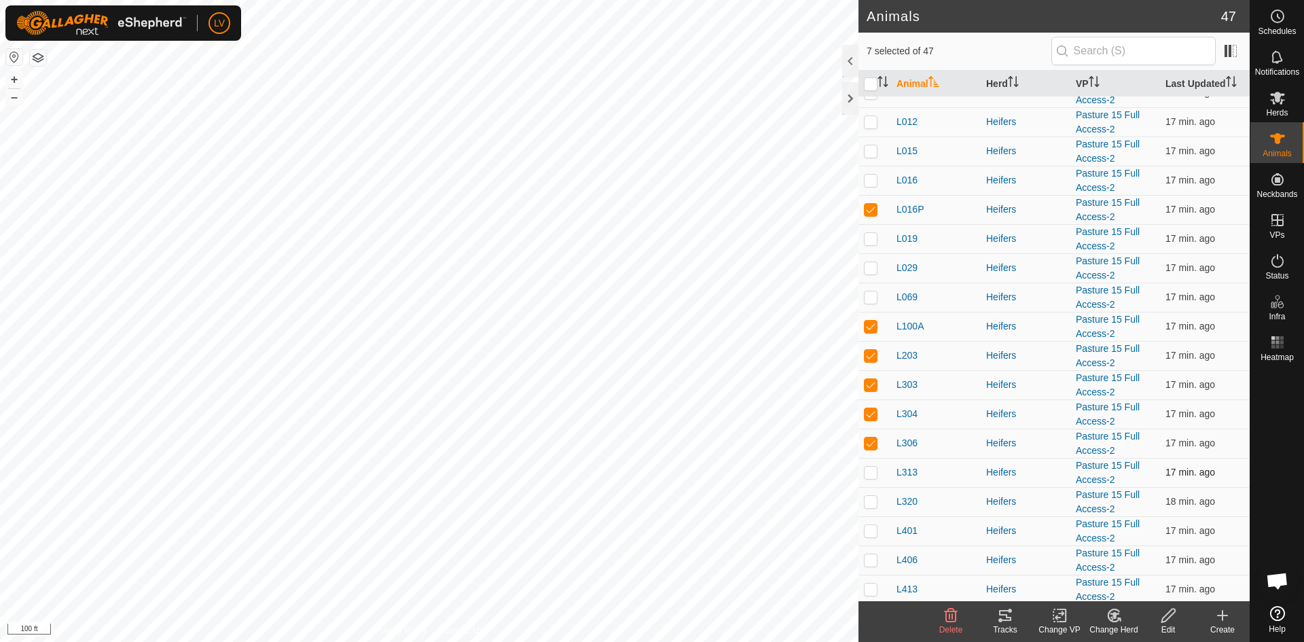
click at [873, 470] on p-checkbox at bounding box center [871, 471] width 14 height 11
checkbox input "true"
click at [873, 500] on p-checkbox at bounding box center [871, 501] width 14 height 11
checkbox input "true"
click at [997, 624] on div "Tracks" at bounding box center [1005, 629] width 54 height 12
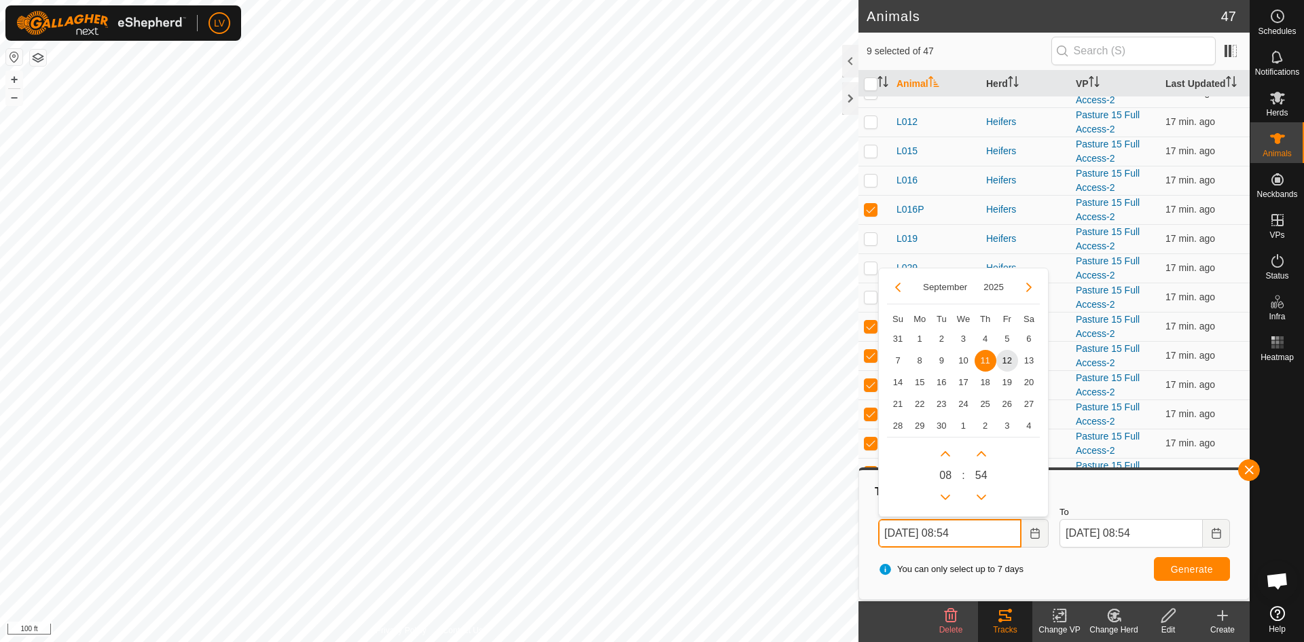
click at [915, 532] on input "[DATE] 08:54" at bounding box center [949, 533] width 143 height 29
type input "[DATE] 08:54"
click at [1007, 335] on span "5" at bounding box center [1007, 339] width 22 height 22
type input "[DATE] 08:54"
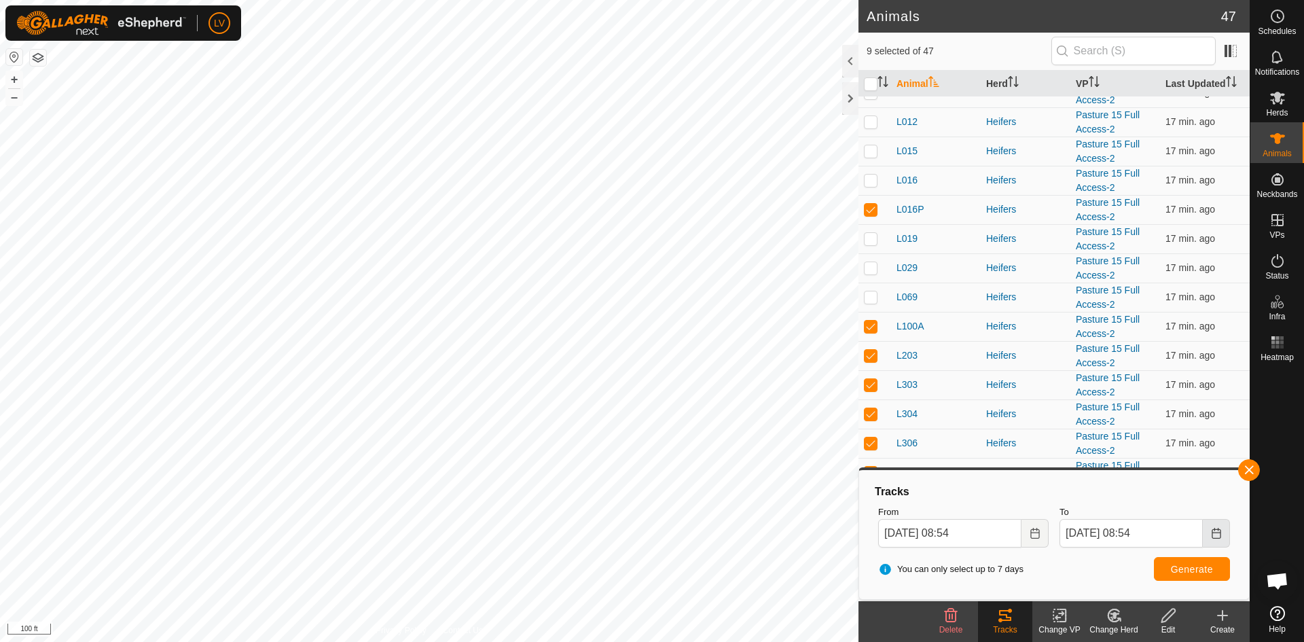
click at [1207, 534] on button "Choose Date" at bounding box center [1215, 533] width 27 height 29
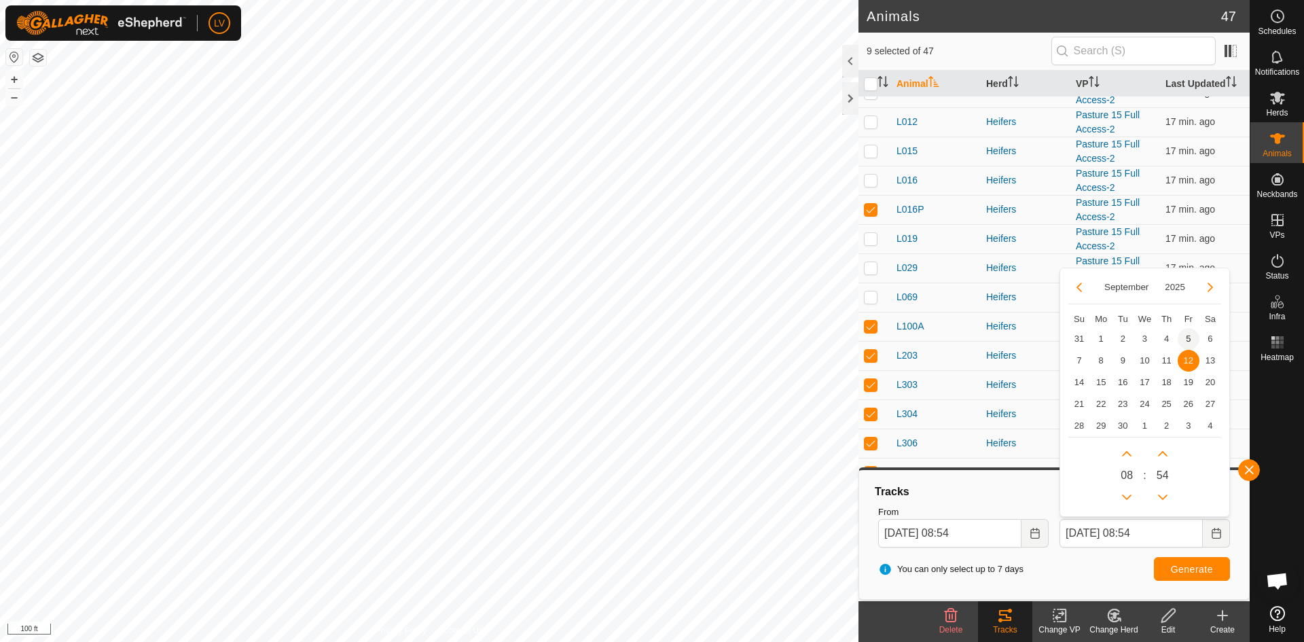
click at [1187, 341] on span "5" at bounding box center [1188, 339] width 22 height 22
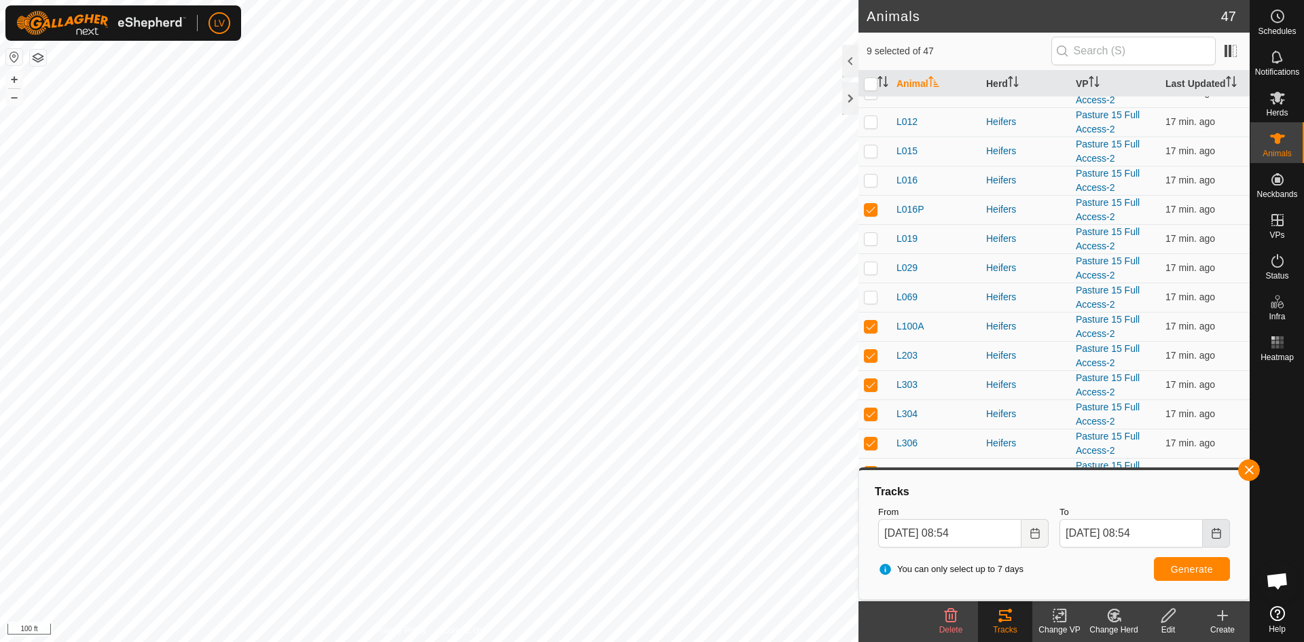
click at [1218, 530] on icon "Choose Date" at bounding box center [1215, 533] width 11 height 11
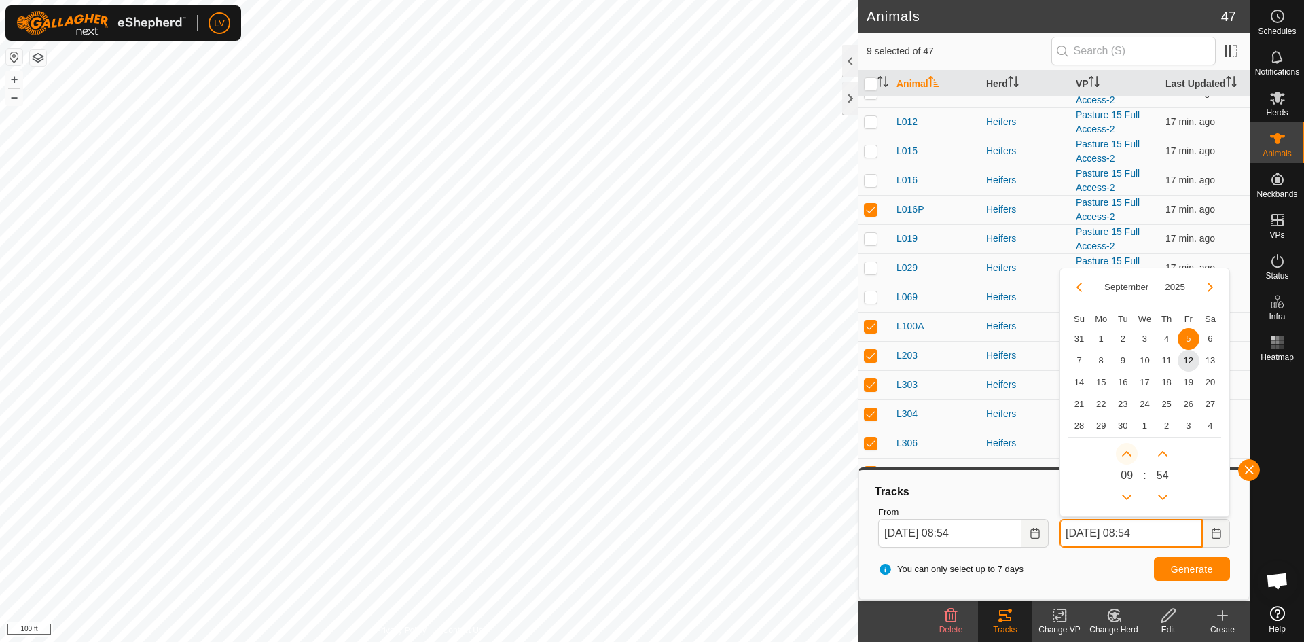
click at [1126, 458] on button "Next Hour" at bounding box center [1126, 454] width 22 height 22
click at [1127, 458] on span "Next Hour" at bounding box center [1127, 458] width 0 height 0
click at [1126, 458] on button "Next Hour" at bounding box center [1126, 454] width 22 height 22
click at [1126, 458] on icon "Next Hour" at bounding box center [1126, 453] width 11 height 11
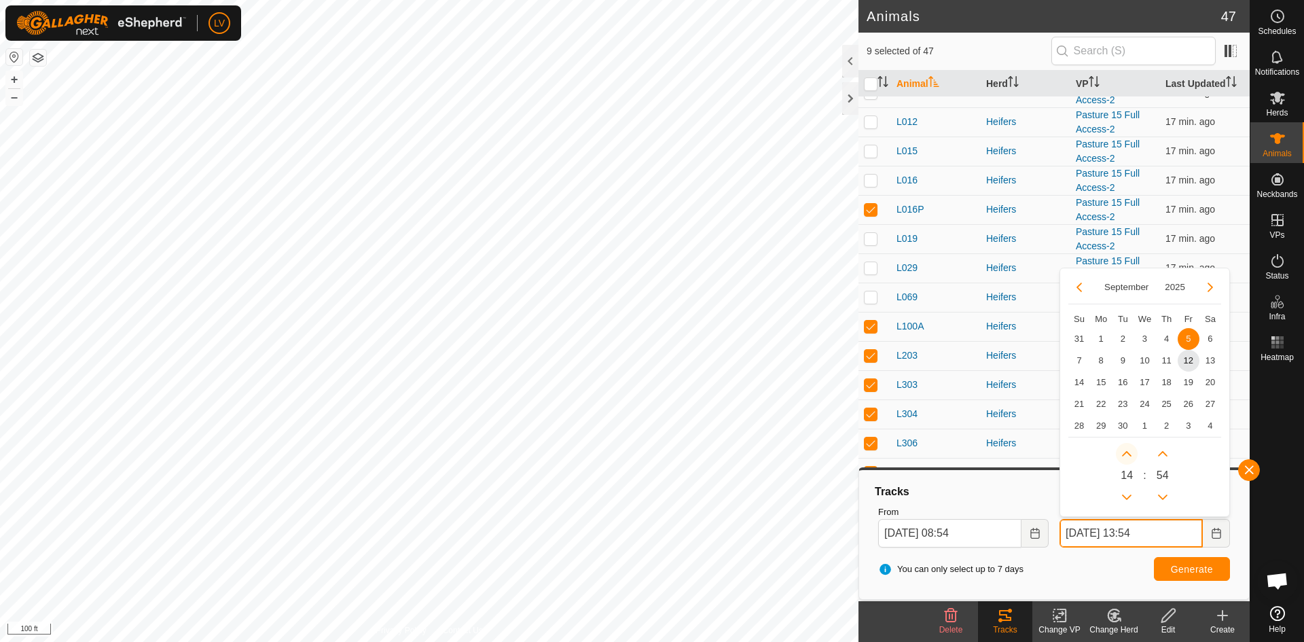
click at [1126, 458] on icon "Next Hour" at bounding box center [1126, 453] width 11 height 11
type input "[DATE] 14:54"
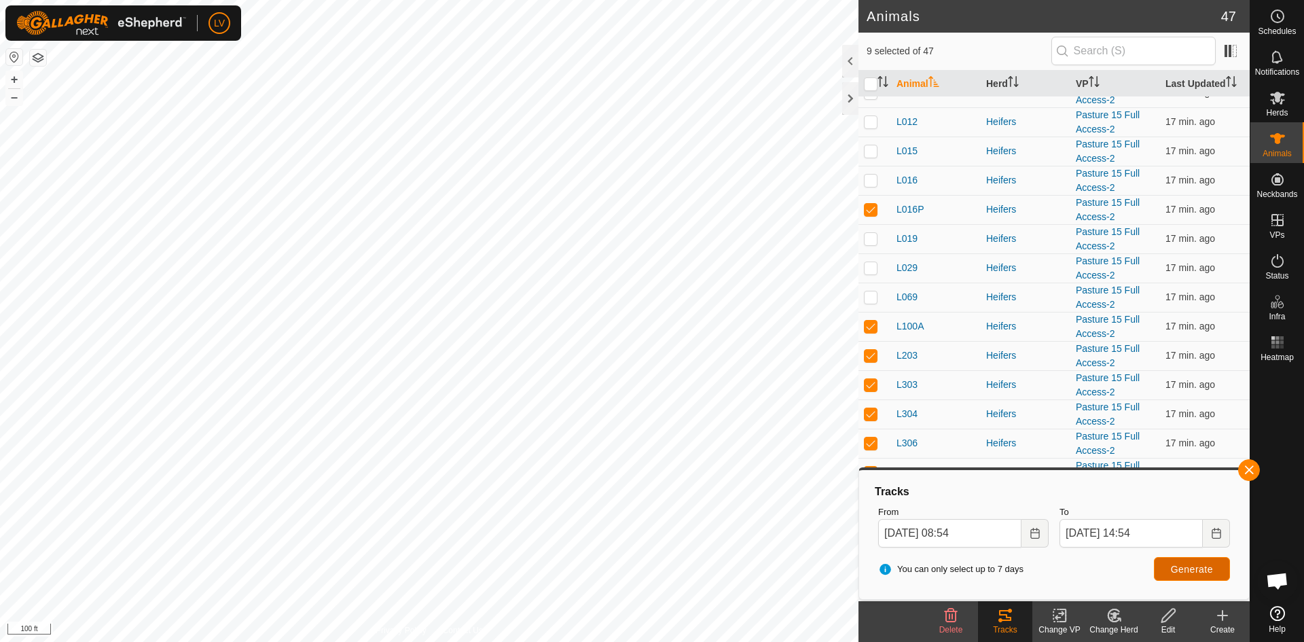
click at [1182, 565] on span "Generate" at bounding box center [1191, 568] width 42 height 11
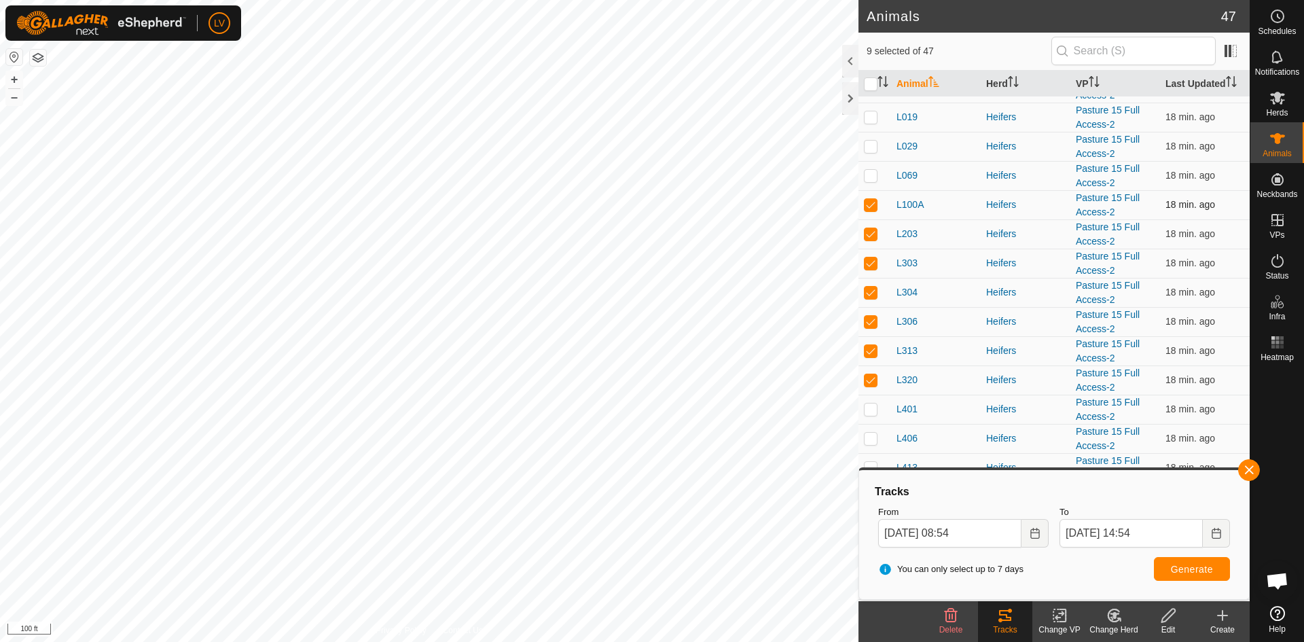
click at [872, 208] on p-checkbox at bounding box center [871, 204] width 14 height 11
checkbox input "false"
click at [872, 229] on p-checkbox at bounding box center [871, 233] width 14 height 11
checkbox input "false"
click at [868, 259] on p-checkbox at bounding box center [871, 262] width 14 height 11
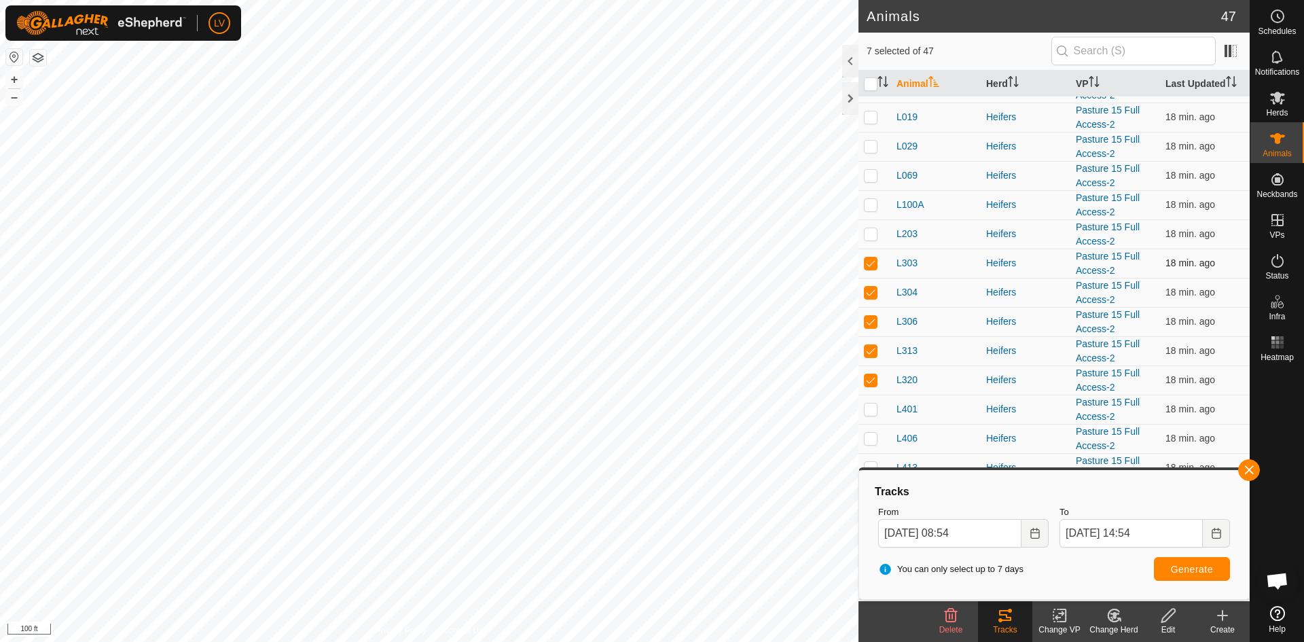
checkbox input "false"
click at [870, 290] on p-checkbox at bounding box center [871, 292] width 14 height 11
checkbox input "false"
click at [868, 319] on p-checkbox at bounding box center [871, 321] width 14 height 11
checkbox input "false"
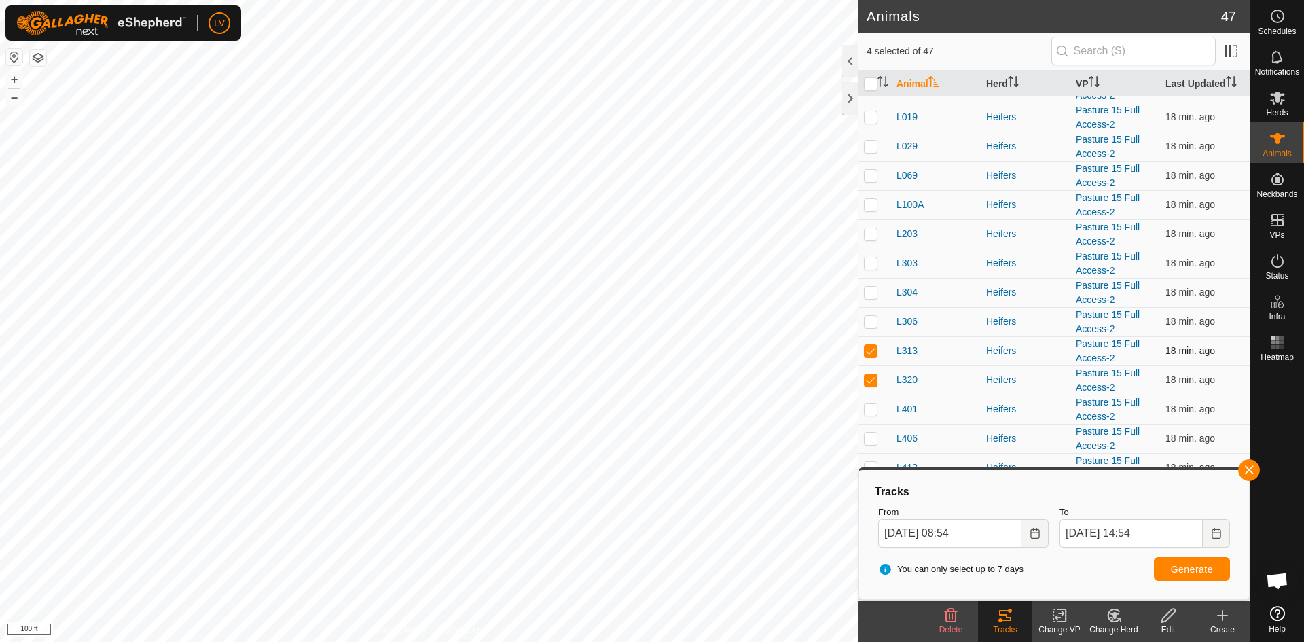
click at [868, 348] on p-checkbox at bounding box center [871, 350] width 14 height 11
checkbox input "false"
click at [869, 373] on td at bounding box center [874, 379] width 33 height 29
checkbox input "false"
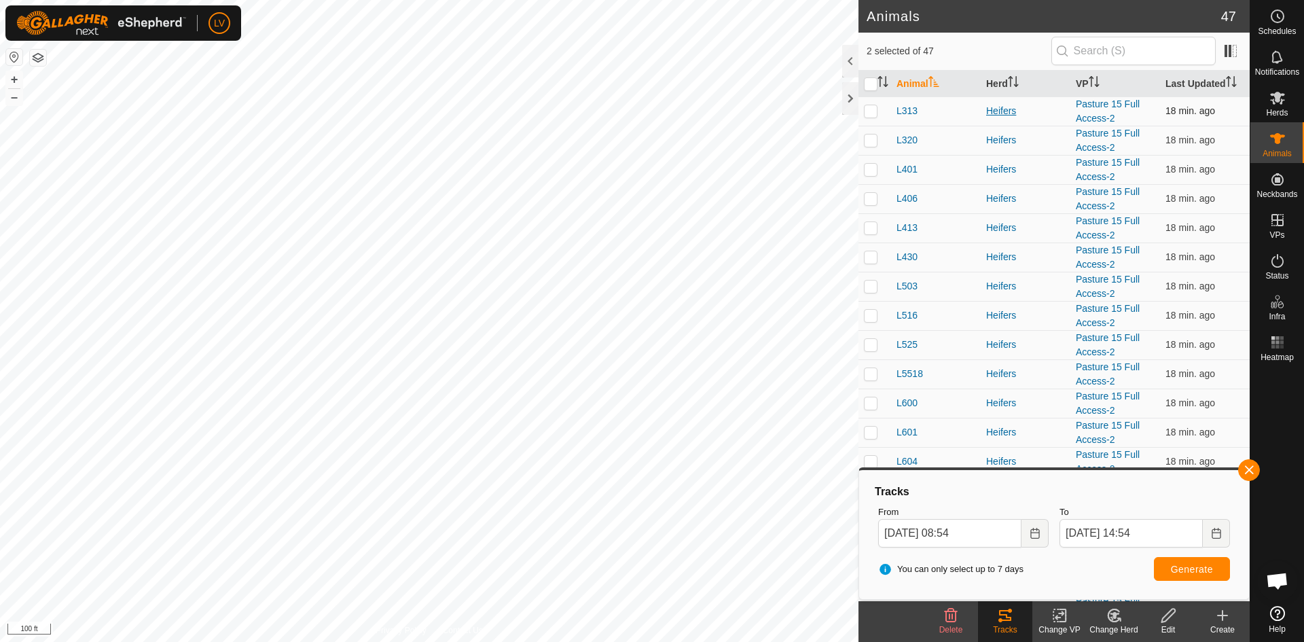
scroll to position [668, 0]
click at [871, 165] on p-checkbox at bounding box center [871, 168] width 14 height 11
checkbox input "true"
click at [870, 196] on p-checkbox at bounding box center [871, 197] width 14 height 11
checkbox input "true"
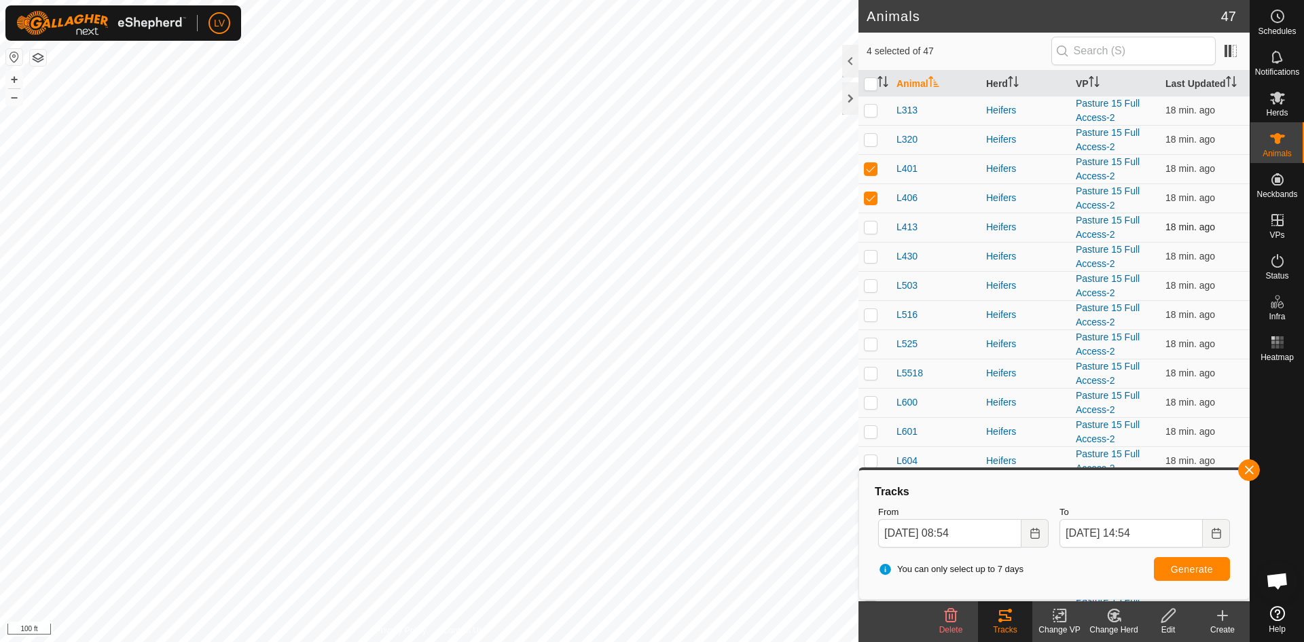
click at [870, 223] on p-checkbox at bounding box center [871, 226] width 14 height 11
checkbox input "true"
click at [870, 258] on p-checkbox at bounding box center [871, 256] width 14 height 11
checkbox input "true"
click at [870, 287] on p-checkbox at bounding box center [871, 285] width 14 height 11
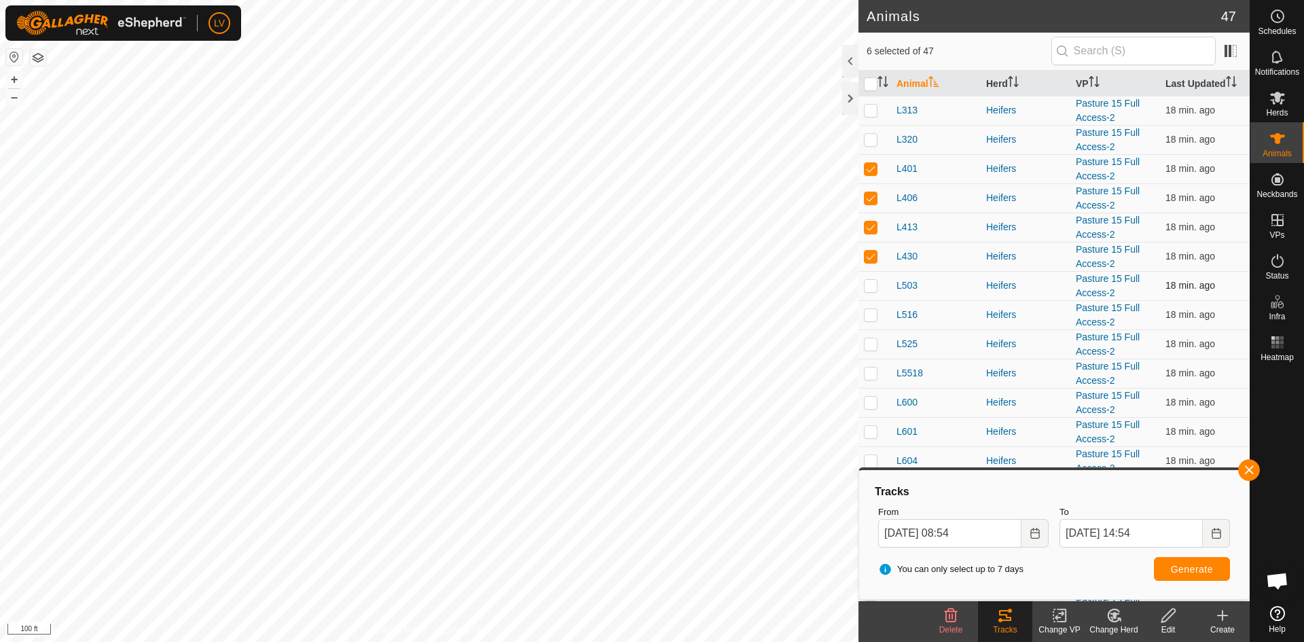
checkbox input "true"
click at [870, 317] on p-checkbox at bounding box center [871, 314] width 14 height 11
checkbox input "true"
click at [869, 353] on td at bounding box center [874, 343] width 33 height 29
checkbox input "true"
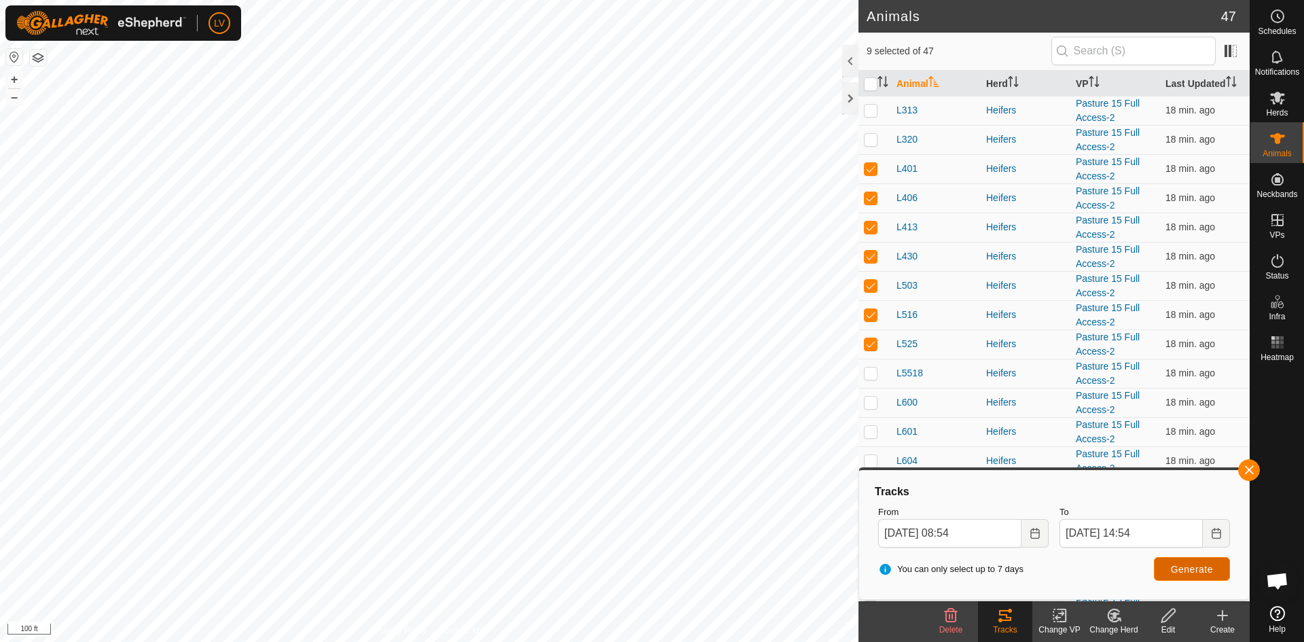
click at [1177, 576] on button "Generate" at bounding box center [1191, 569] width 76 height 24
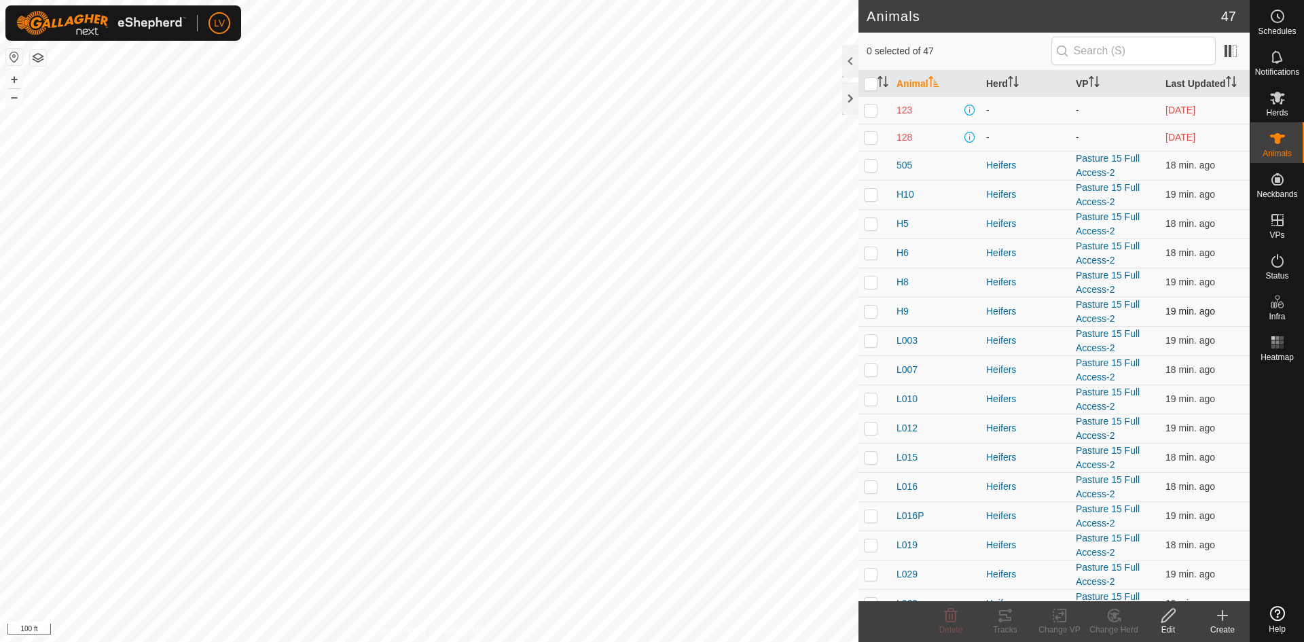
click at [876, 310] on p-checkbox at bounding box center [871, 311] width 14 height 11
checkbox input "true"
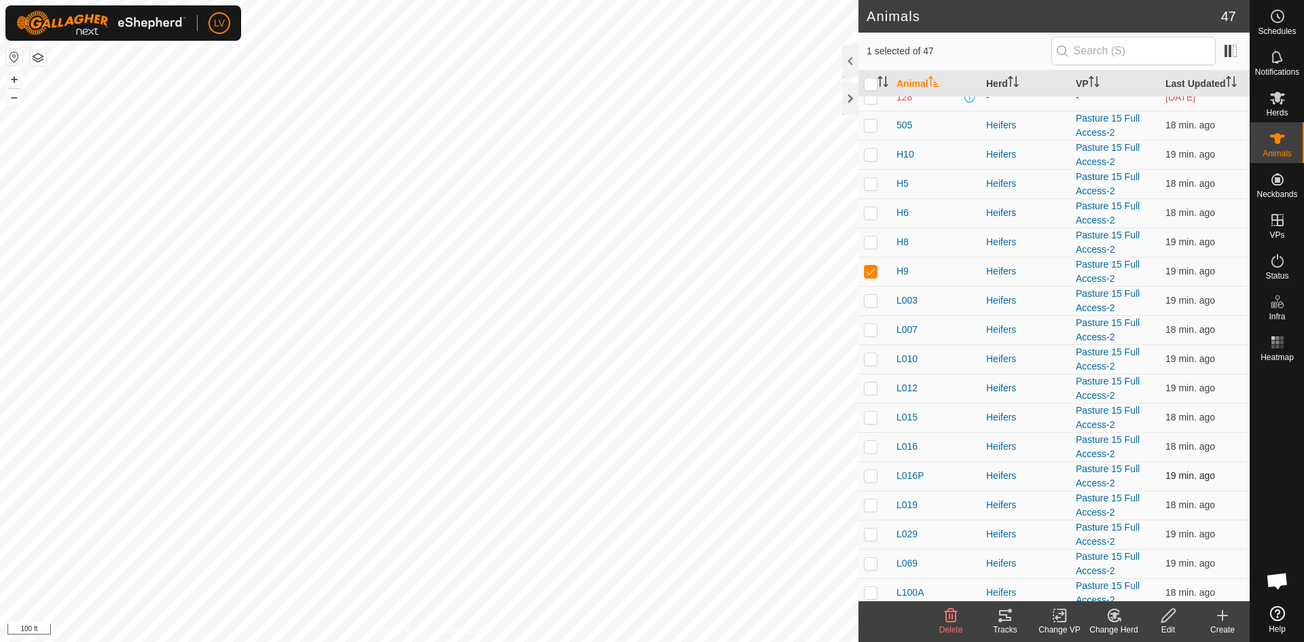
click at [871, 471] on p-checkbox at bounding box center [871, 475] width 14 height 11
checkbox input "true"
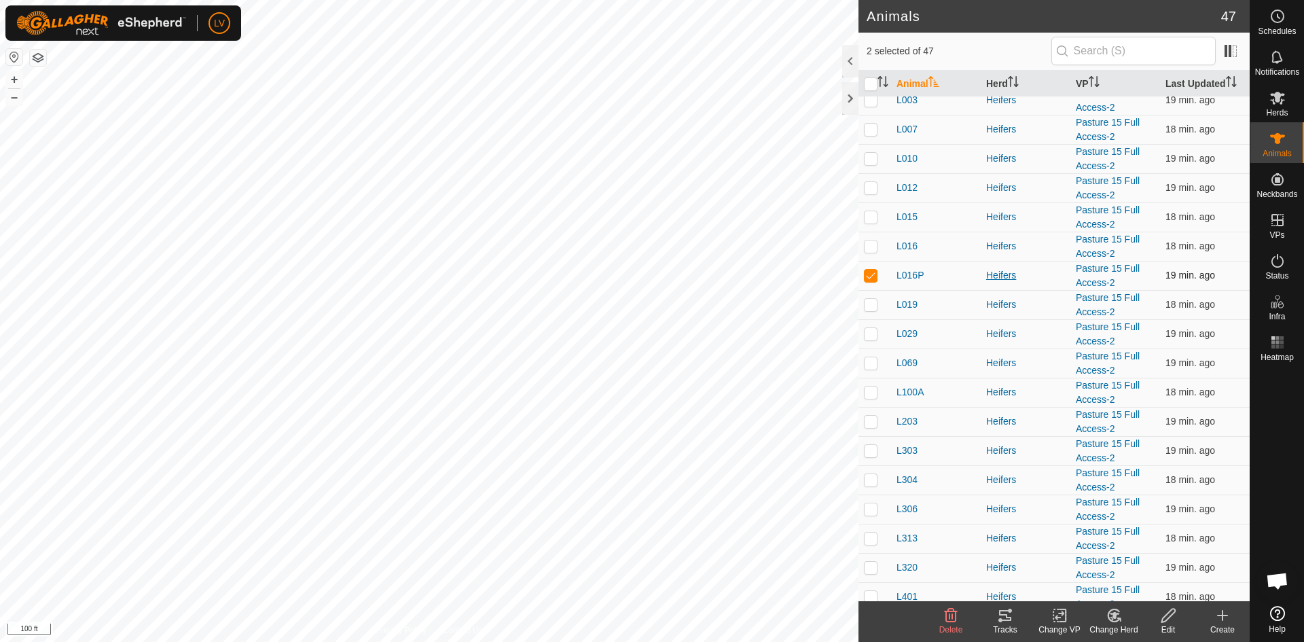
scroll to position [406, 0]
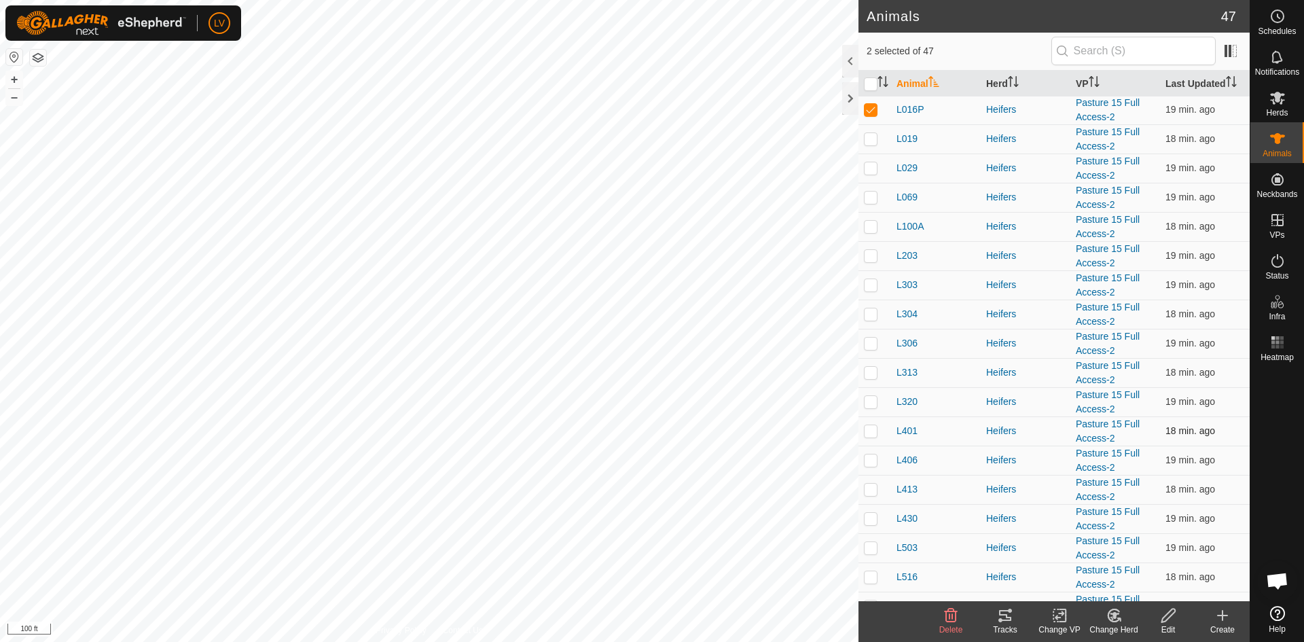
click at [872, 428] on p-checkbox at bounding box center [871, 430] width 14 height 11
checkbox input "true"
click at [870, 456] on p-checkbox at bounding box center [871, 459] width 14 height 11
checkbox input "true"
click at [868, 488] on p-checkbox at bounding box center [871, 488] width 14 height 11
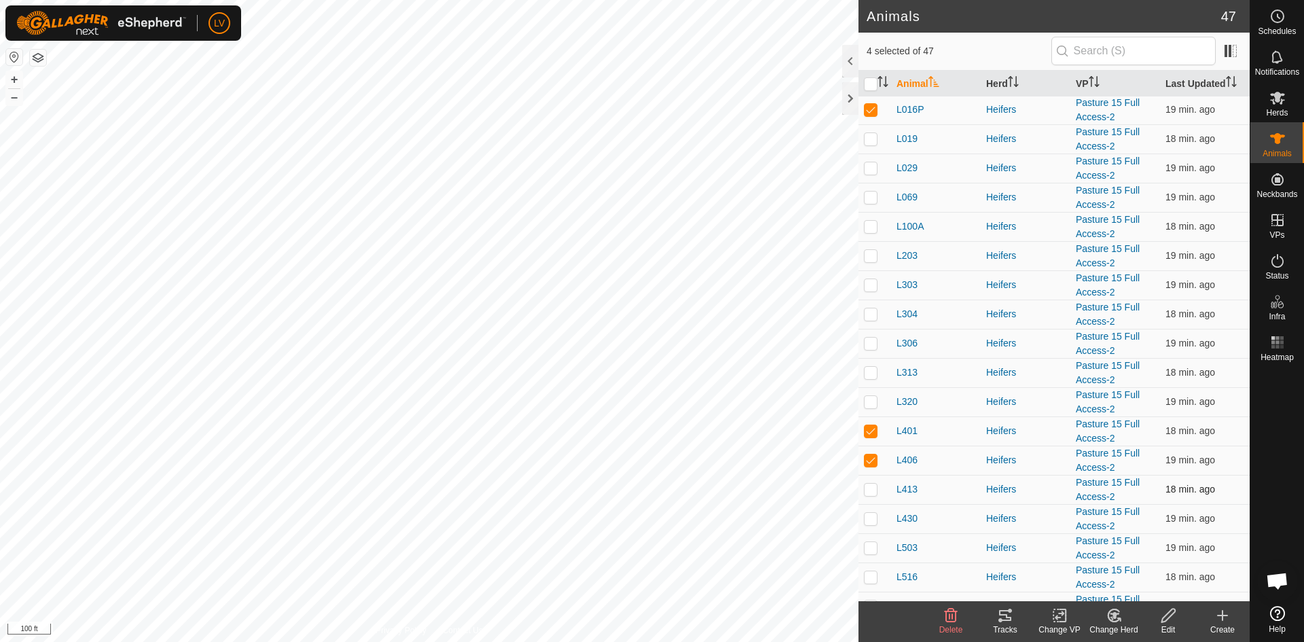
checkbox input "true"
click at [870, 519] on p-checkbox at bounding box center [871, 518] width 14 height 11
checkbox input "true"
click at [870, 546] on p-checkbox at bounding box center [871, 547] width 14 height 11
checkbox input "true"
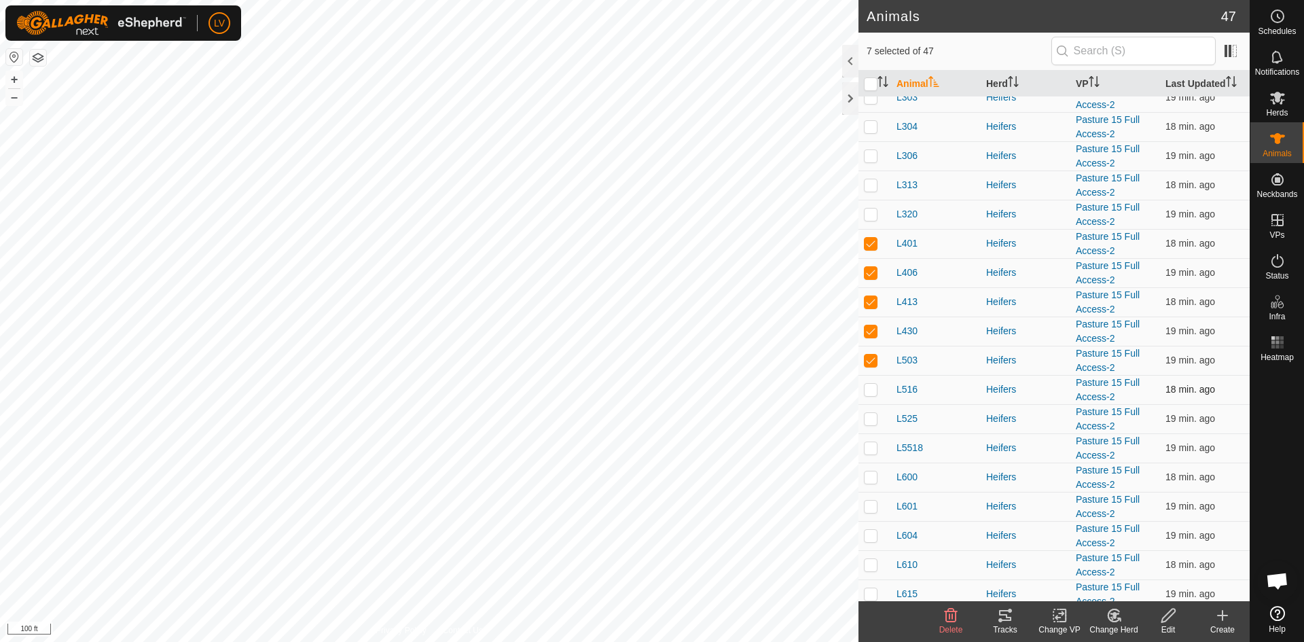
scroll to position [594, 0]
click at [870, 389] on p-checkbox at bounding box center [871, 388] width 14 height 11
checkbox input "true"
click at [872, 421] on p-checkbox at bounding box center [871, 417] width 14 height 11
checkbox input "true"
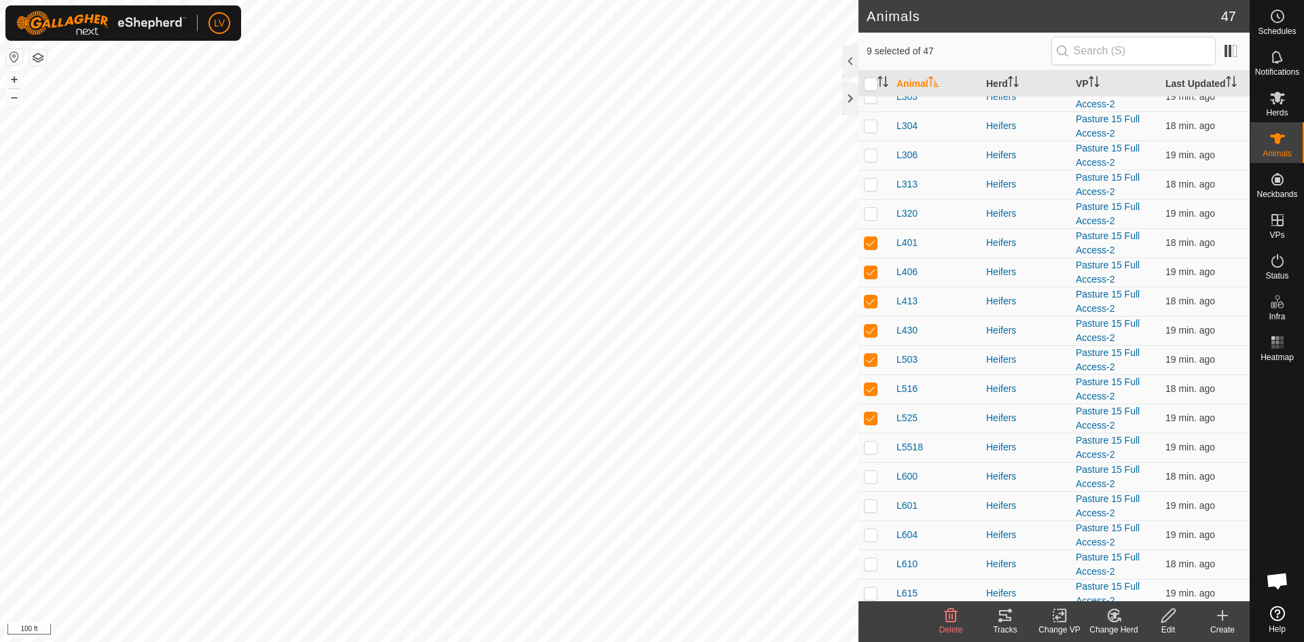
click at [1006, 617] on icon at bounding box center [1005, 615] width 12 height 11
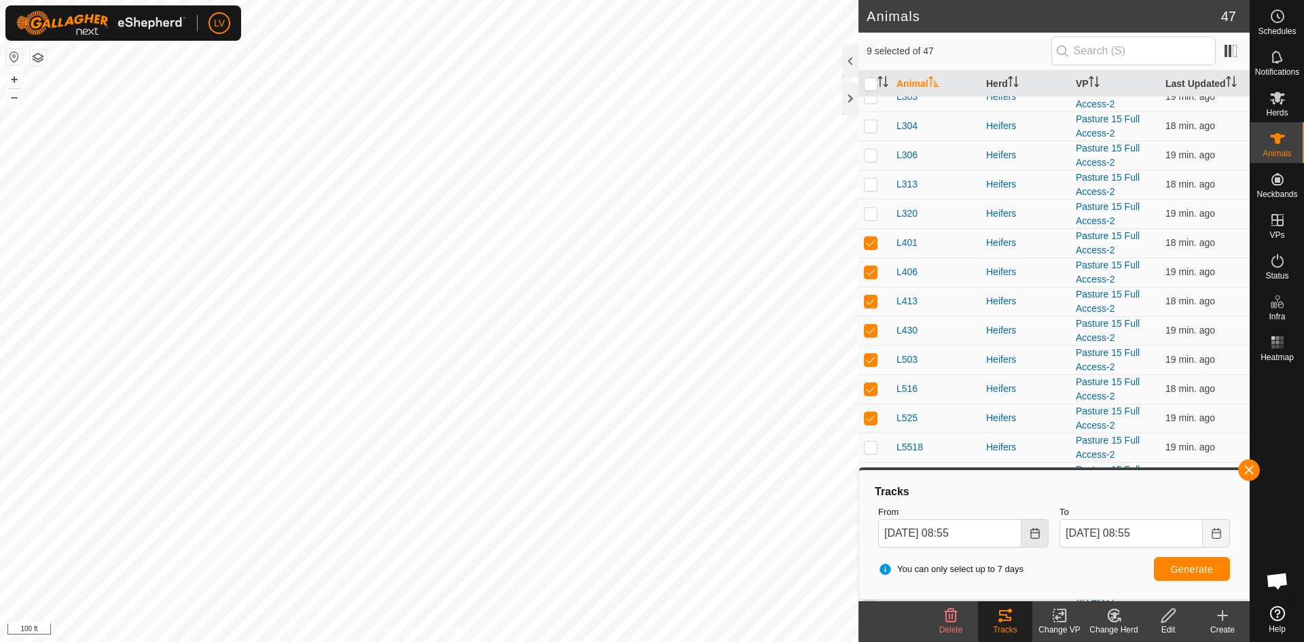
click at [1035, 532] on icon "Choose Date" at bounding box center [1034, 533] width 9 height 11
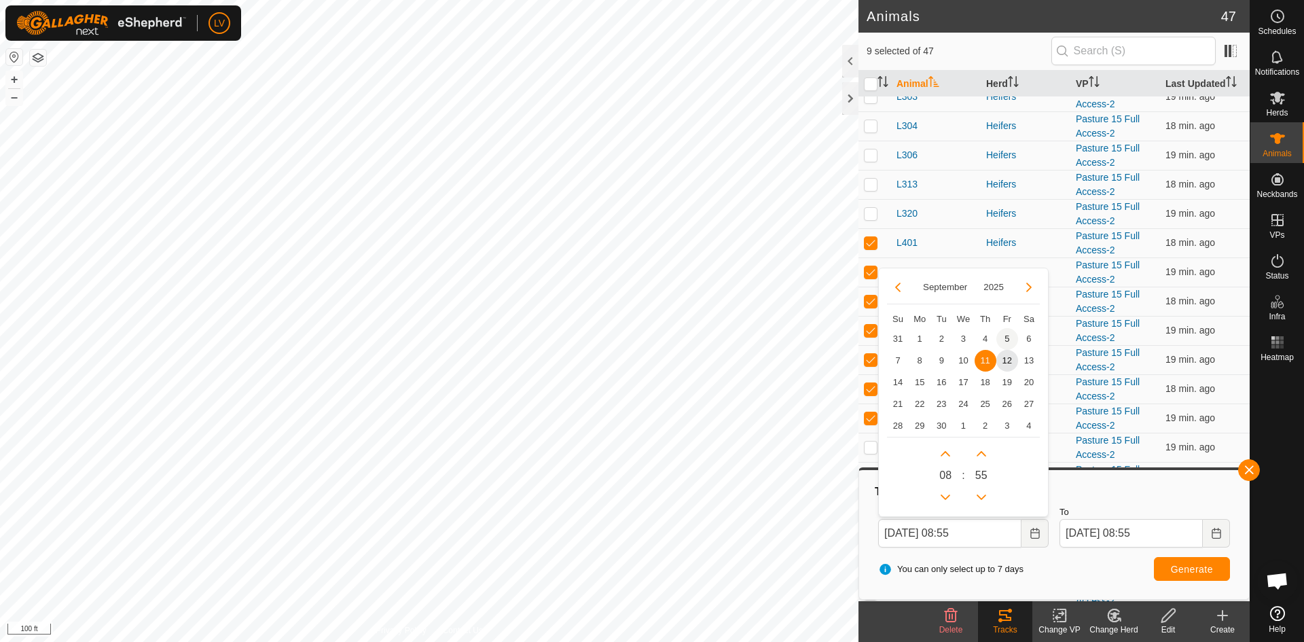
click at [1006, 332] on span "5" at bounding box center [1007, 339] width 22 height 22
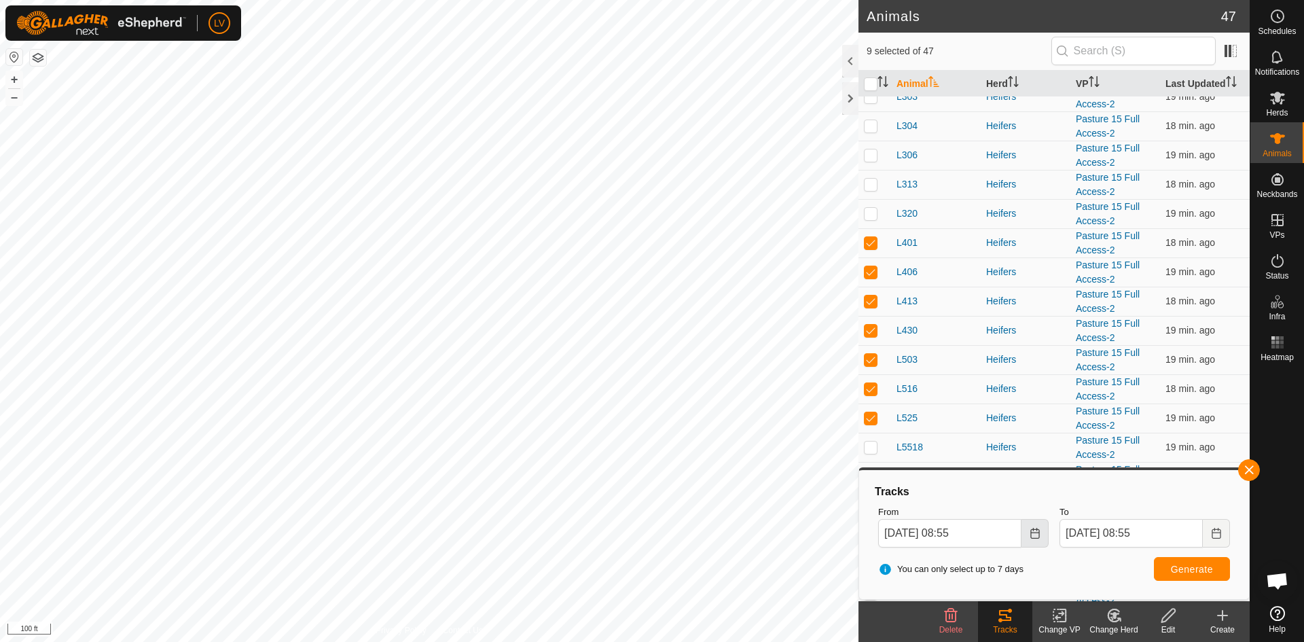
click at [1028, 530] on button "Choose Date" at bounding box center [1034, 533] width 27 height 29
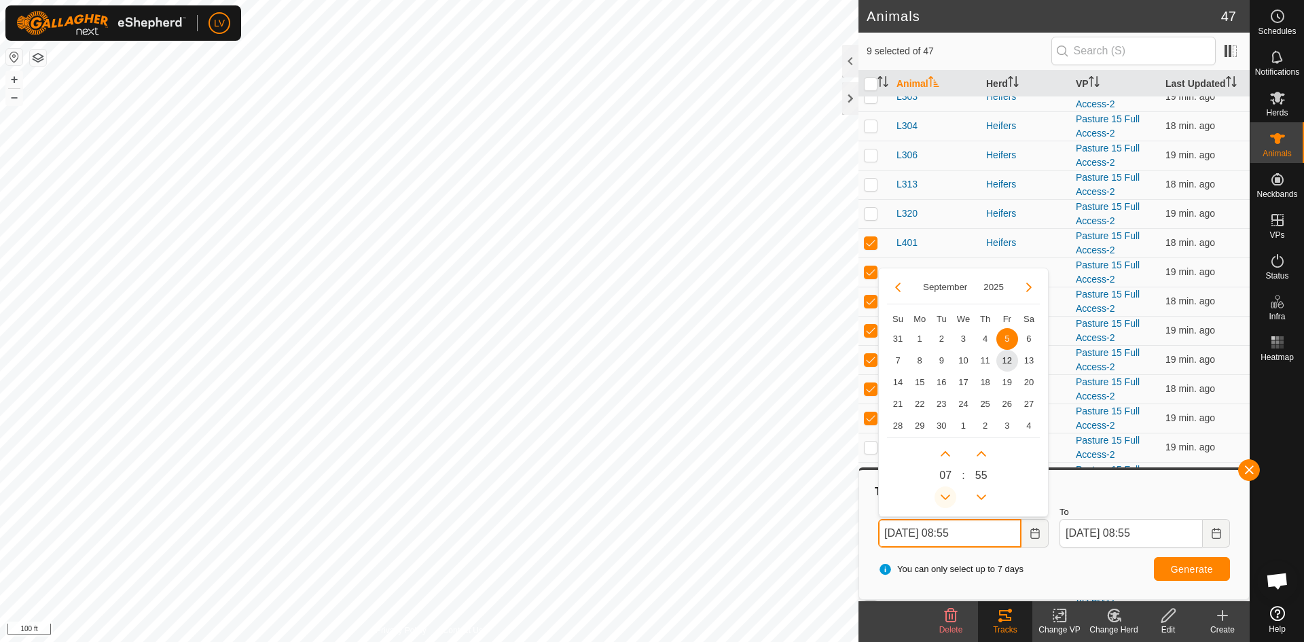
click at [946, 493] on button "Previous Hour" at bounding box center [945, 497] width 22 height 22
type input "Sep 05, 2025 07:55"
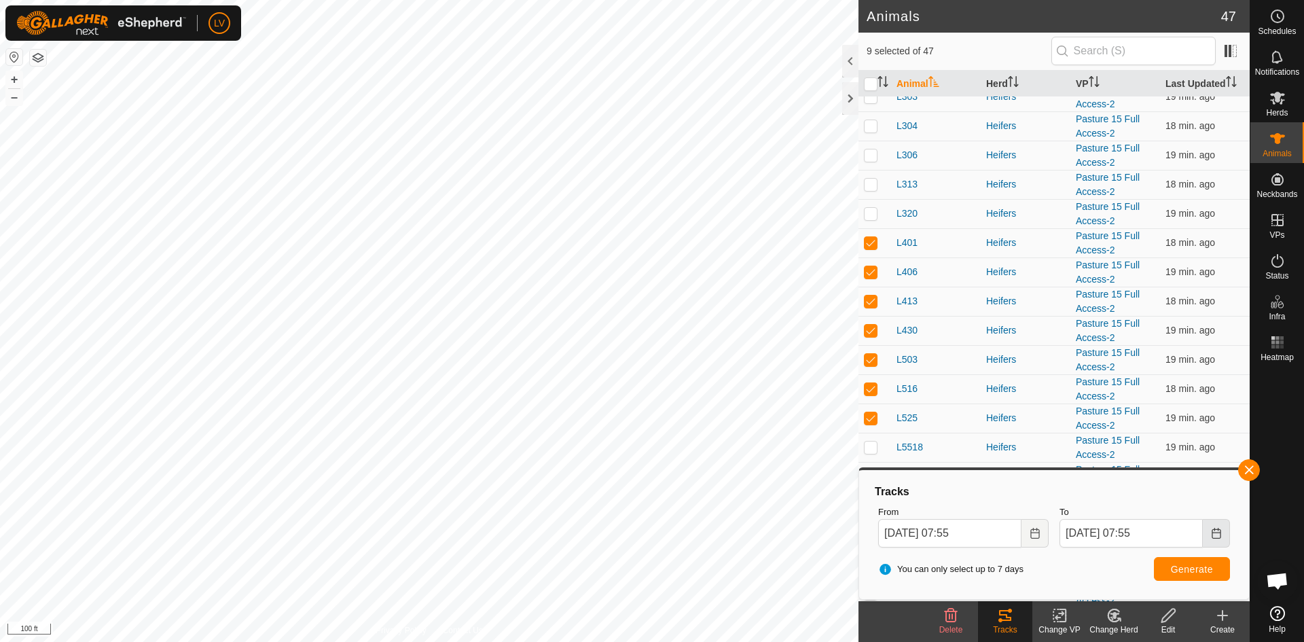
click at [1220, 529] on icon "Choose Date" at bounding box center [1215, 533] width 11 height 11
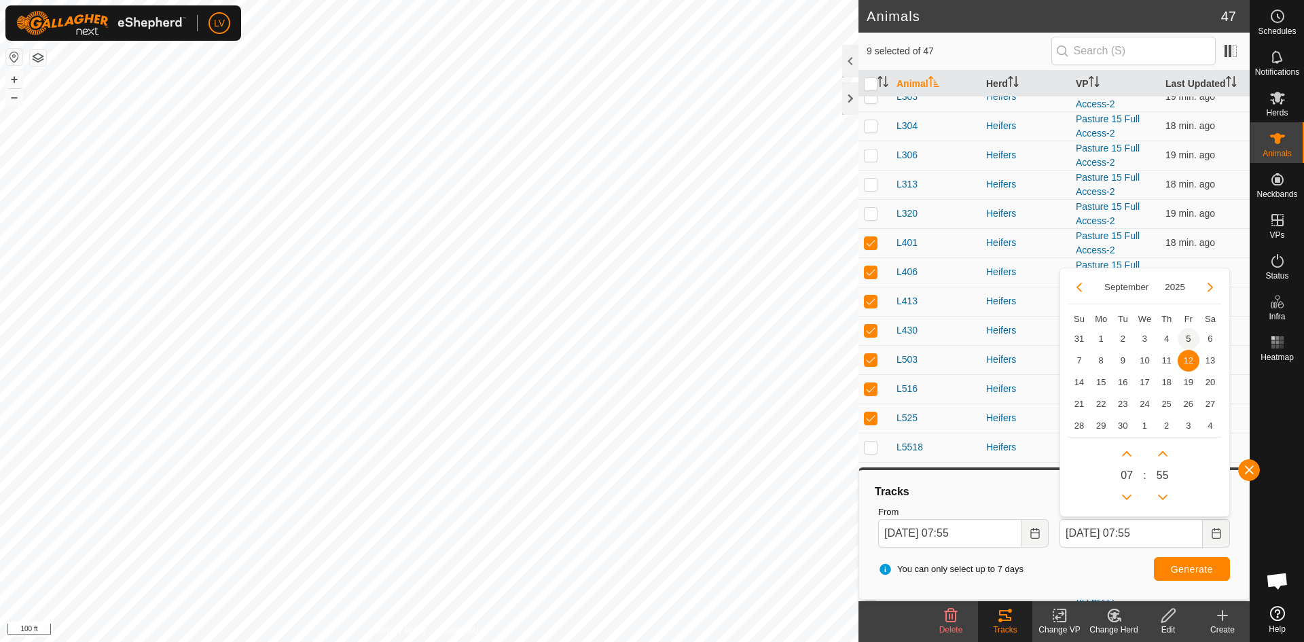
click at [1189, 335] on span "5" at bounding box center [1188, 339] width 22 height 22
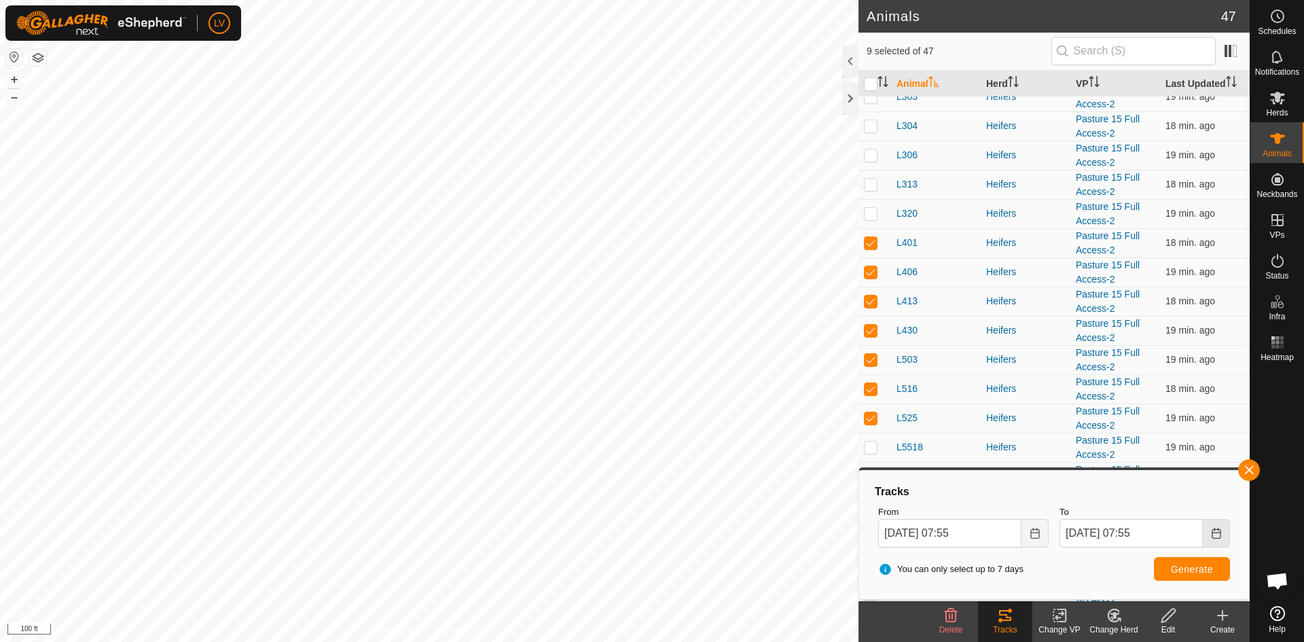
click at [1206, 534] on button "Choose Date" at bounding box center [1215, 533] width 27 height 29
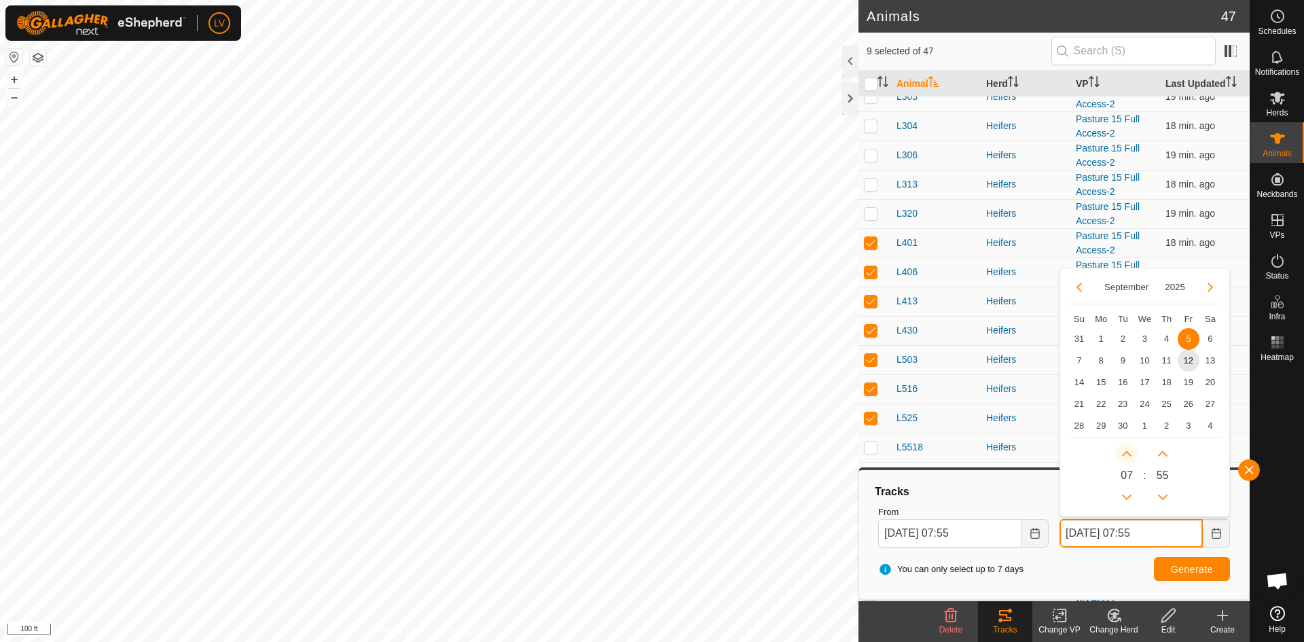
click at [1123, 452] on button "Next Hour" at bounding box center [1126, 454] width 22 height 22
click at [1124, 453] on span "Next Hour" at bounding box center [1124, 453] width 0 height 0
click at [1123, 452] on button "Next Hour" at bounding box center [1126, 454] width 22 height 22
click at [1123, 452] on icon "Next Hour" at bounding box center [1126, 453] width 11 height 11
click at [1123, 452] on button "Next Hour" at bounding box center [1126, 454] width 22 height 22
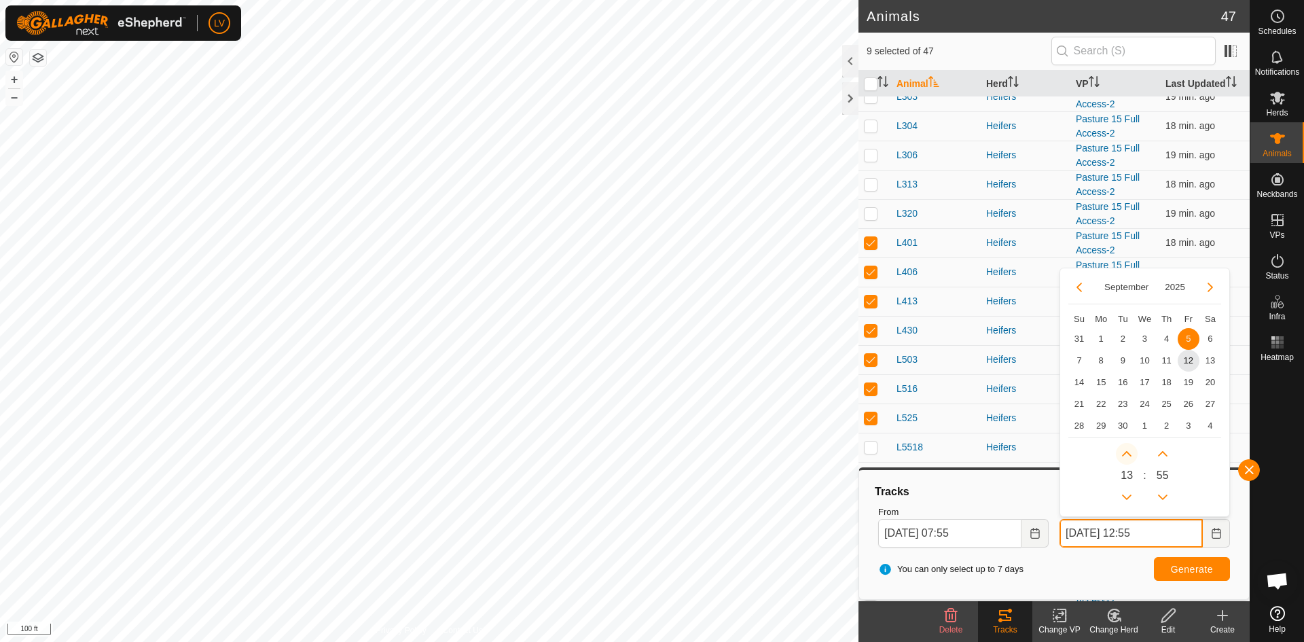
click at [1123, 452] on button "Next Hour" at bounding box center [1126, 454] width 22 height 22
type input "Sep 05, 2025 13:55"
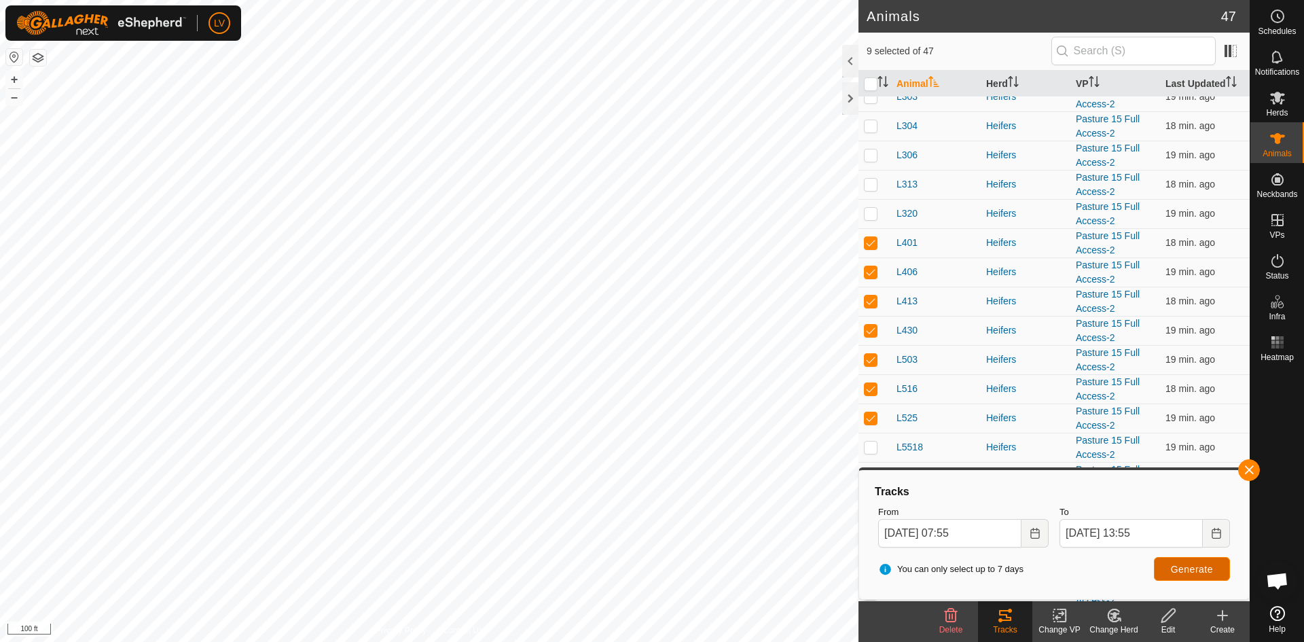
click at [1198, 575] on button "Generate" at bounding box center [1191, 569] width 76 height 24
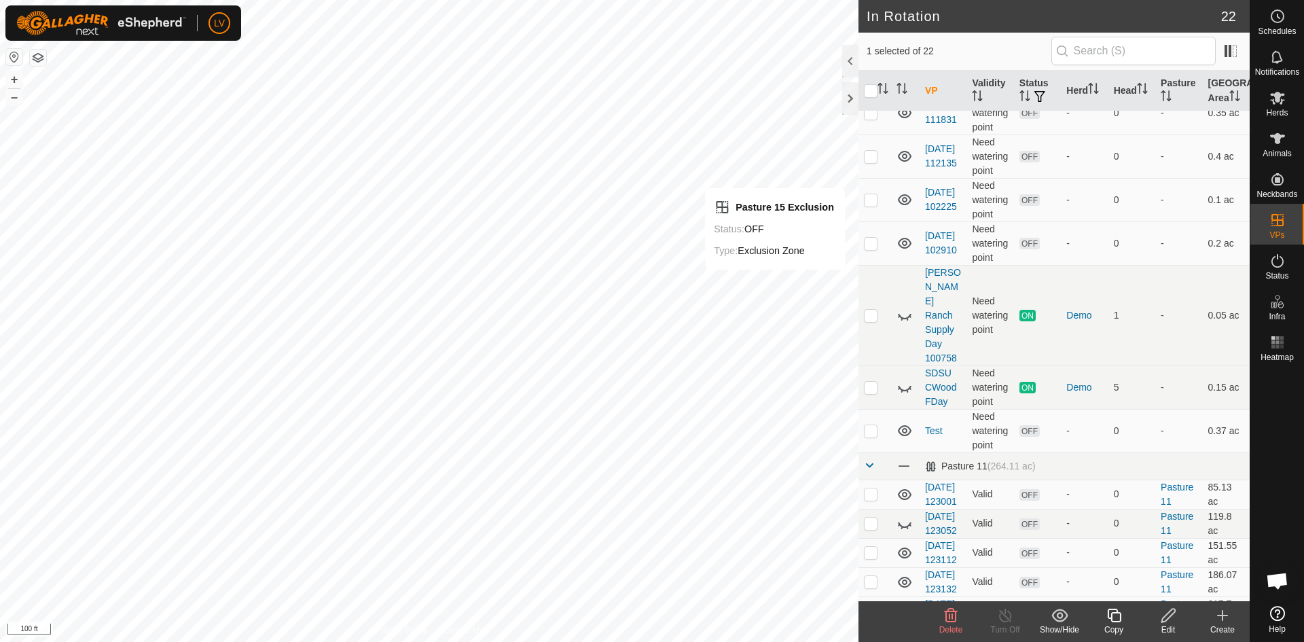
scroll to position [29, 0]
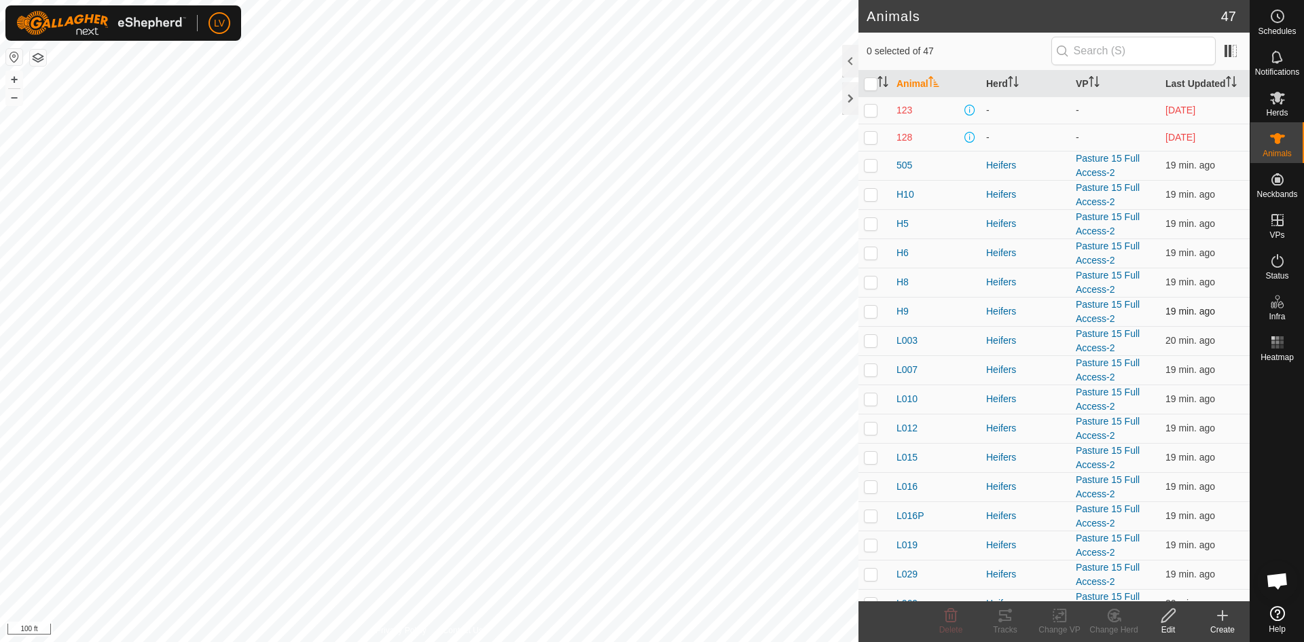
click at [869, 311] on p-checkbox at bounding box center [871, 311] width 14 height 11
checkbox input "true"
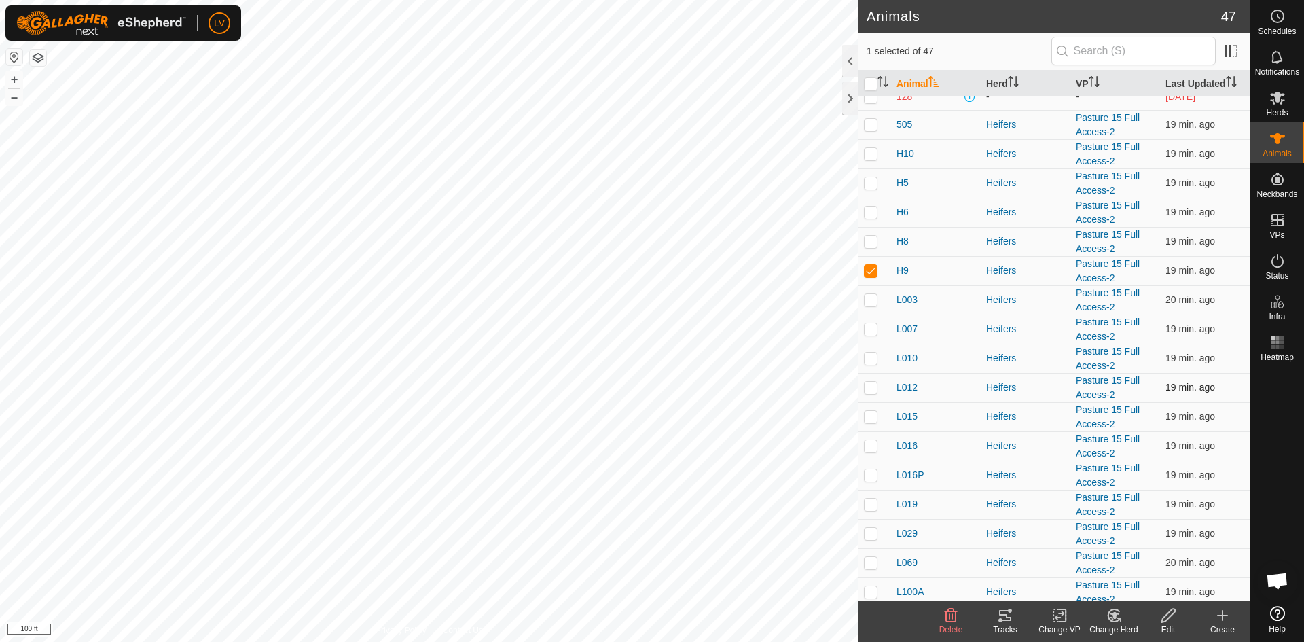
scroll to position [55, 0]
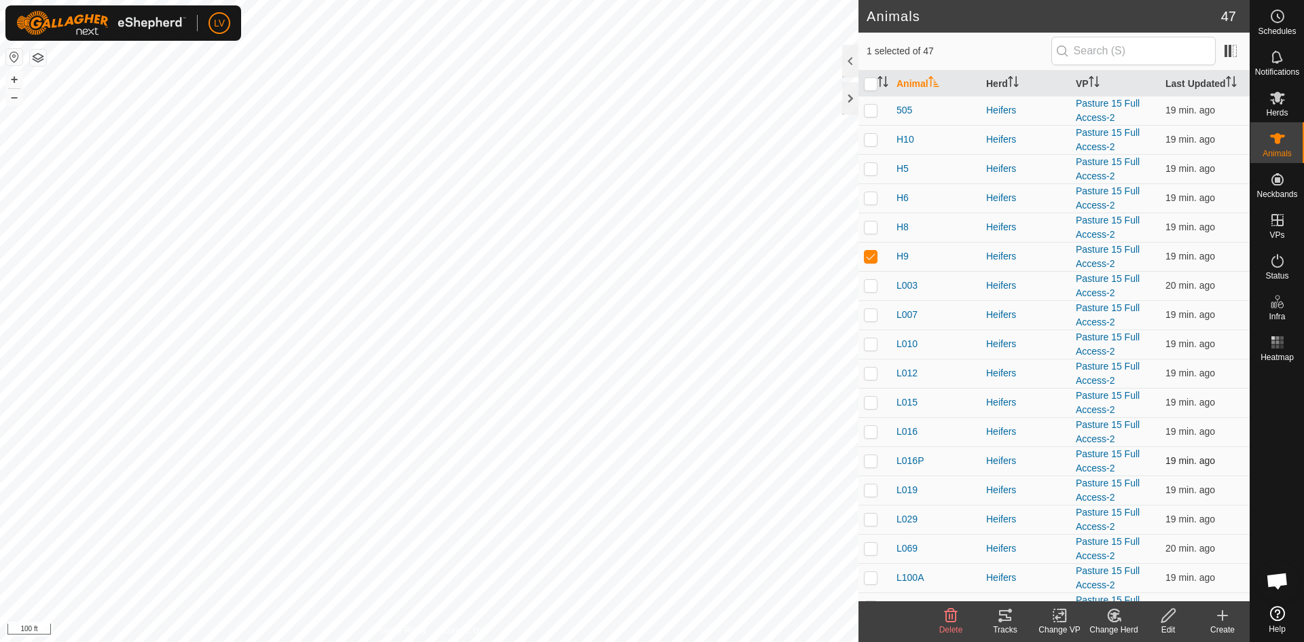
click at [866, 461] on p-checkbox at bounding box center [871, 460] width 14 height 11
checkbox input "true"
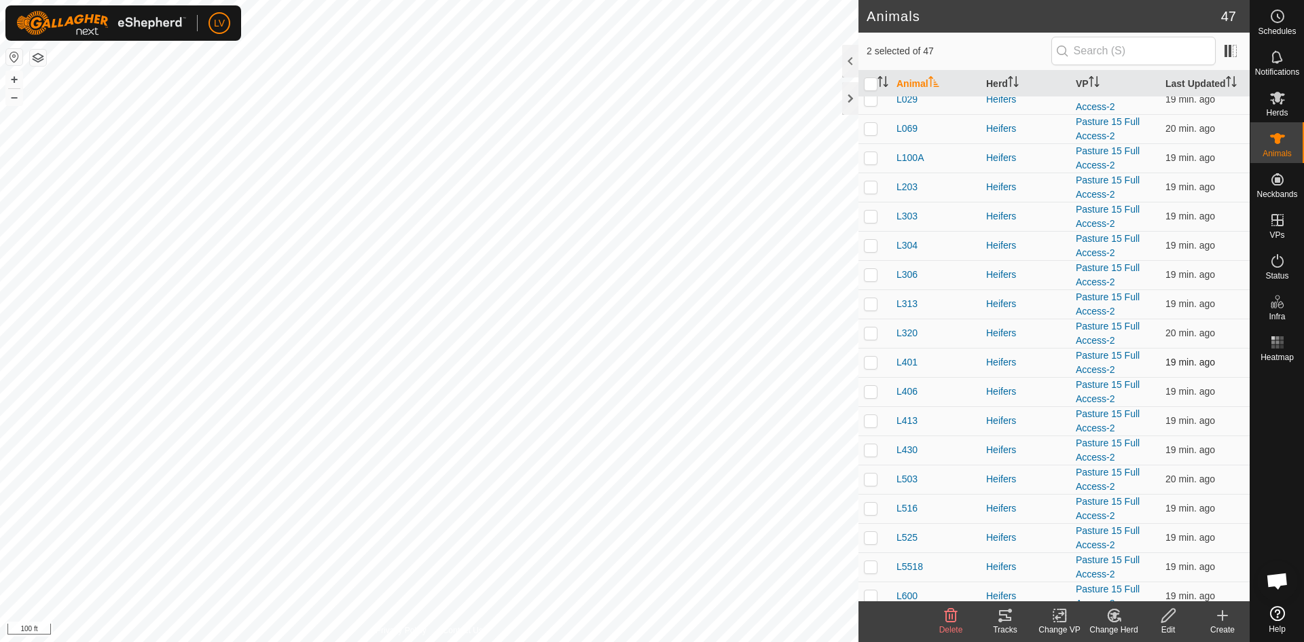
scroll to position [475, 0]
click at [865, 366] on p-checkbox at bounding box center [871, 361] width 14 height 11
checkbox input "true"
click at [871, 391] on p-checkbox at bounding box center [871, 390] width 14 height 11
checkbox input "true"
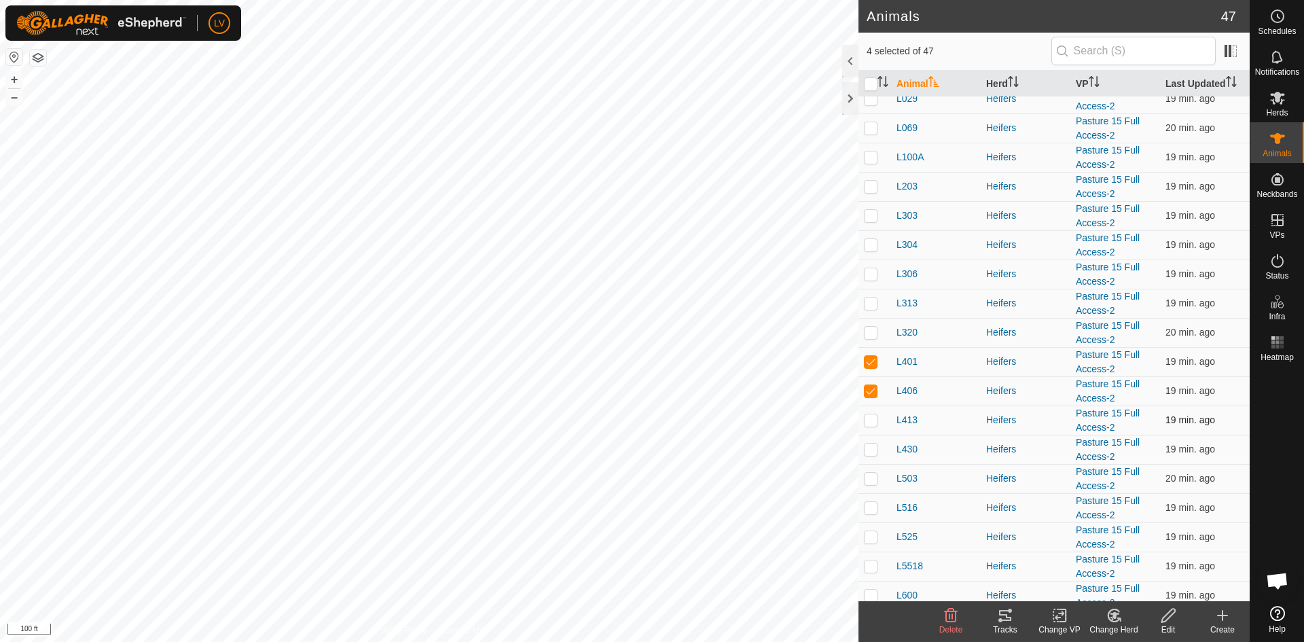
click at [870, 418] on p-checkbox at bounding box center [871, 419] width 14 height 11
checkbox input "true"
click at [870, 443] on td at bounding box center [874, 449] width 33 height 29
checkbox input "true"
click at [870, 473] on p-checkbox at bounding box center [871, 478] width 14 height 11
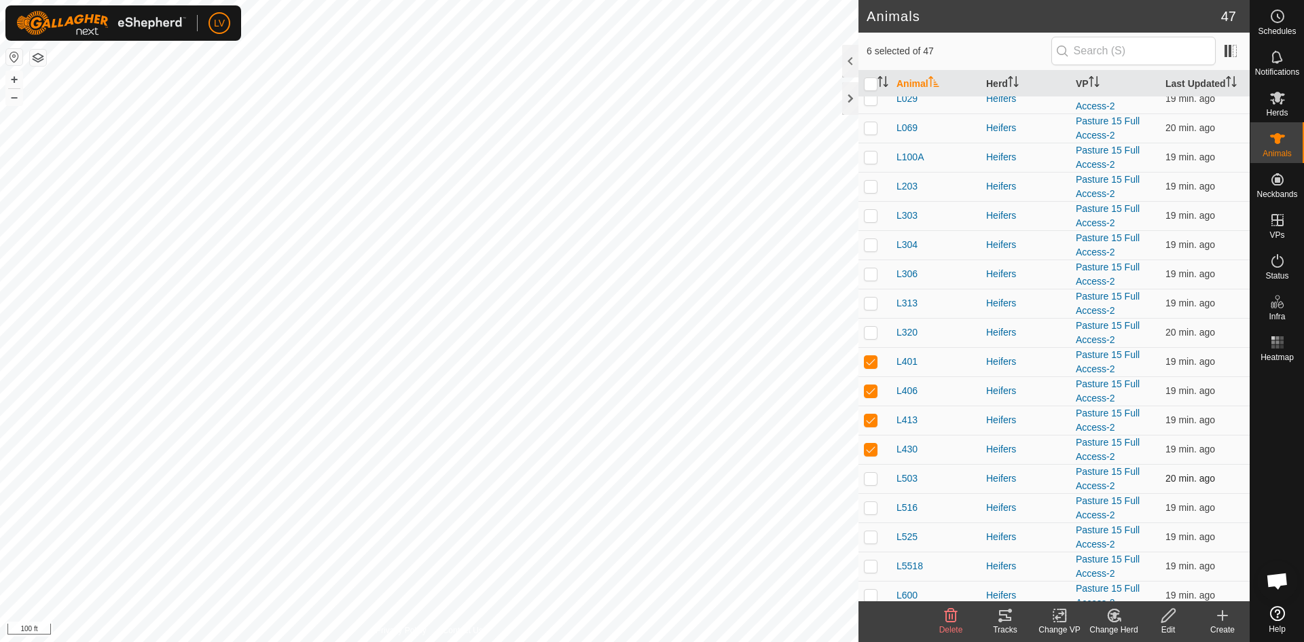
checkbox input "true"
click at [870, 502] on p-checkbox at bounding box center [871, 507] width 14 height 11
checkbox input "true"
click at [871, 533] on p-checkbox at bounding box center [871, 536] width 14 height 11
checkbox input "true"
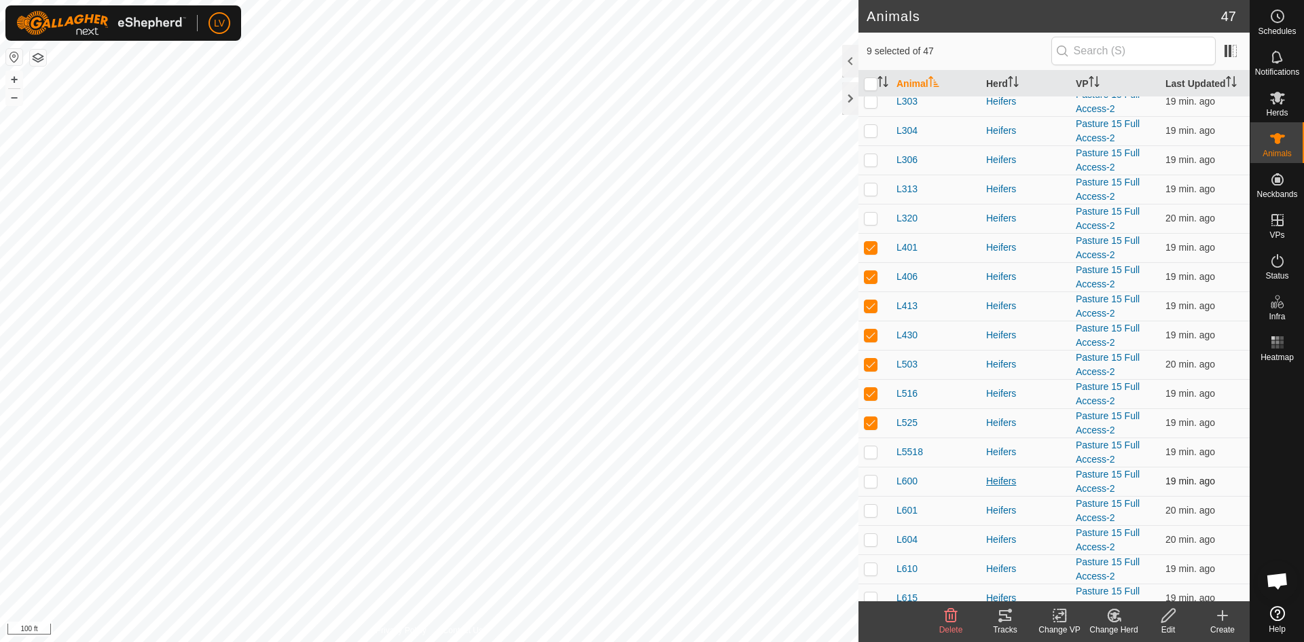
scroll to position [590, 0]
click at [1001, 608] on icon at bounding box center [1005, 615] width 16 height 16
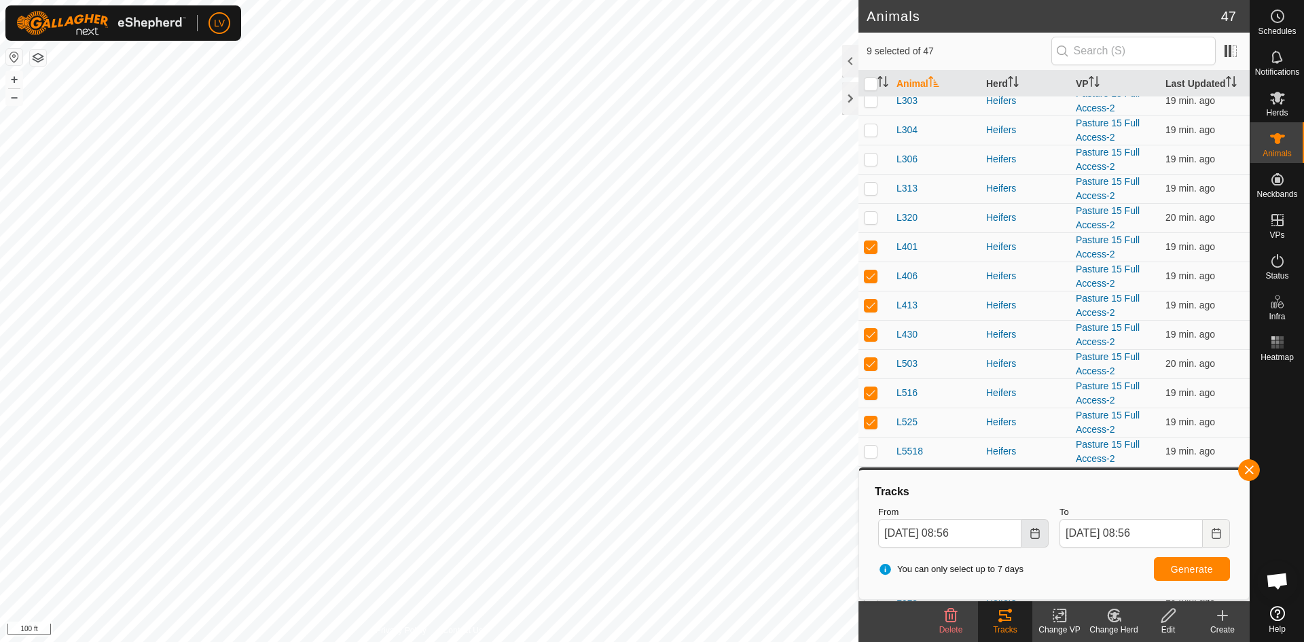
click at [1027, 528] on button "Choose Date" at bounding box center [1034, 533] width 27 height 29
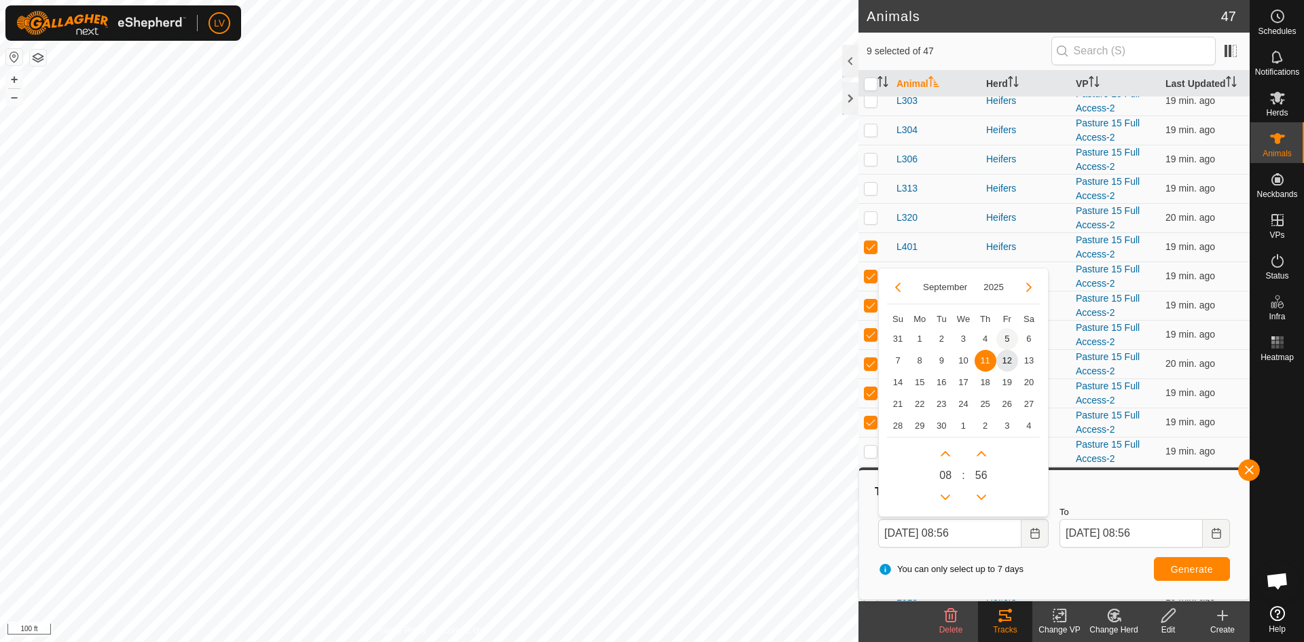
click at [1011, 339] on span "5" at bounding box center [1007, 339] width 22 height 22
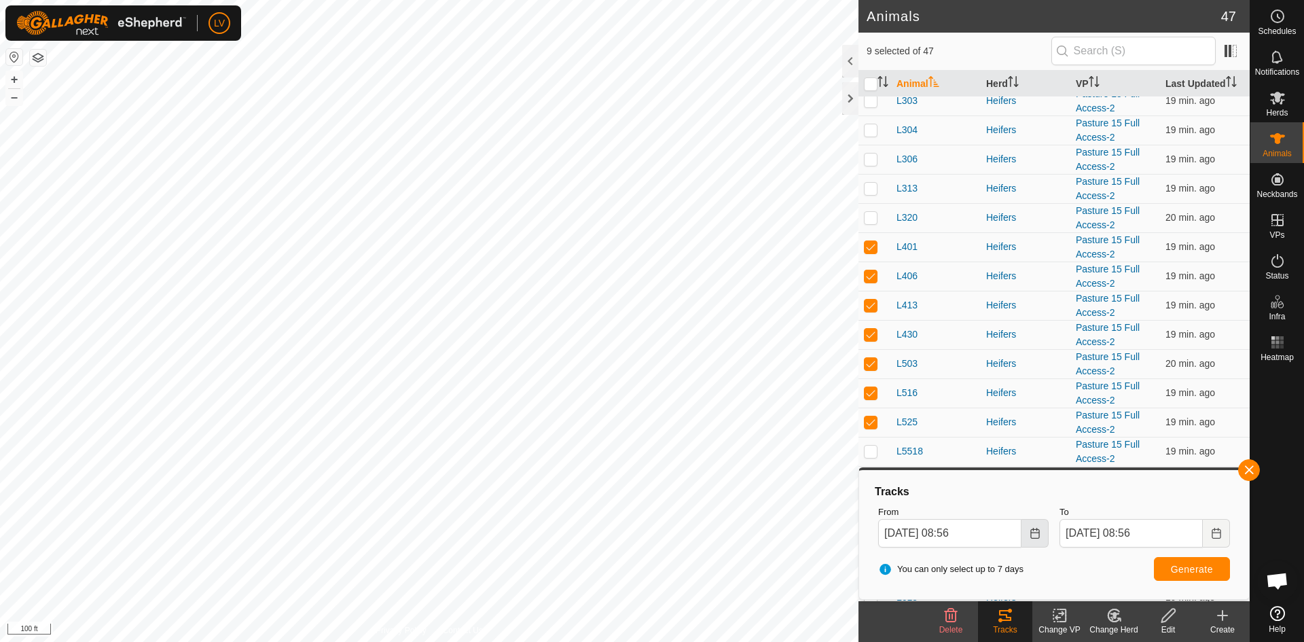
click at [1030, 536] on icon "Choose Date" at bounding box center [1034, 533] width 9 height 11
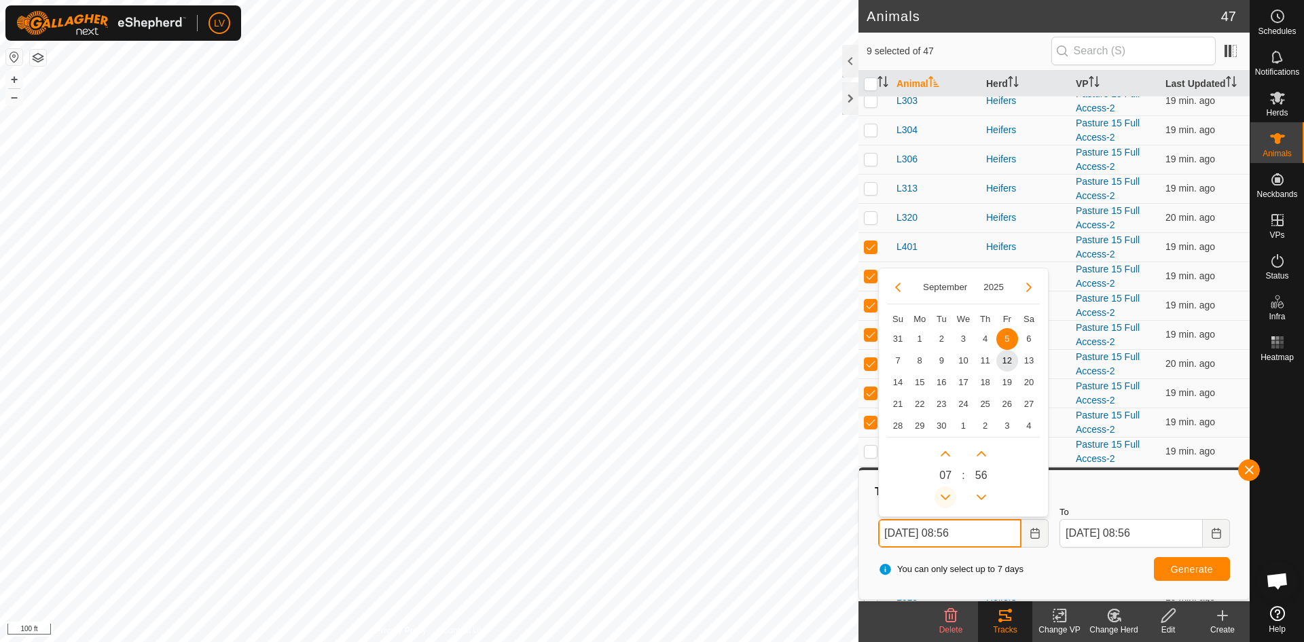
click at [950, 497] on button "Previous Hour" at bounding box center [945, 497] width 22 height 22
type input "Sep 05, 2025 07:56"
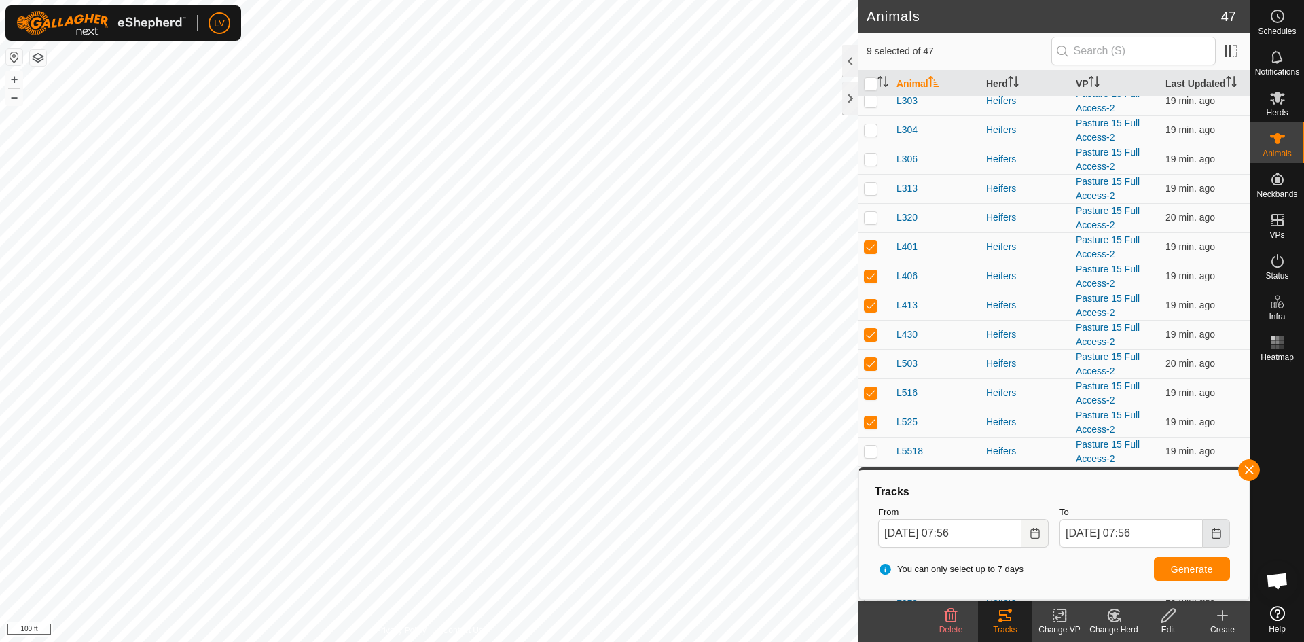
click at [1209, 534] on button "Choose Date" at bounding box center [1215, 533] width 27 height 29
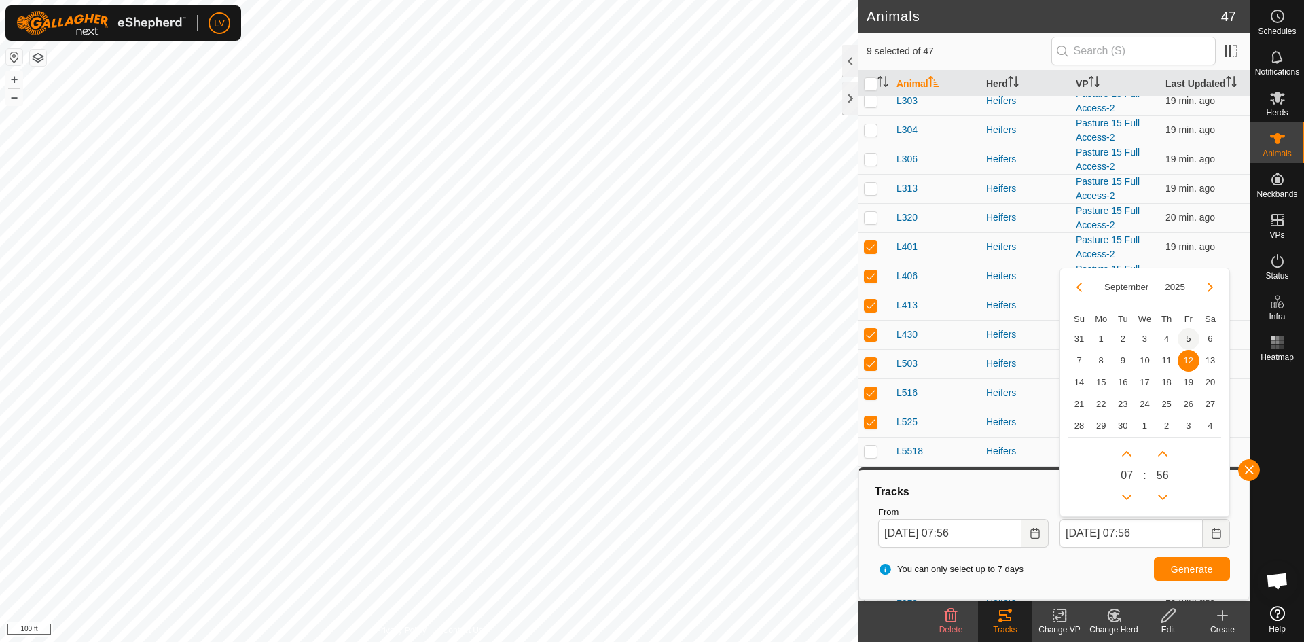
click at [1181, 336] on span "5" at bounding box center [1188, 339] width 22 height 22
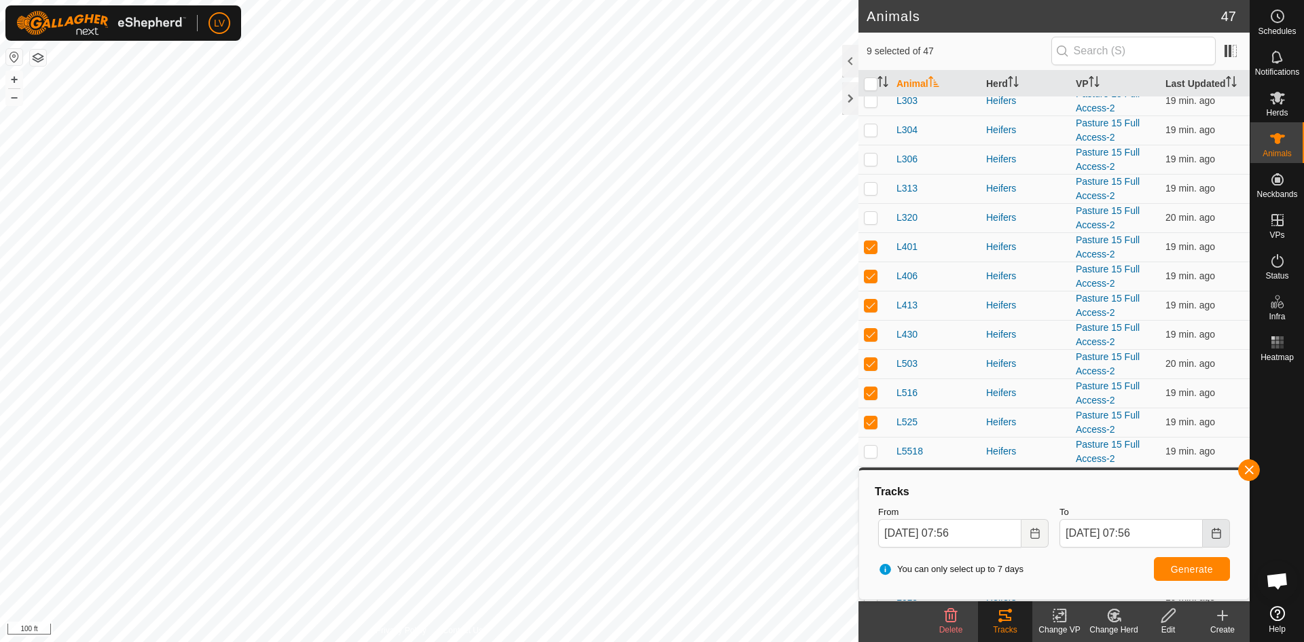
click at [1206, 532] on button "Choose Date" at bounding box center [1215, 533] width 27 height 29
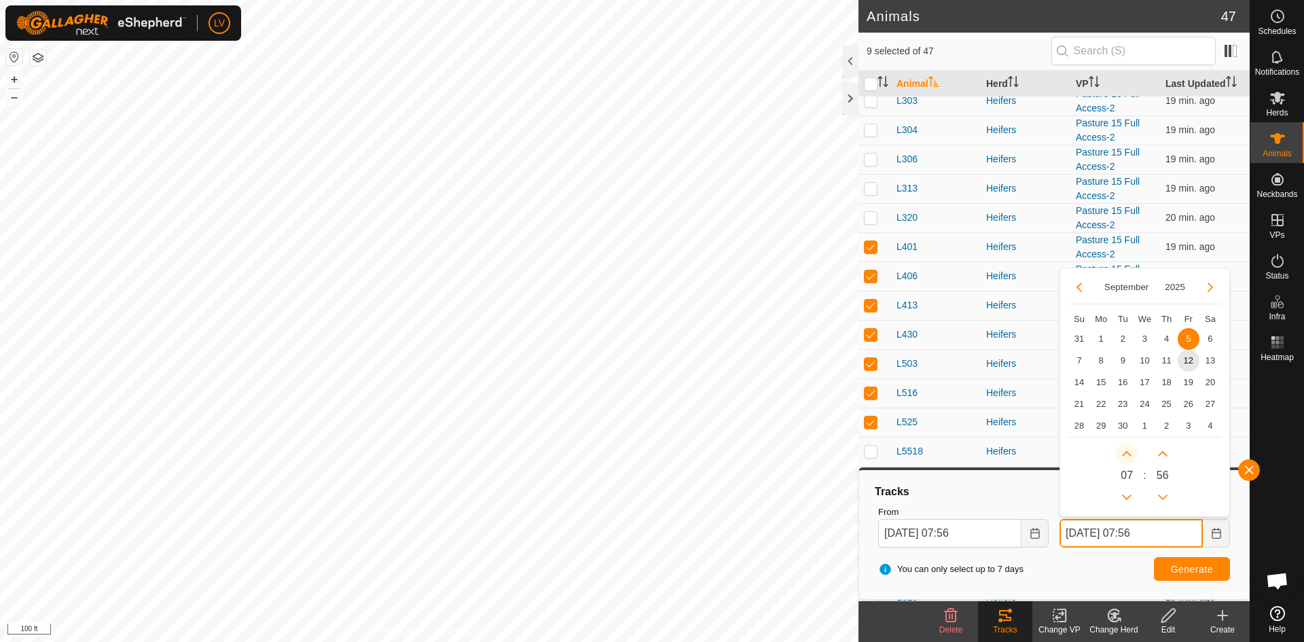
click at [1126, 451] on button "Next Hour" at bounding box center [1126, 454] width 22 height 22
click at [1126, 452] on span "Next Hour" at bounding box center [1126, 452] width 0 height 0
click at [1126, 451] on button "Next Hour" at bounding box center [1126, 454] width 22 height 22
click at [1126, 452] on span "Next Hour" at bounding box center [1126, 452] width 0 height 0
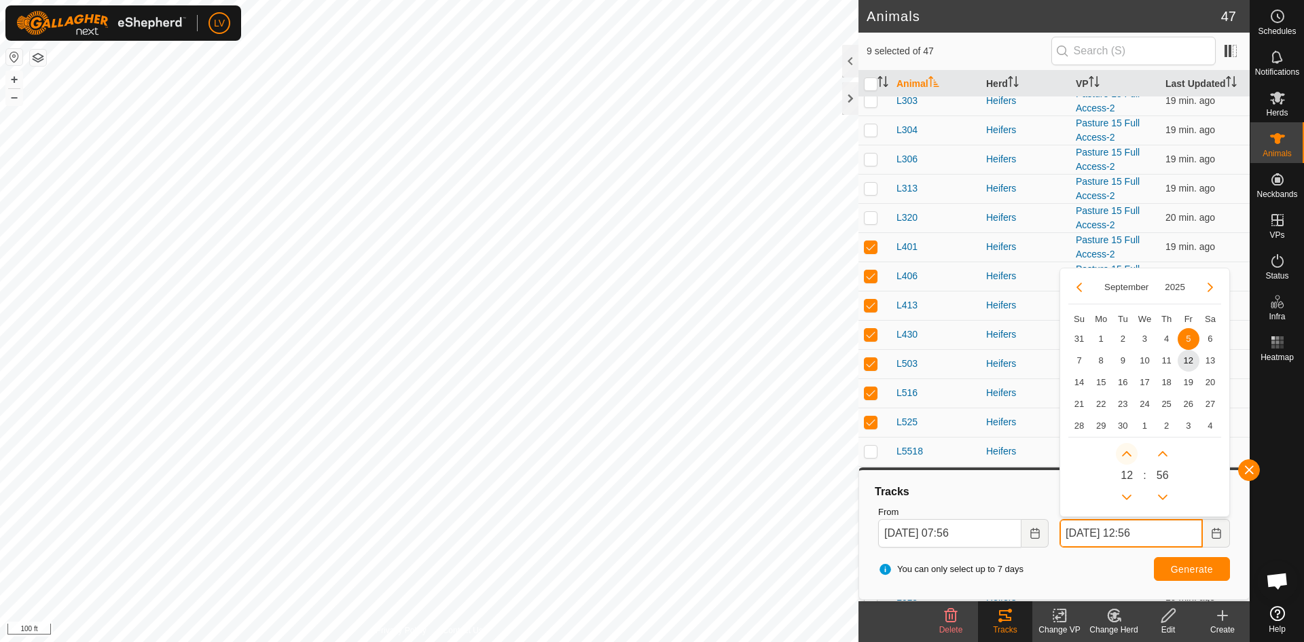
click at [1126, 451] on button "Next Hour" at bounding box center [1126, 454] width 22 height 22
click at [1128, 498] on button "Previous Hour" at bounding box center [1126, 497] width 22 height 22
type input "Sep 05, 2025 13:56"
click at [1184, 569] on span "Generate" at bounding box center [1191, 568] width 42 height 11
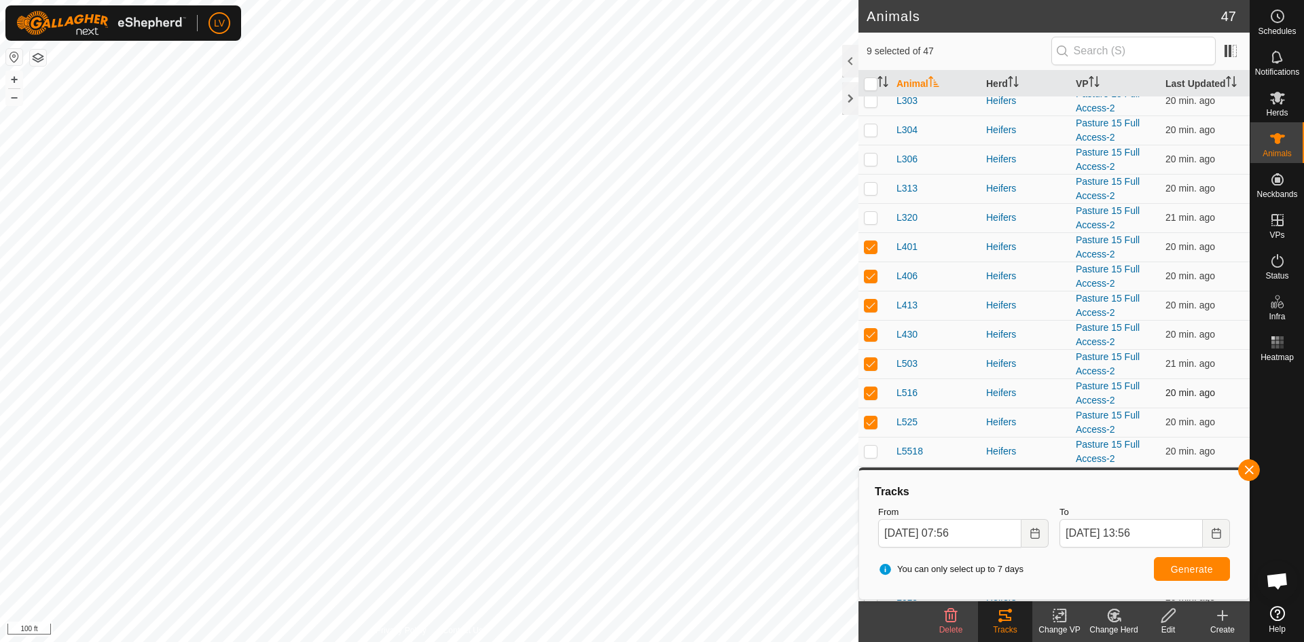
click at [874, 391] on p-checkbox at bounding box center [871, 392] width 14 height 11
checkbox input "false"
click at [873, 331] on p-checkbox at bounding box center [871, 334] width 14 height 11
checkbox input "false"
click at [869, 308] on p-checkbox at bounding box center [871, 304] width 14 height 11
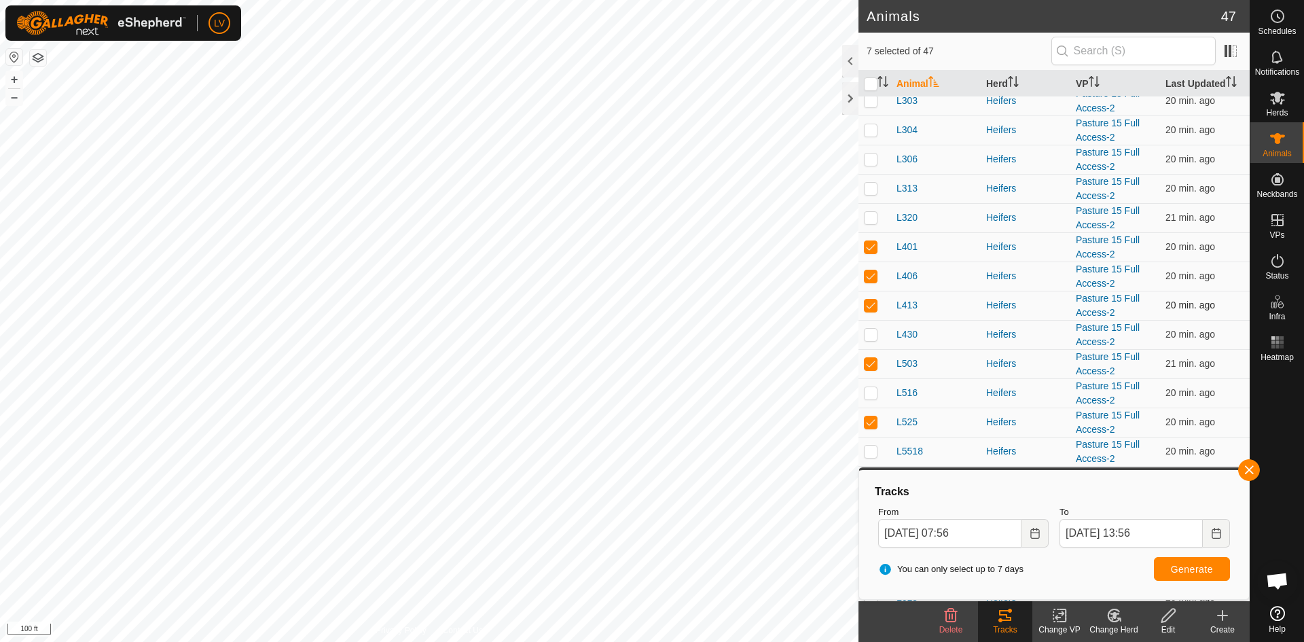
checkbox input "false"
click at [870, 280] on p-checkbox at bounding box center [871, 275] width 14 height 11
checkbox input "false"
click at [872, 248] on p-checkbox at bounding box center [871, 246] width 14 height 11
checkbox input "false"
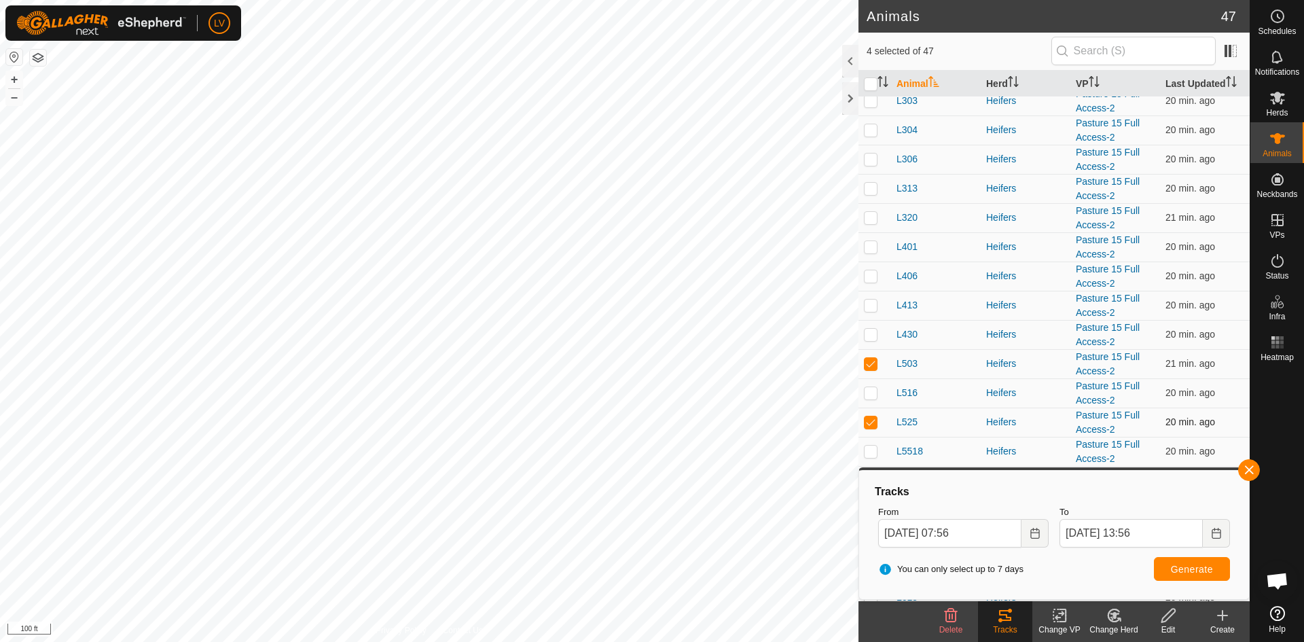
click at [873, 423] on p-checkbox at bounding box center [871, 421] width 14 height 11
checkbox input "false"
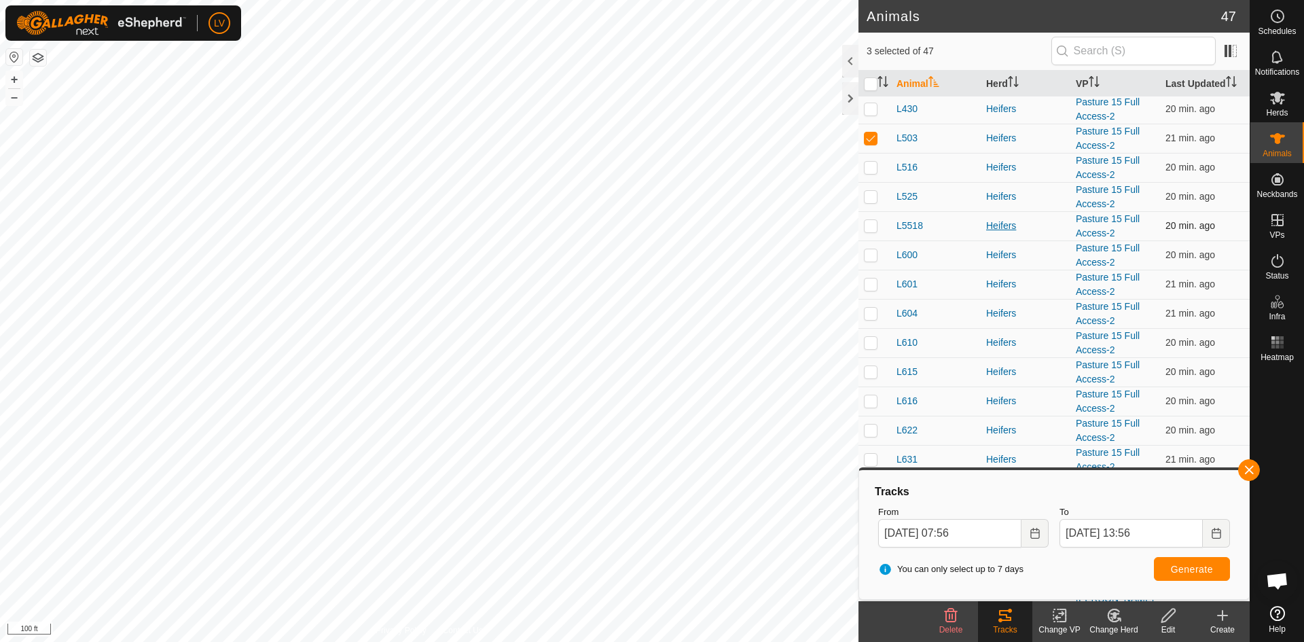
scroll to position [816, 0]
click at [870, 167] on p-checkbox at bounding box center [871, 166] width 14 height 11
checkbox input "true"
click at [870, 198] on p-checkbox at bounding box center [871, 195] width 14 height 11
checkbox input "true"
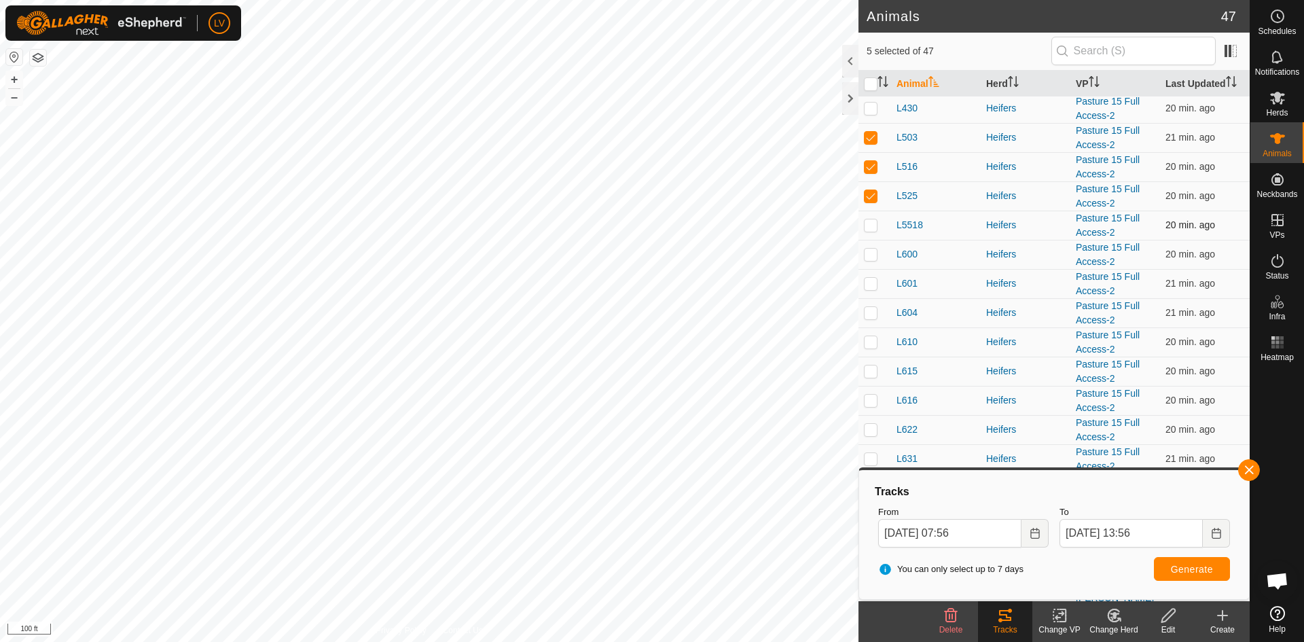
click at [876, 226] on p-checkbox at bounding box center [871, 224] width 14 height 11
checkbox input "true"
click at [872, 256] on p-checkbox at bounding box center [871, 253] width 14 height 11
checkbox input "true"
click at [871, 280] on p-checkbox at bounding box center [871, 283] width 14 height 11
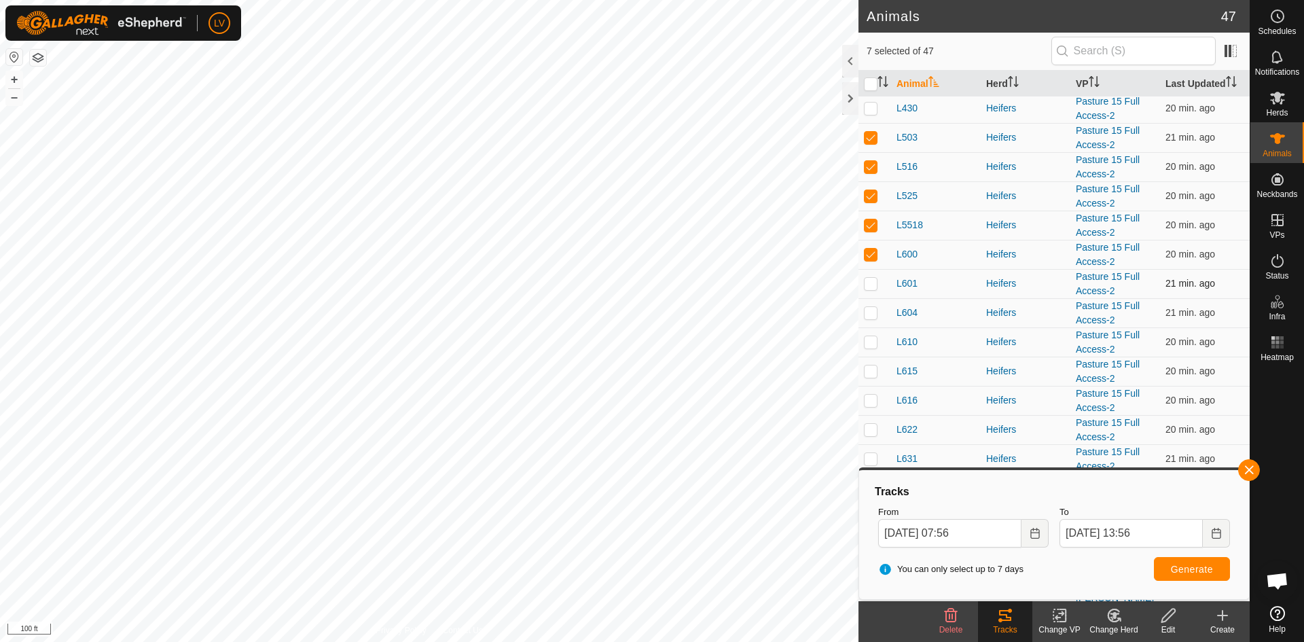
checkbox input "true"
click at [868, 309] on p-checkbox at bounding box center [871, 312] width 14 height 11
checkbox input "true"
click at [1183, 574] on button "Generate" at bounding box center [1191, 569] width 76 height 24
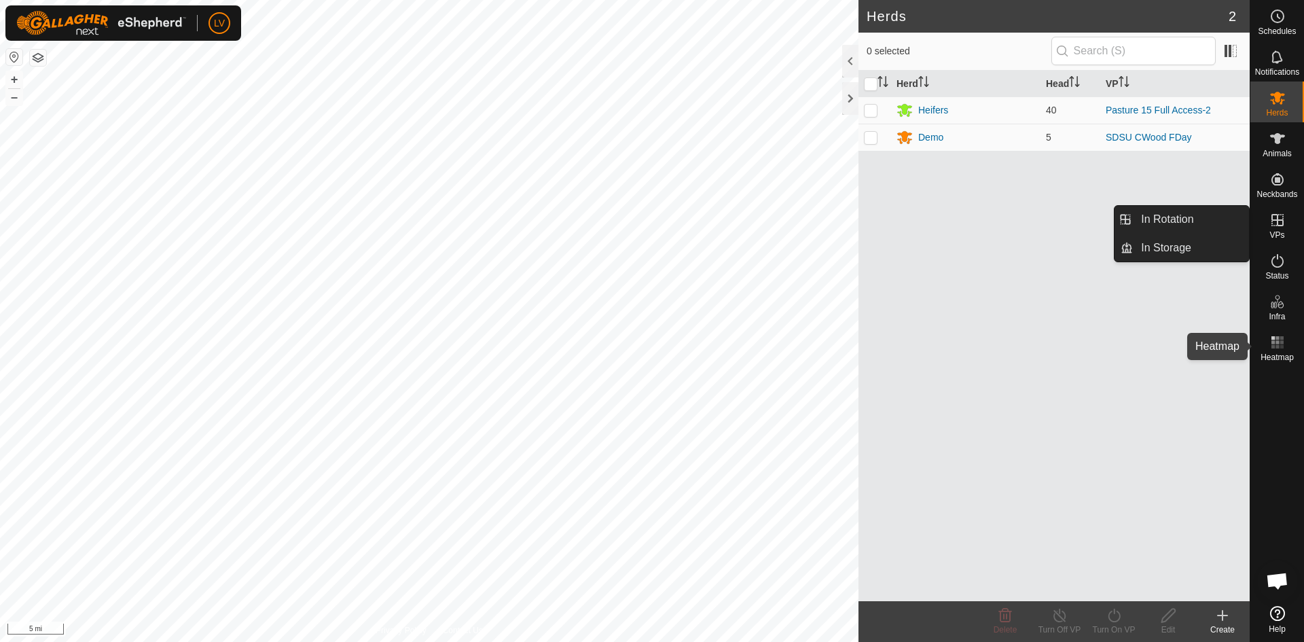
click at [1279, 333] on es-heatmap-svg-icon at bounding box center [1277, 342] width 24 height 22
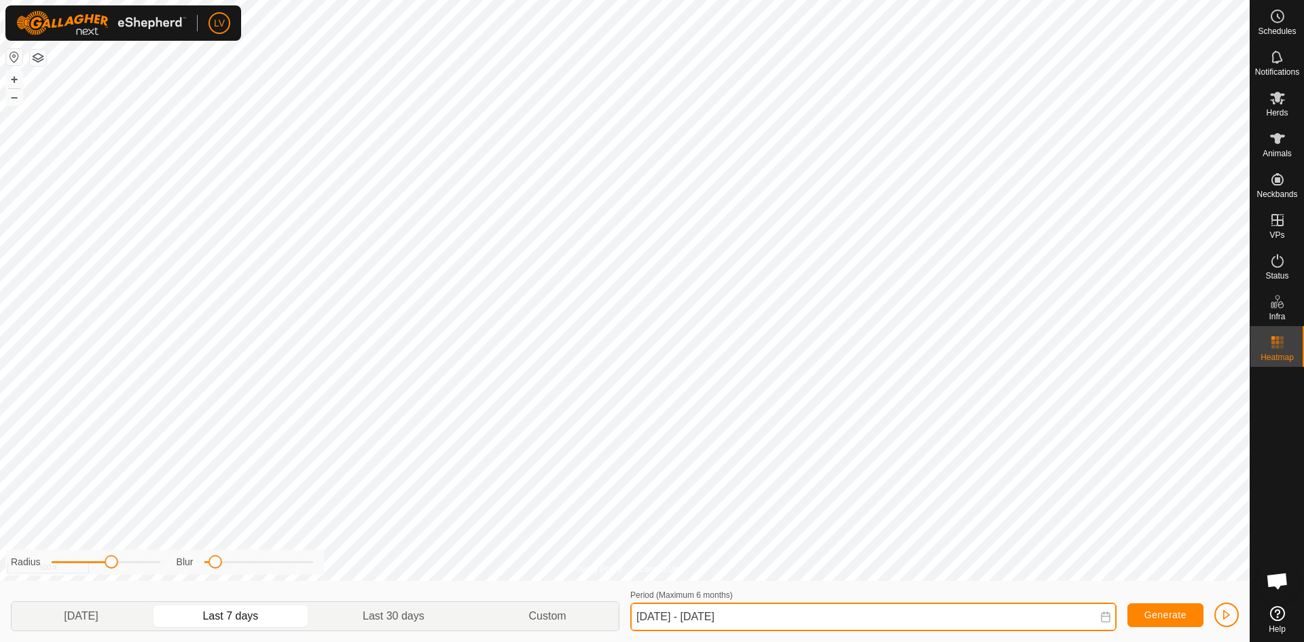
click at [743, 616] on input "Sep 05, 2025 - Sep 11, 2025" at bounding box center [873, 616] width 486 height 29
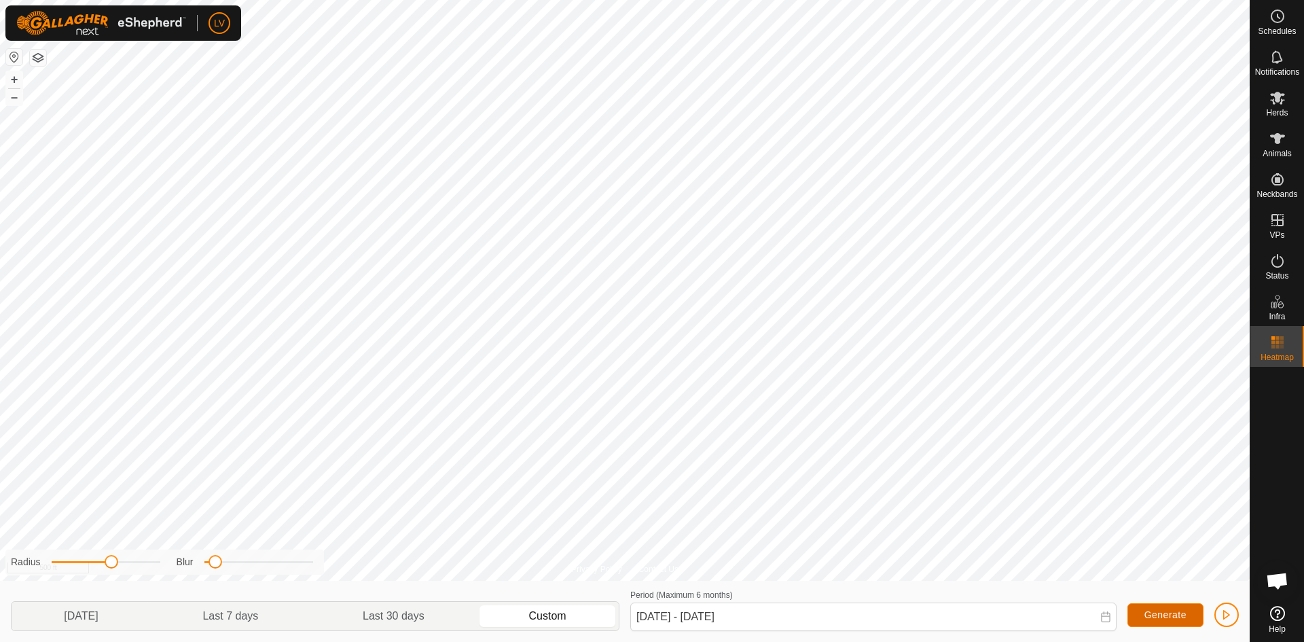
type input "Sep 05, 2025 - Sep 06, 2025"
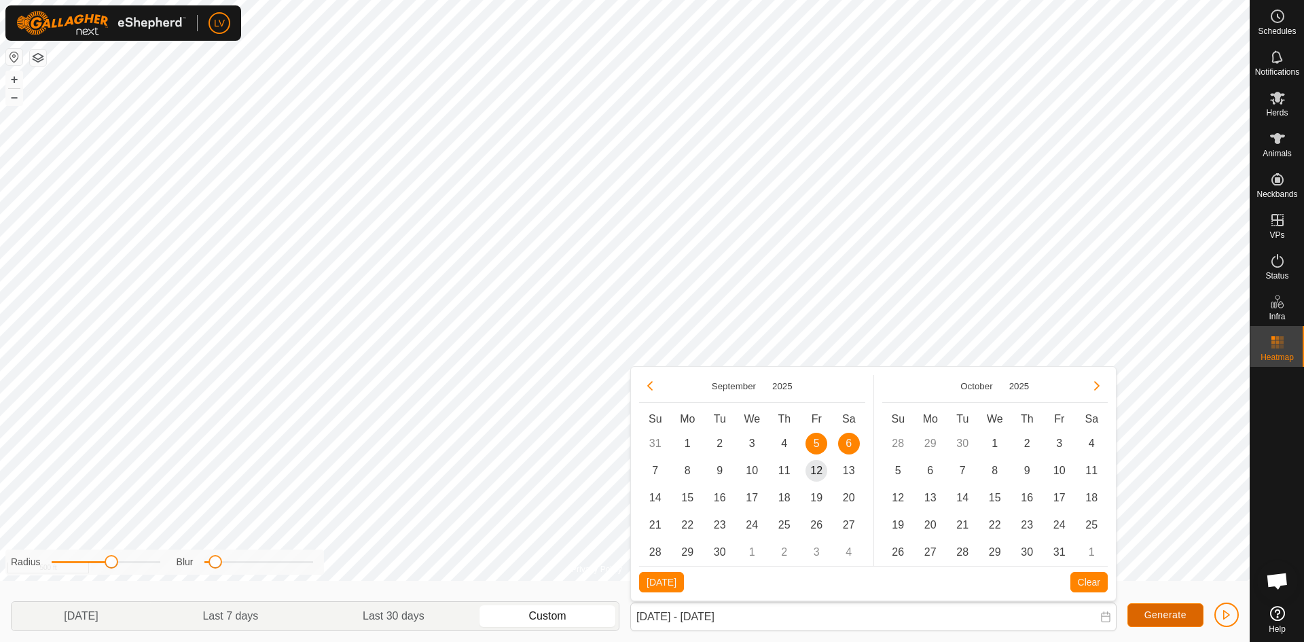
click at [1152, 612] on span "Generate" at bounding box center [1165, 614] width 42 height 11
